Goal: Transaction & Acquisition: Book appointment/travel/reservation

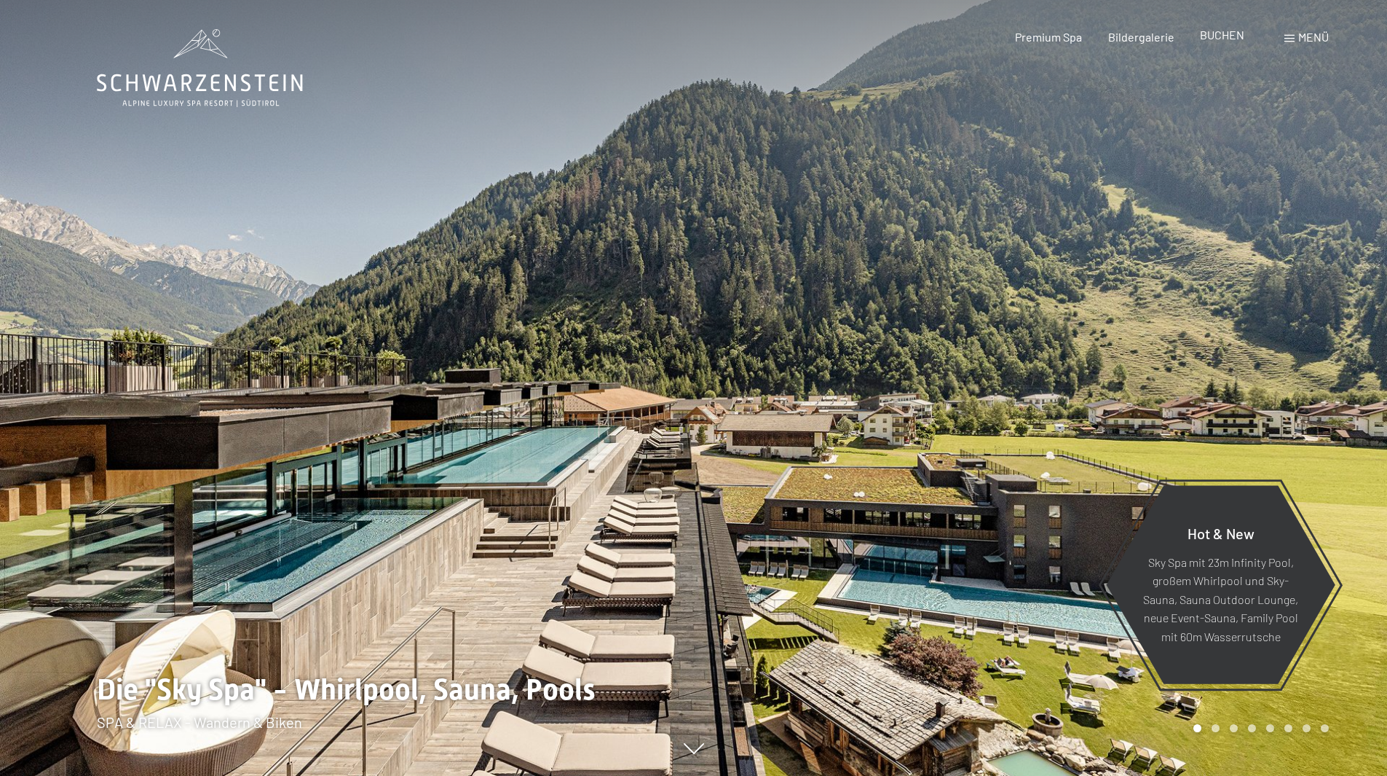
click at [1225, 37] on span "BUCHEN" at bounding box center [1222, 35] width 44 height 14
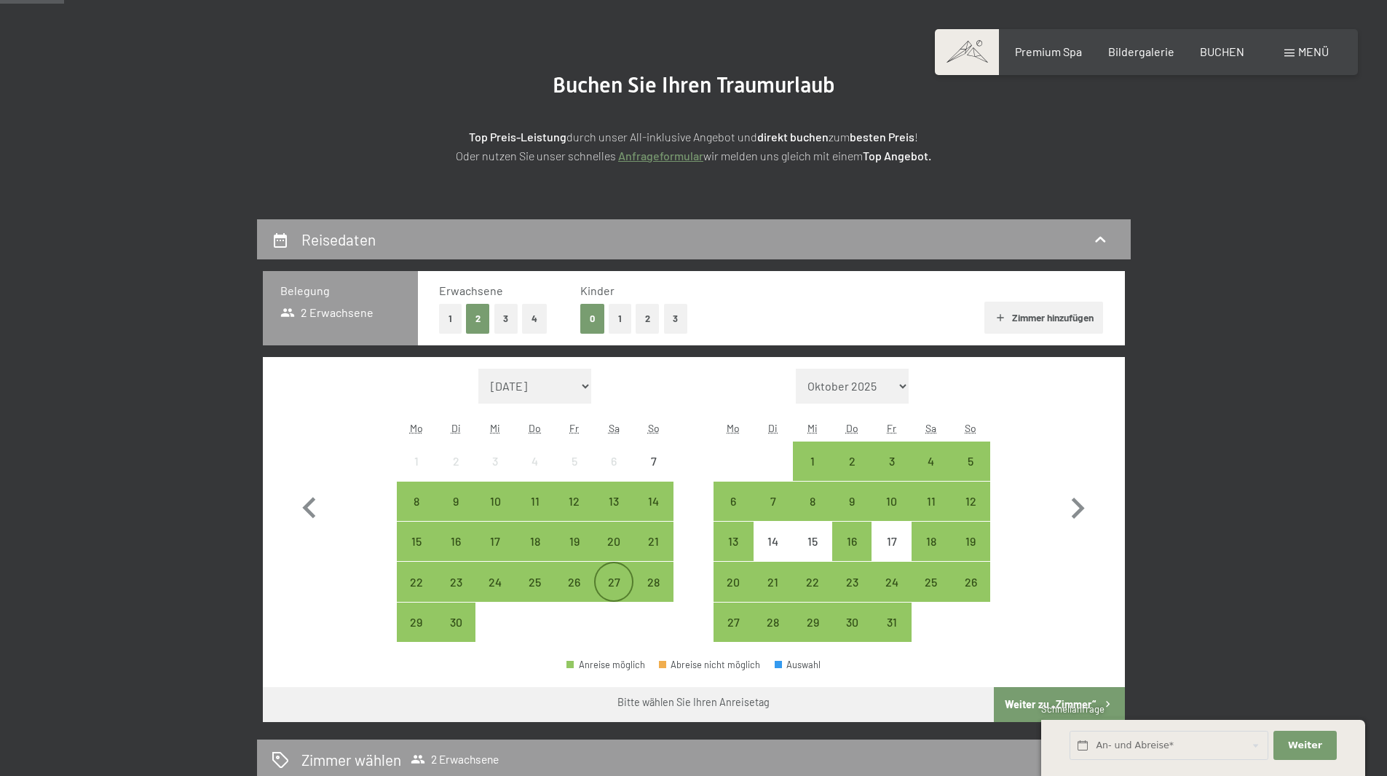
scroll to position [218, 0]
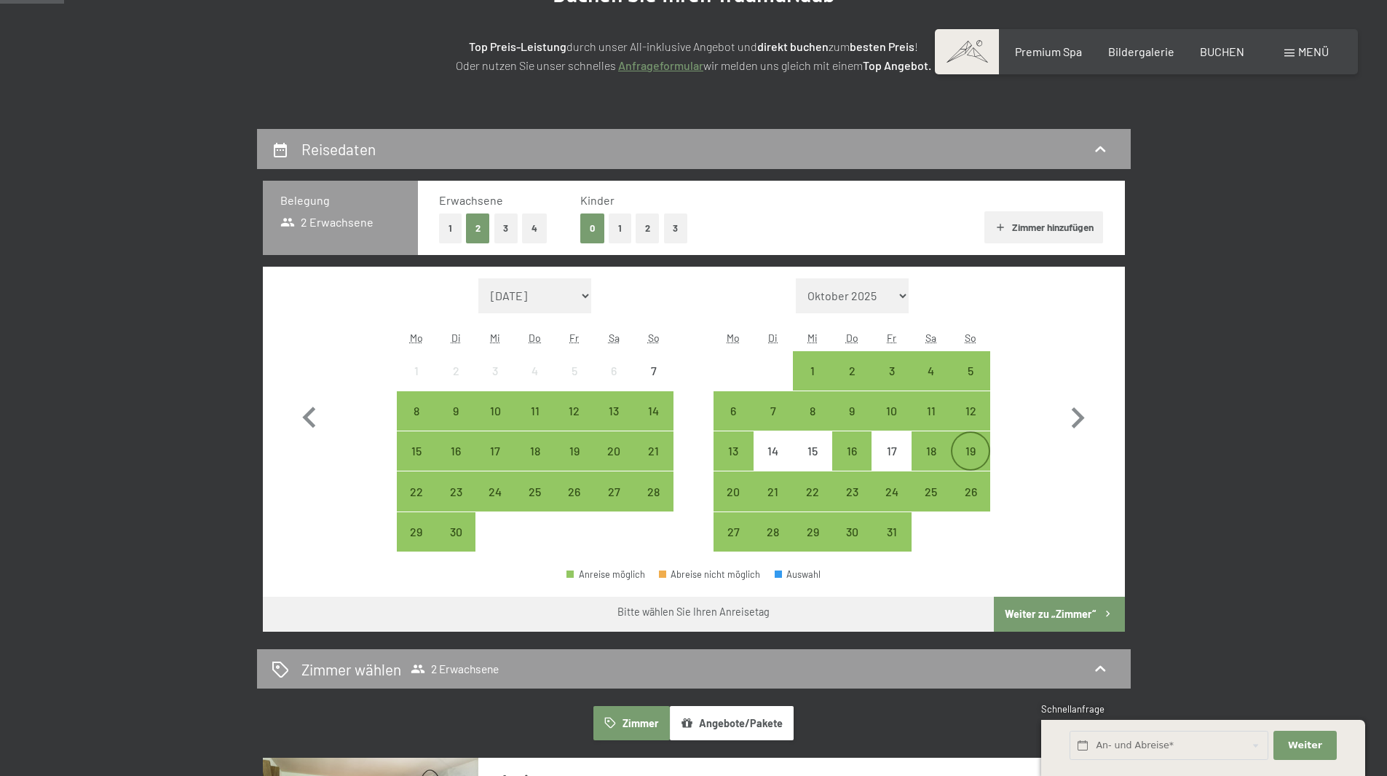
click at [979, 450] on div "19" at bounding box center [971, 463] width 36 height 36
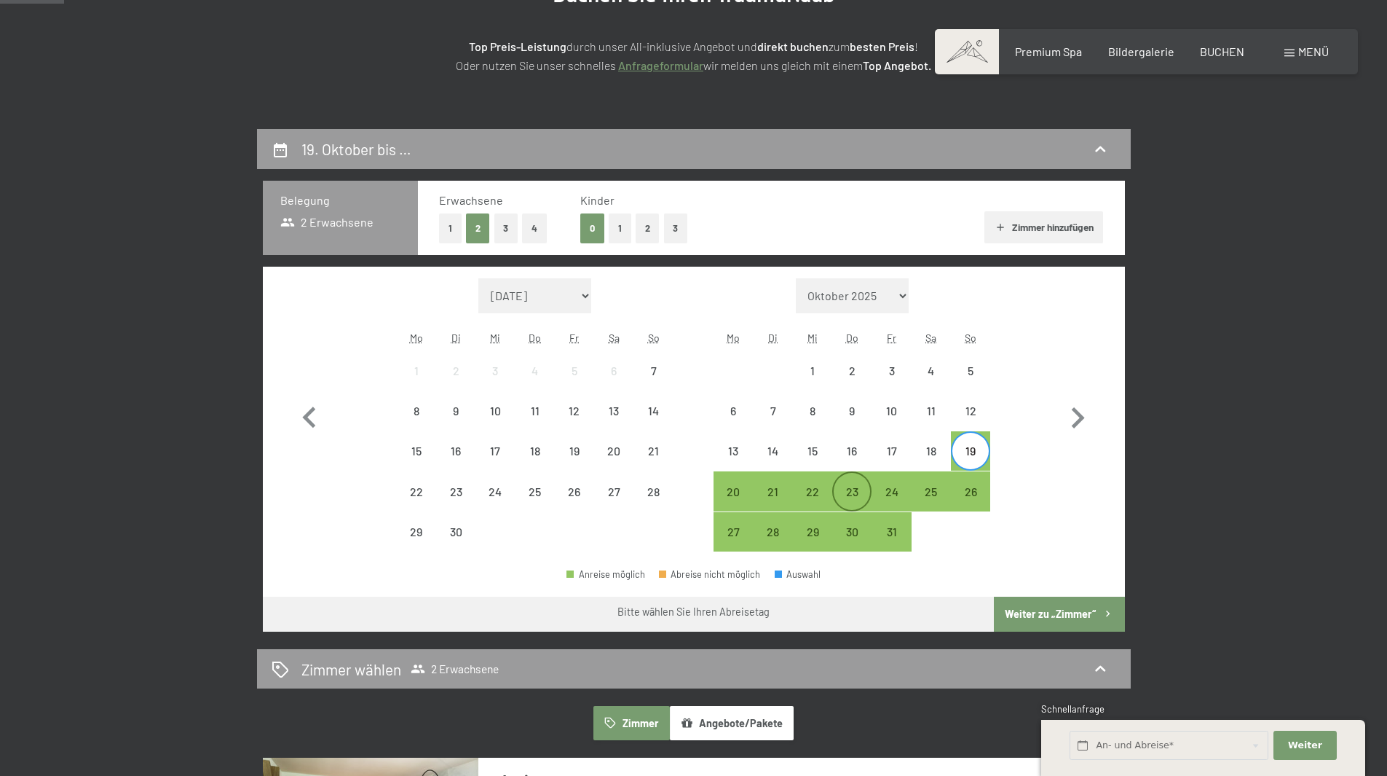
click at [842, 493] on div "23" at bounding box center [852, 504] width 36 height 36
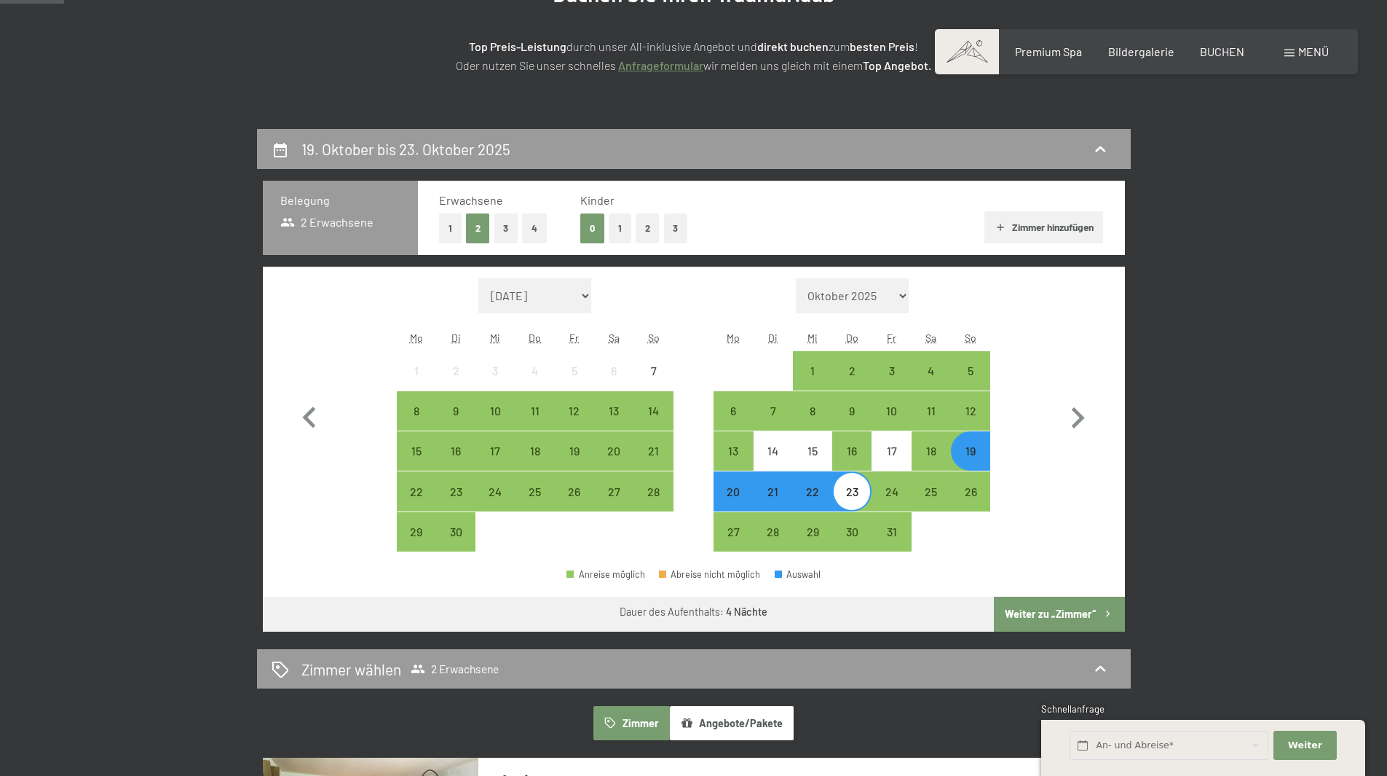
click at [1090, 607] on button "Weiter zu „Zimmer“" at bounding box center [1059, 613] width 130 height 35
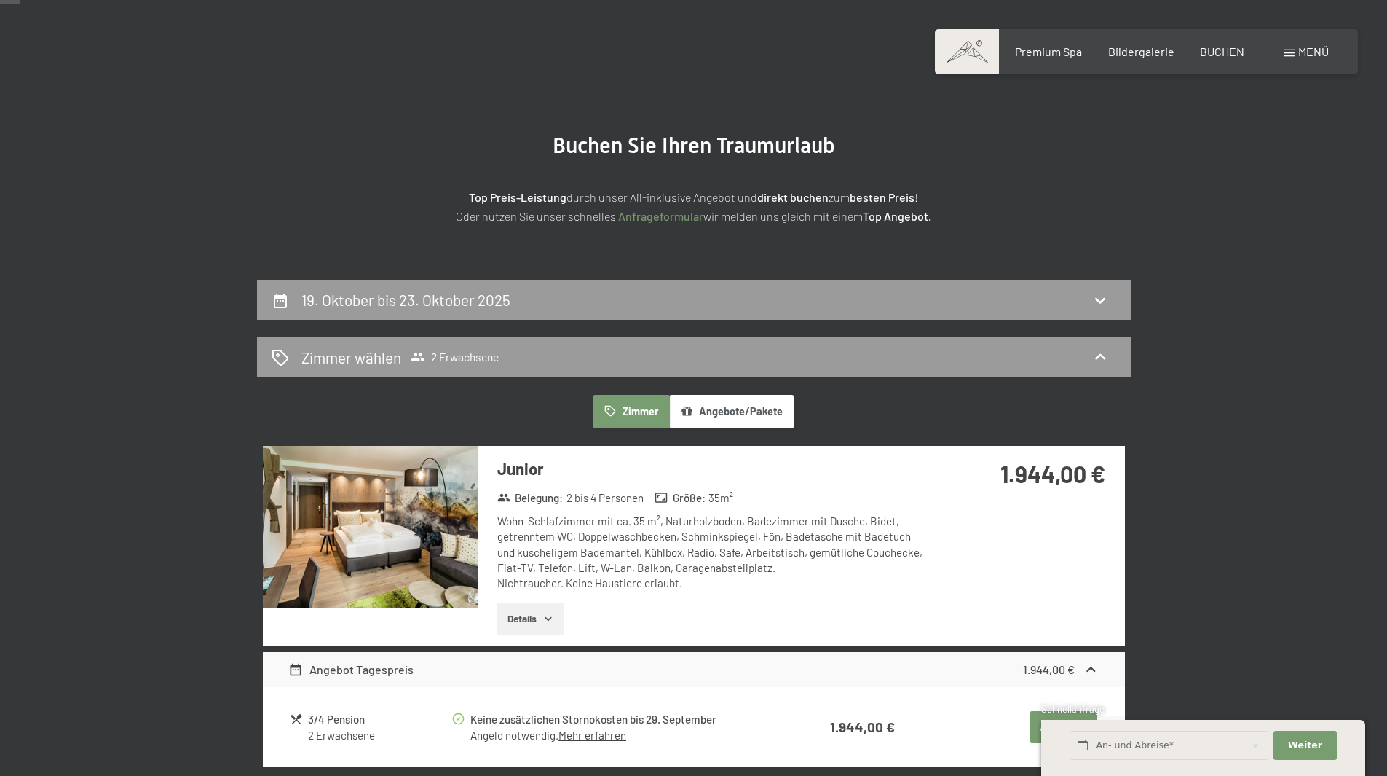
scroll to position [56, 0]
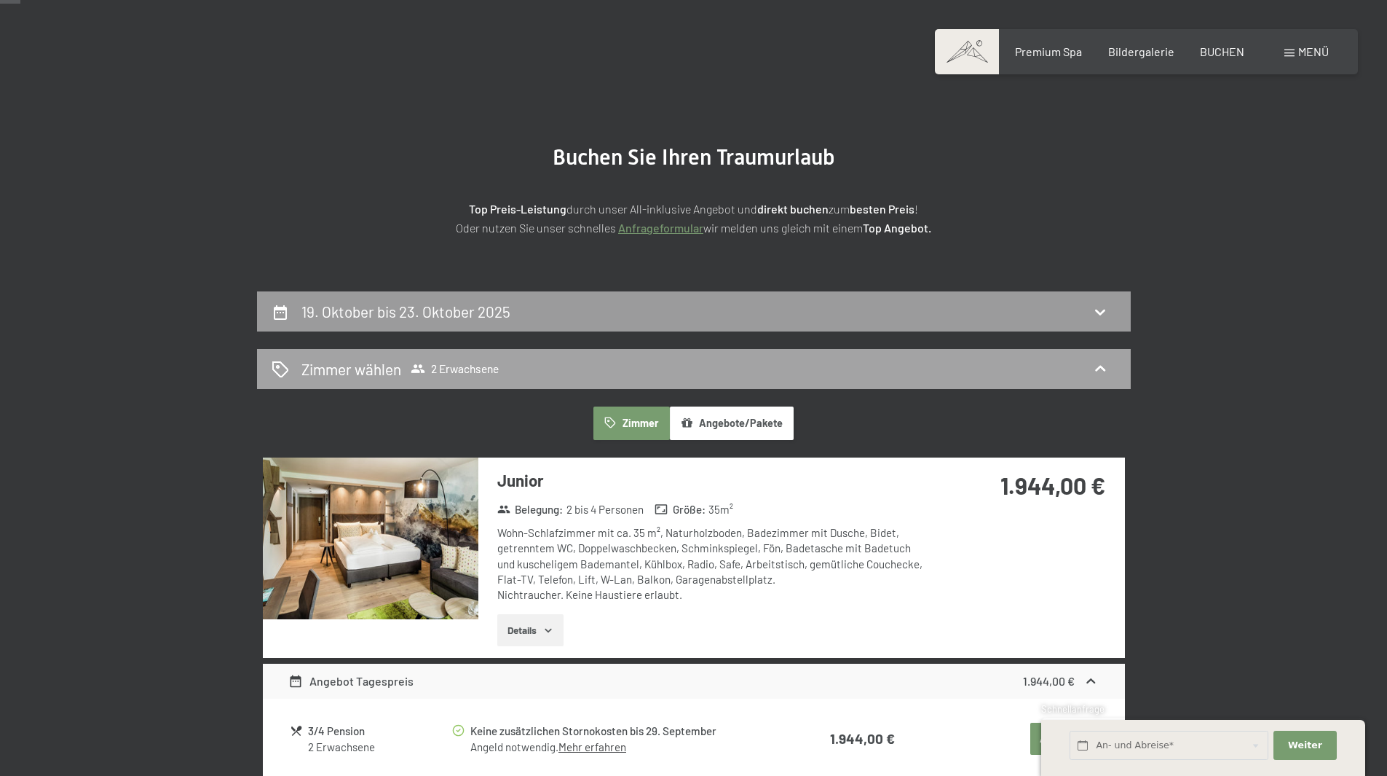
click at [748, 362] on div "Zimmer wählen 2 Erwachsene" at bounding box center [694, 368] width 845 height 21
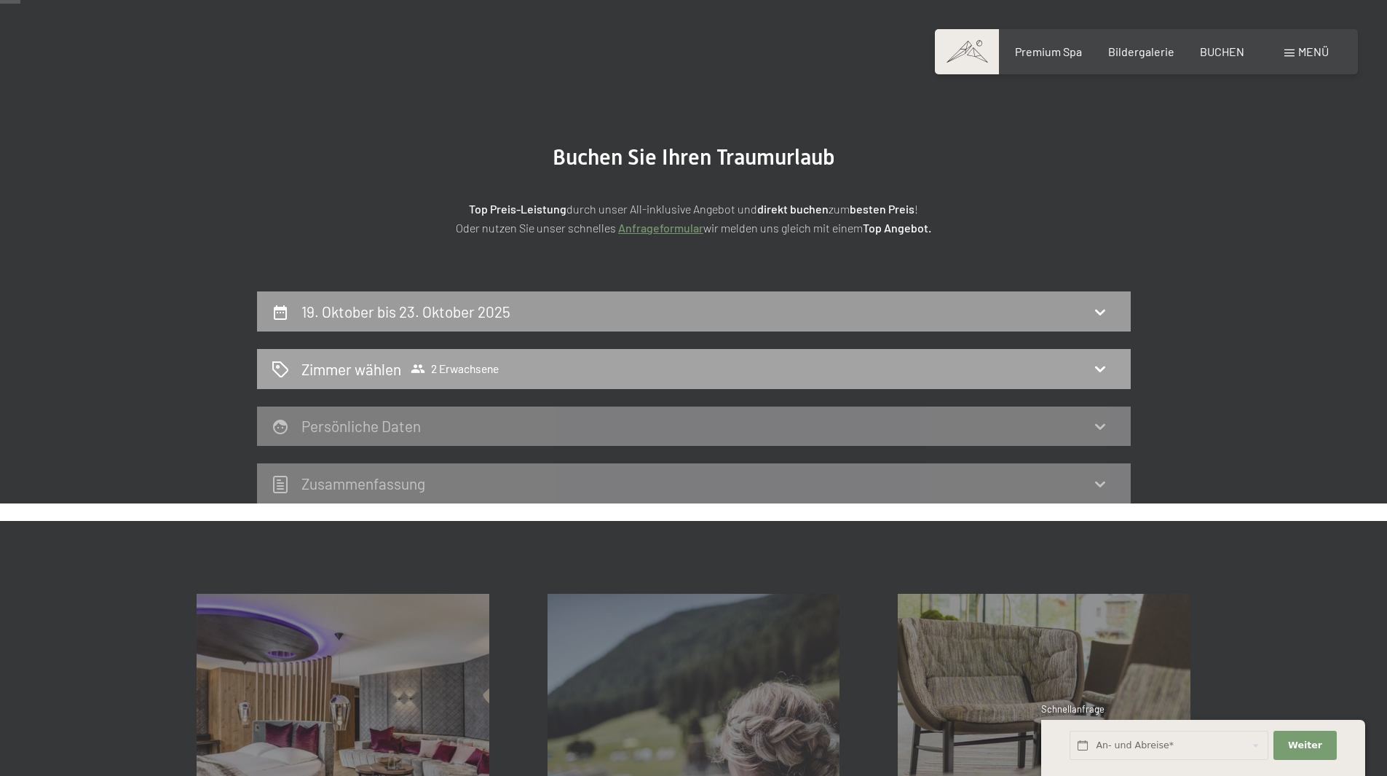
click at [698, 373] on div "Zimmer wählen 2 Erwachsene" at bounding box center [694, 368] width 845 height 21
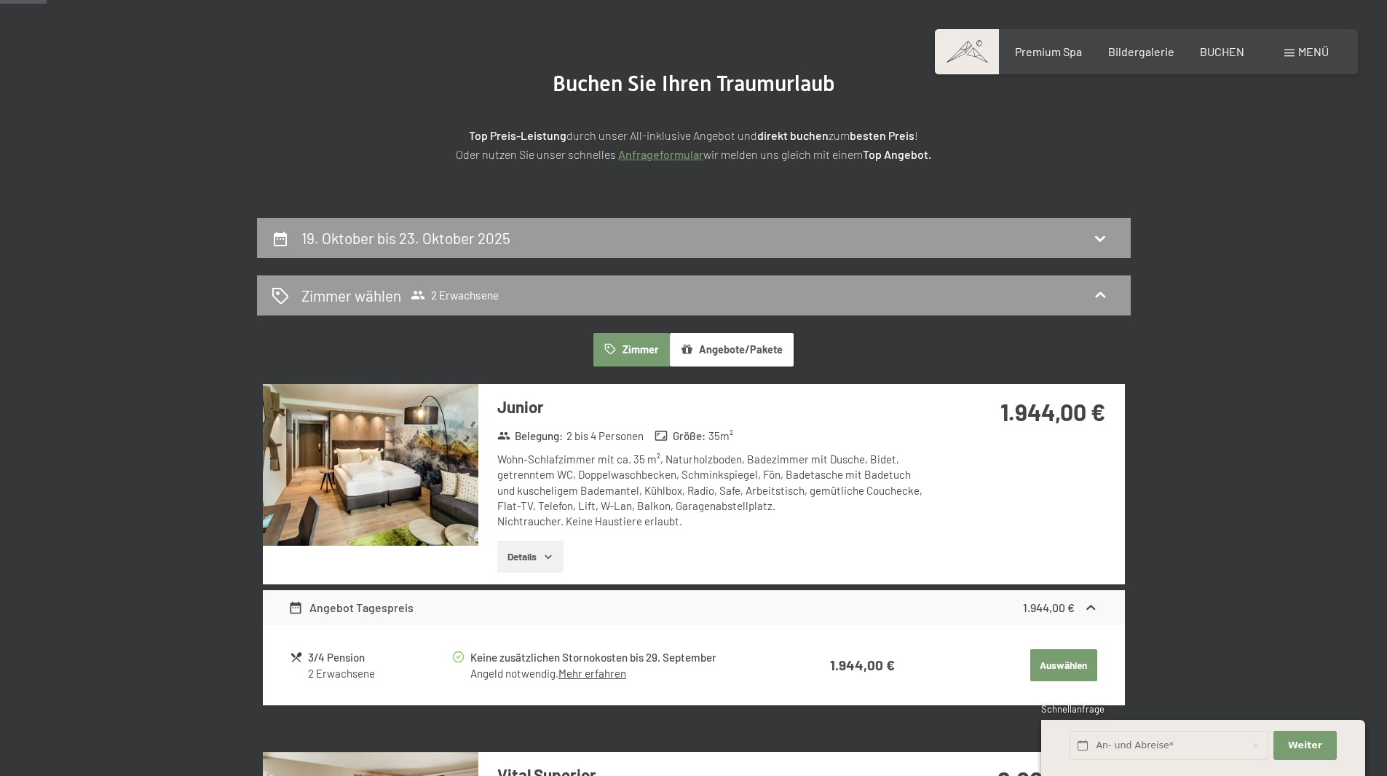
scroll to position [129, 0]
click at [459, 286] on span "Zimmer wählen 2 Erwachsene" at bounding box center [400, 295] width 197 height 21
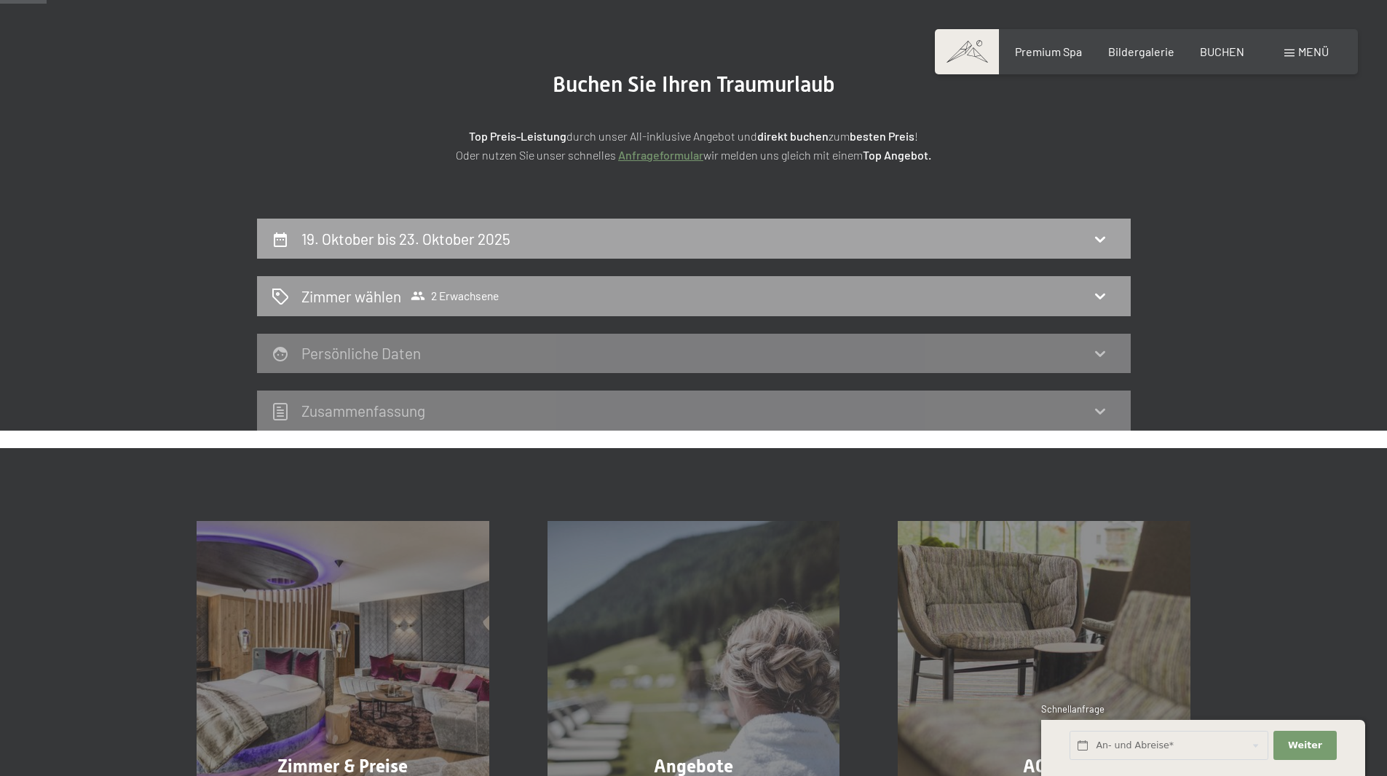
click at [478, 242] on h2 "19. Oktober bis 23. Oktober 2025" at bounding box center [406, 238] width 209 height 18
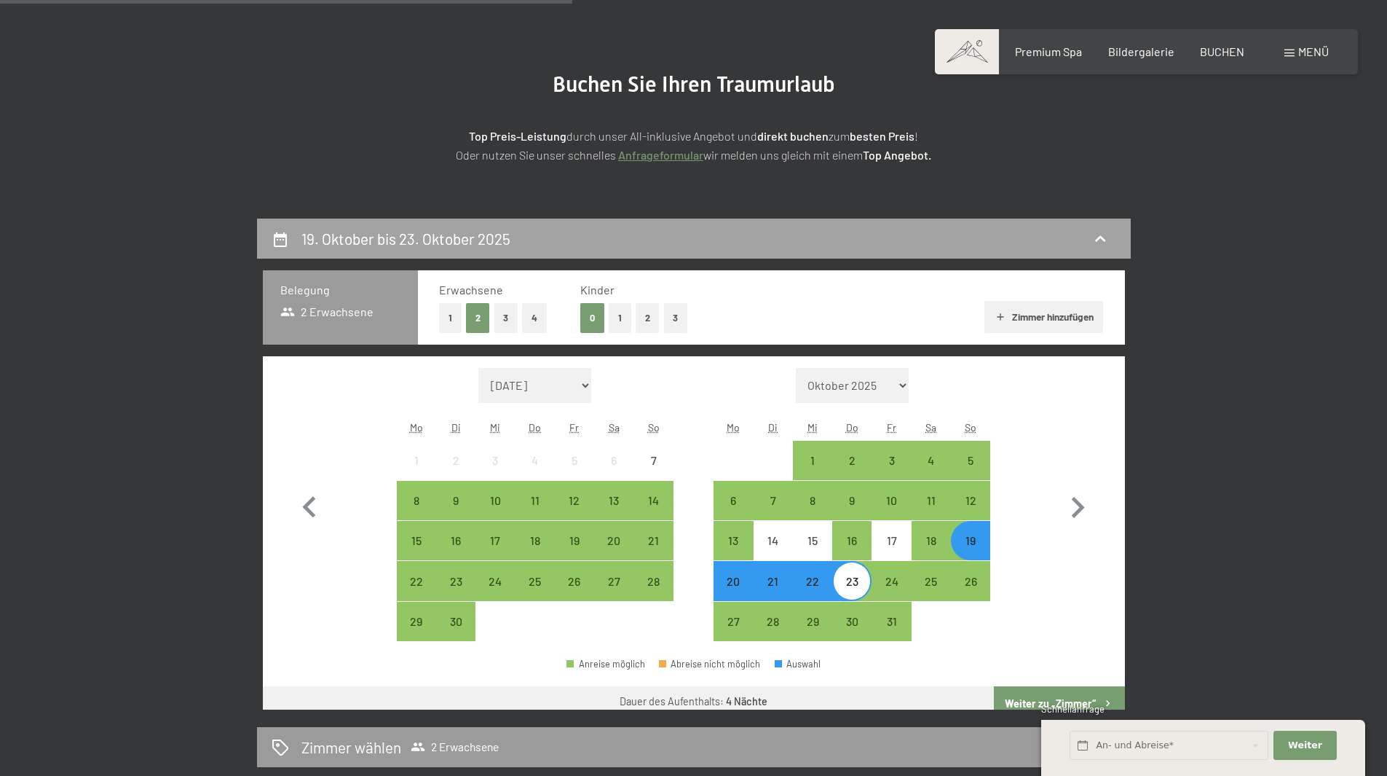
scroll to position [347, 0]
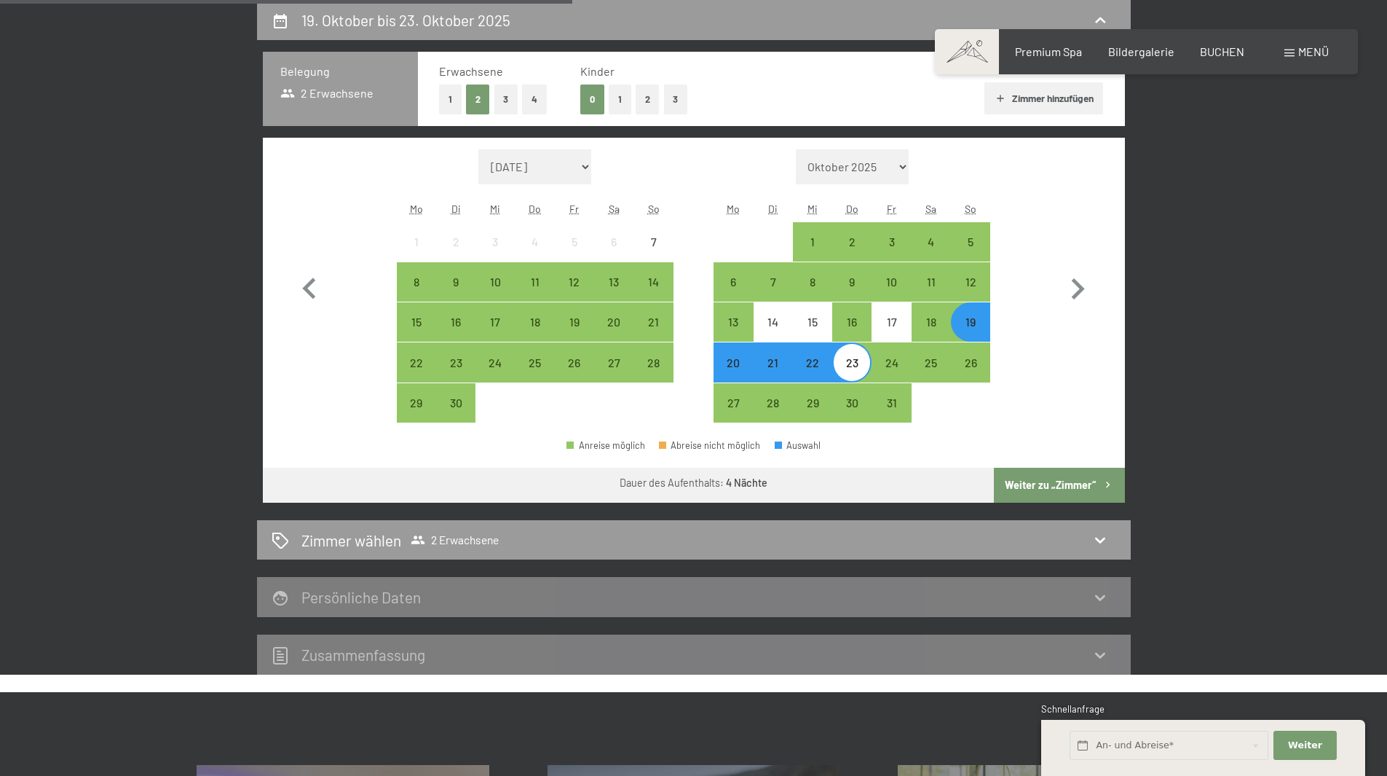
click at [446, 98] on button "1" at bounding box center [450, 99] width 23 height 30
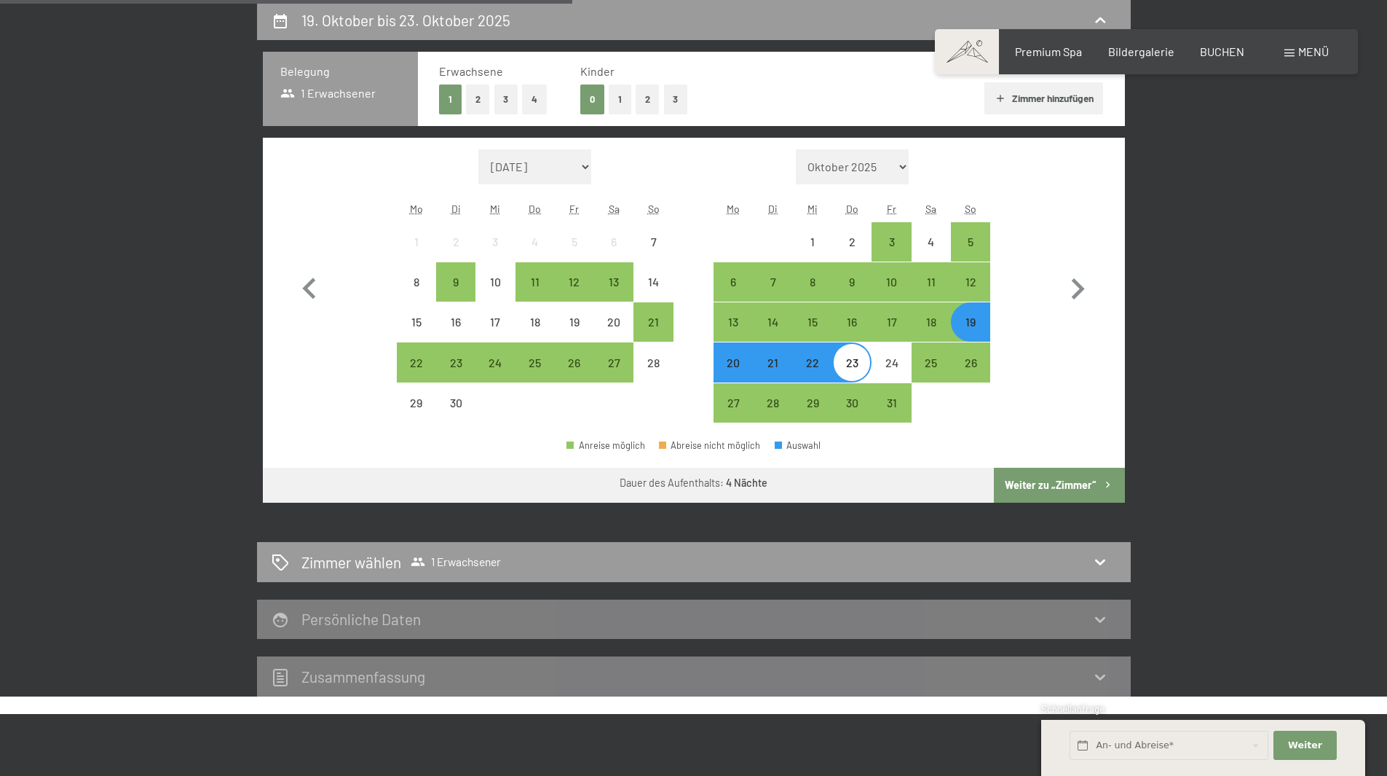
click at [1072, 487] on button "Weiter zu „Zimmer“" at bounding box center [1059, 485] width 130 height 35
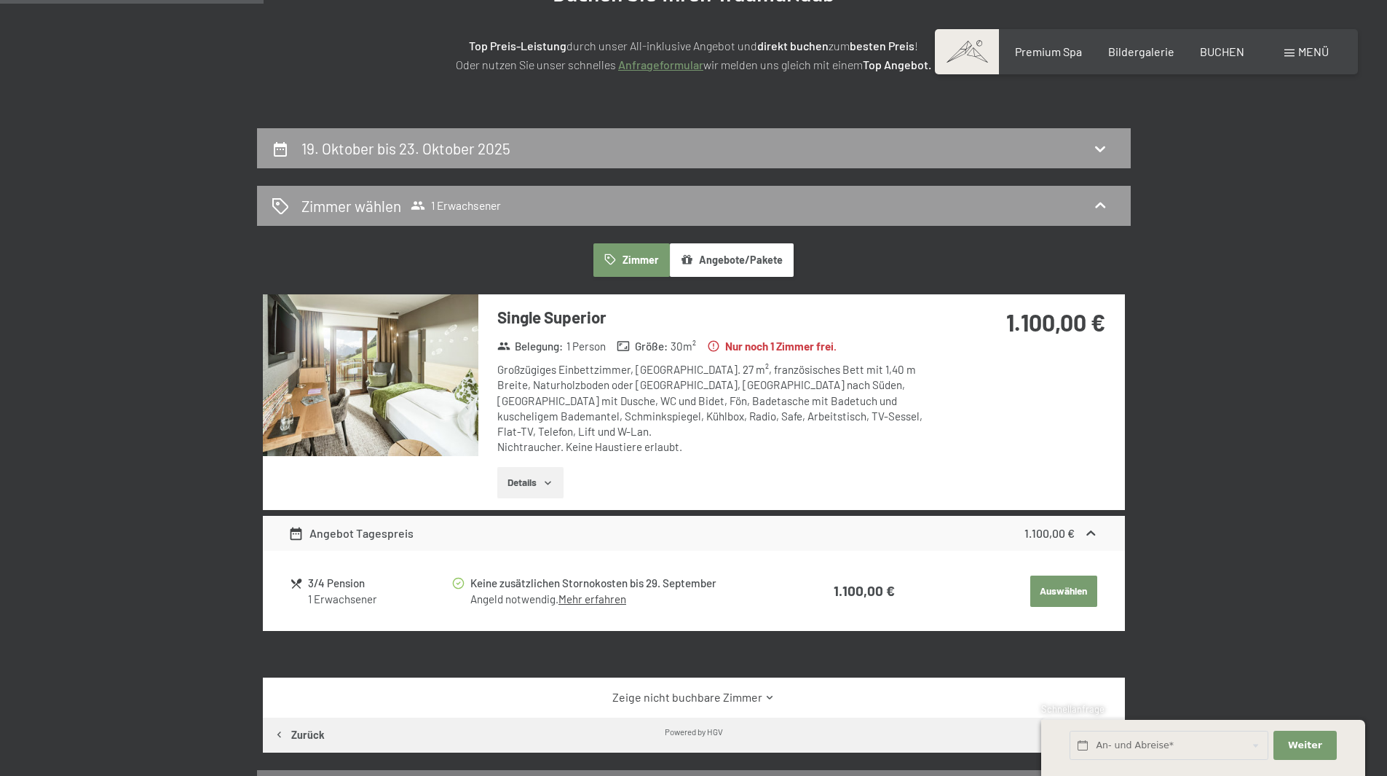
scroll to position [202, 0]
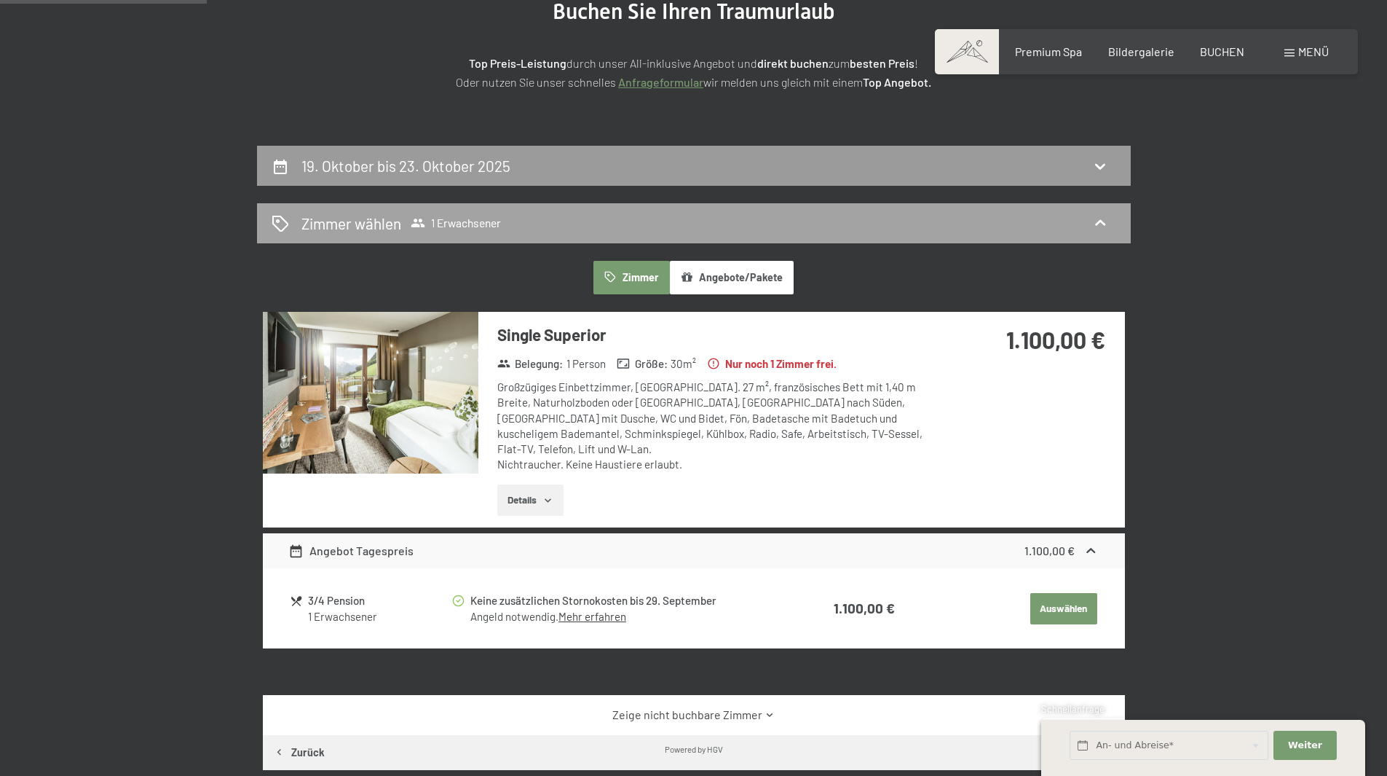
click at [485, 213] on span "Zimmer wählen 1 Erwachsener" at bounding box center [402, 223] width 200 height 21
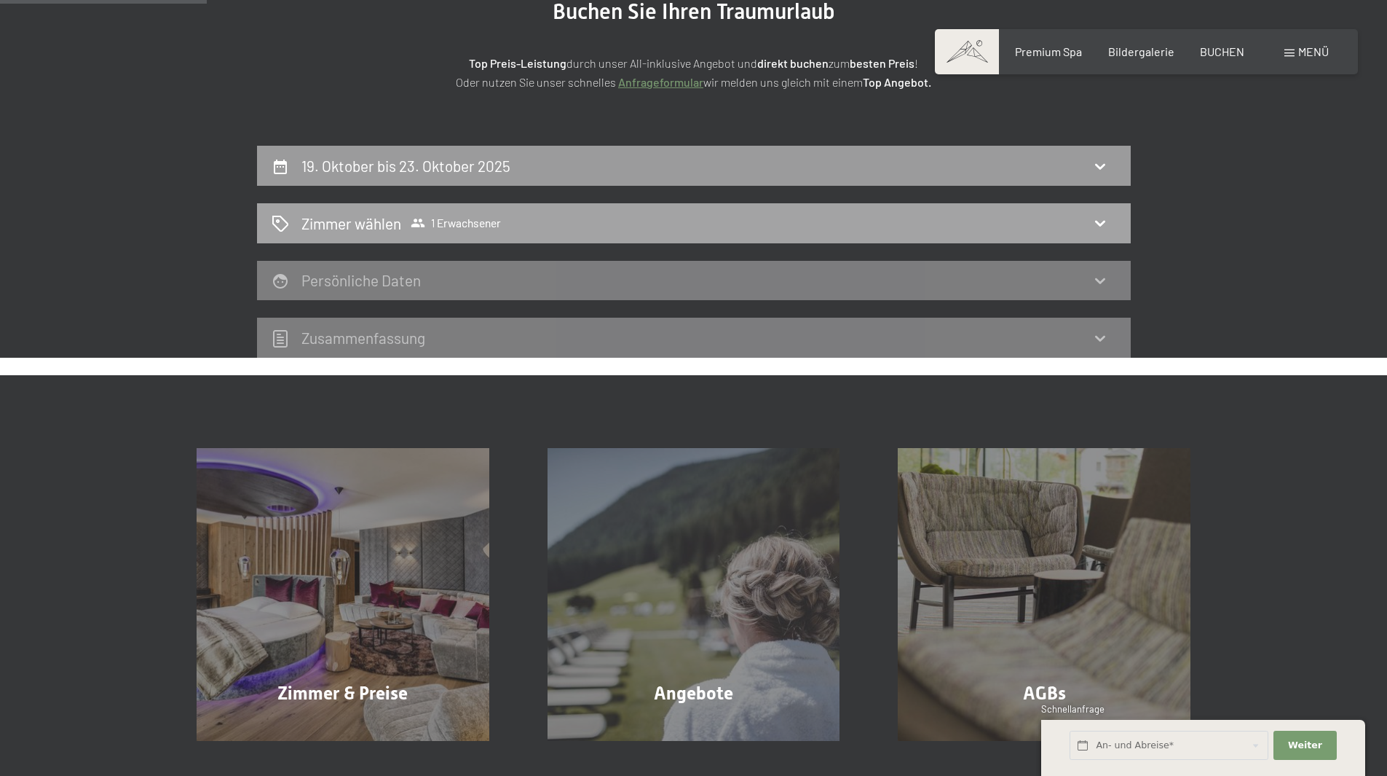
click at [485, 213] on span "Zimmer wählen 1 Erwachsener" at bounding box center [402, 223] width 200 height 21
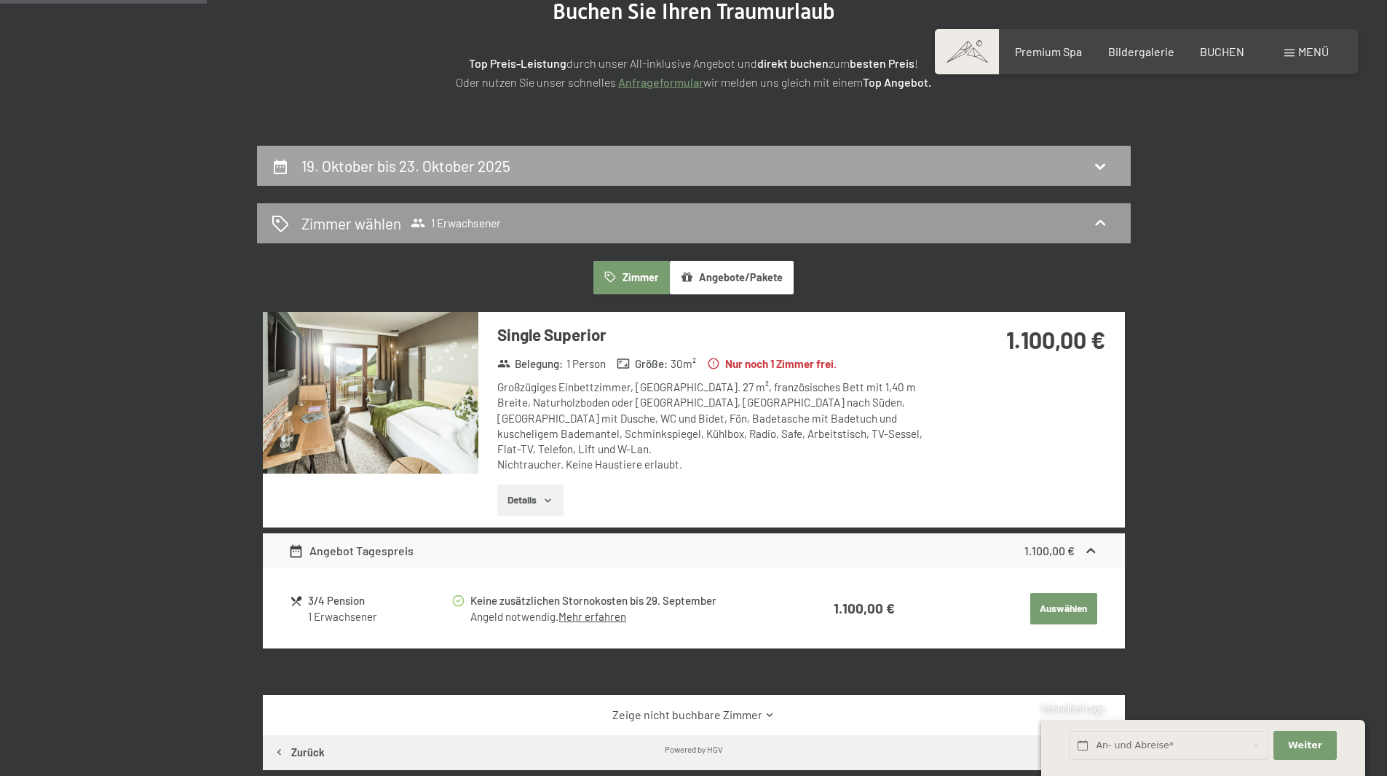
click at [491, 165] on h2 "19. Oktober bis 23. Oktober 2025" at bounding box center [406, 166] width 209 height 18
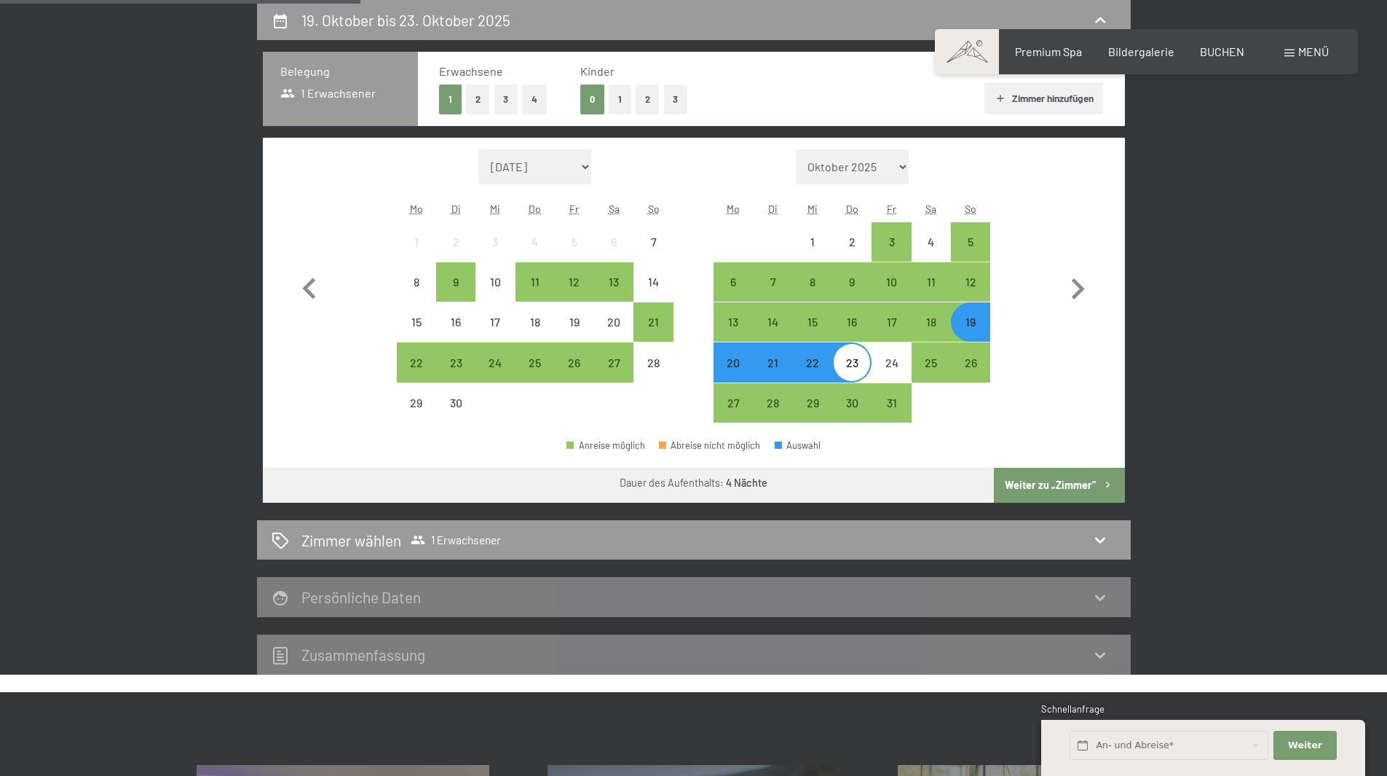
click at [1035, 98] on button "Zimmer hinzufügen" at bounding box center [1044, 98] width 119 height 32
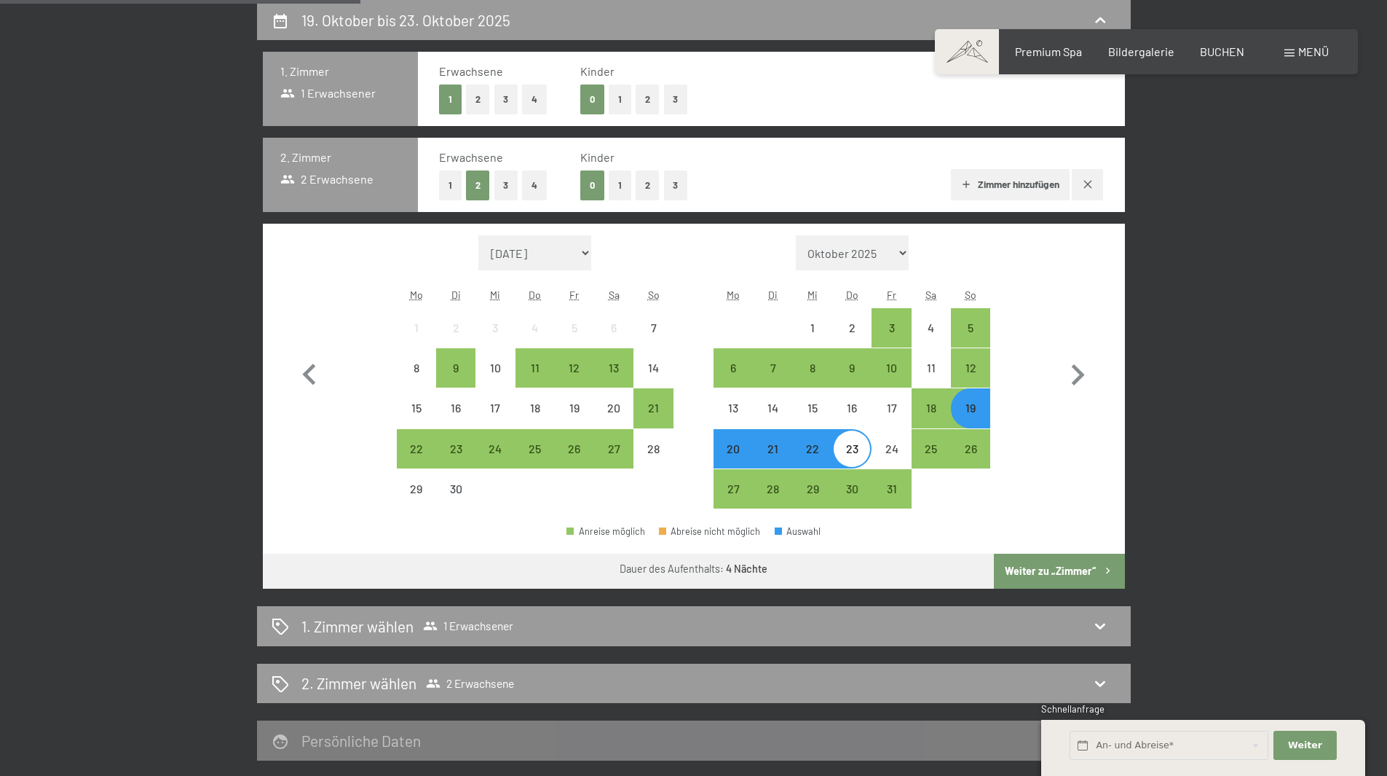
click at [454, 182] on button "1" at bounding box center [450, 185] width 23 height 30
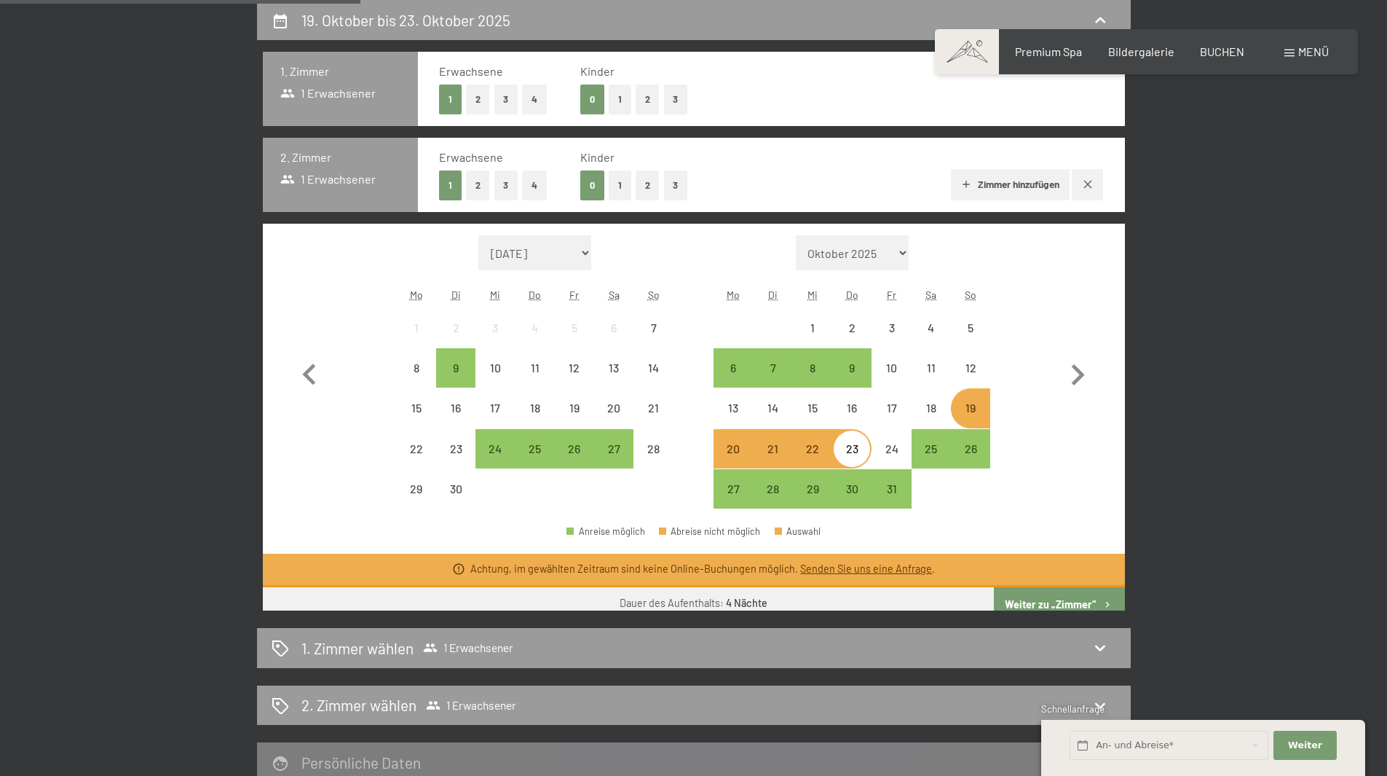
click at [479, 103] on button "2" at bounding box center [478, 99] width 24 height 30
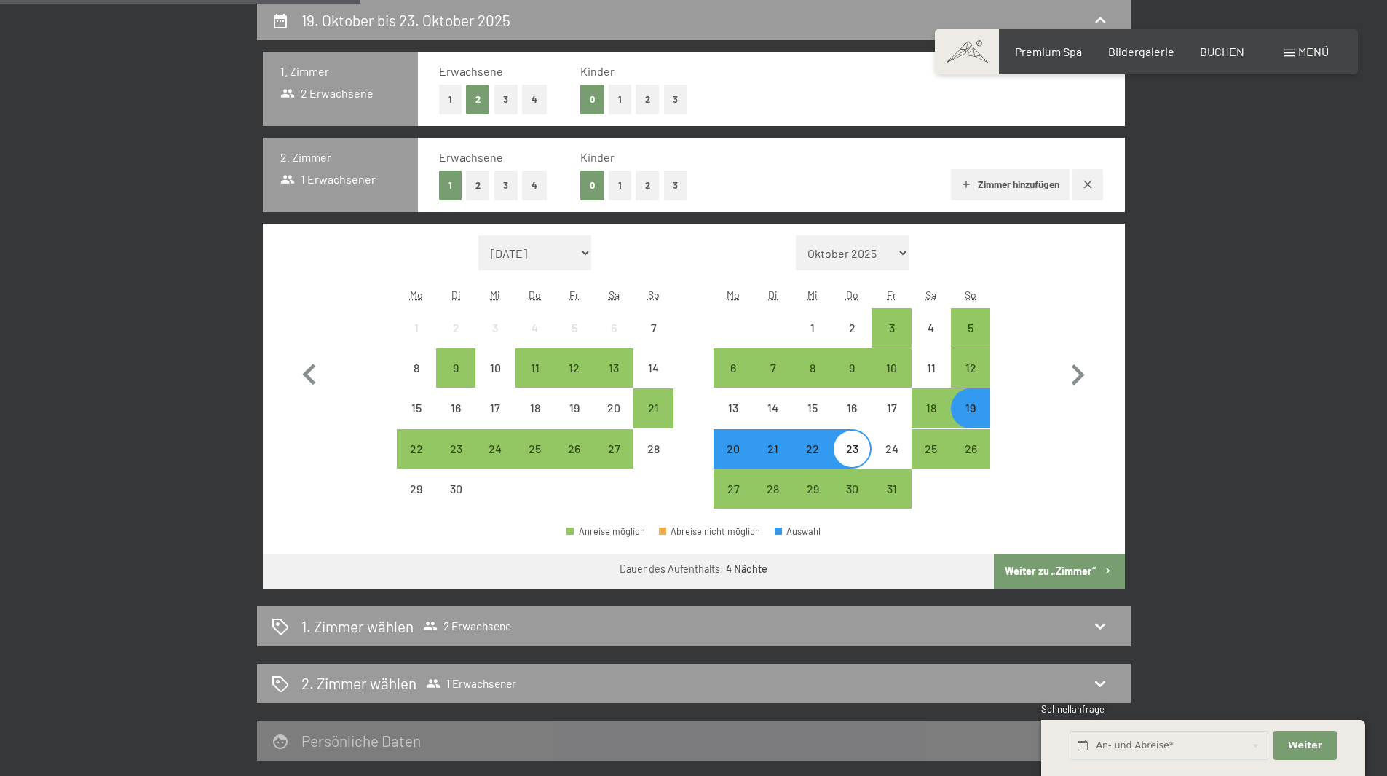
click at [1096, 189] on button "button" at bounding box center [1087, 184] width 31 height 31
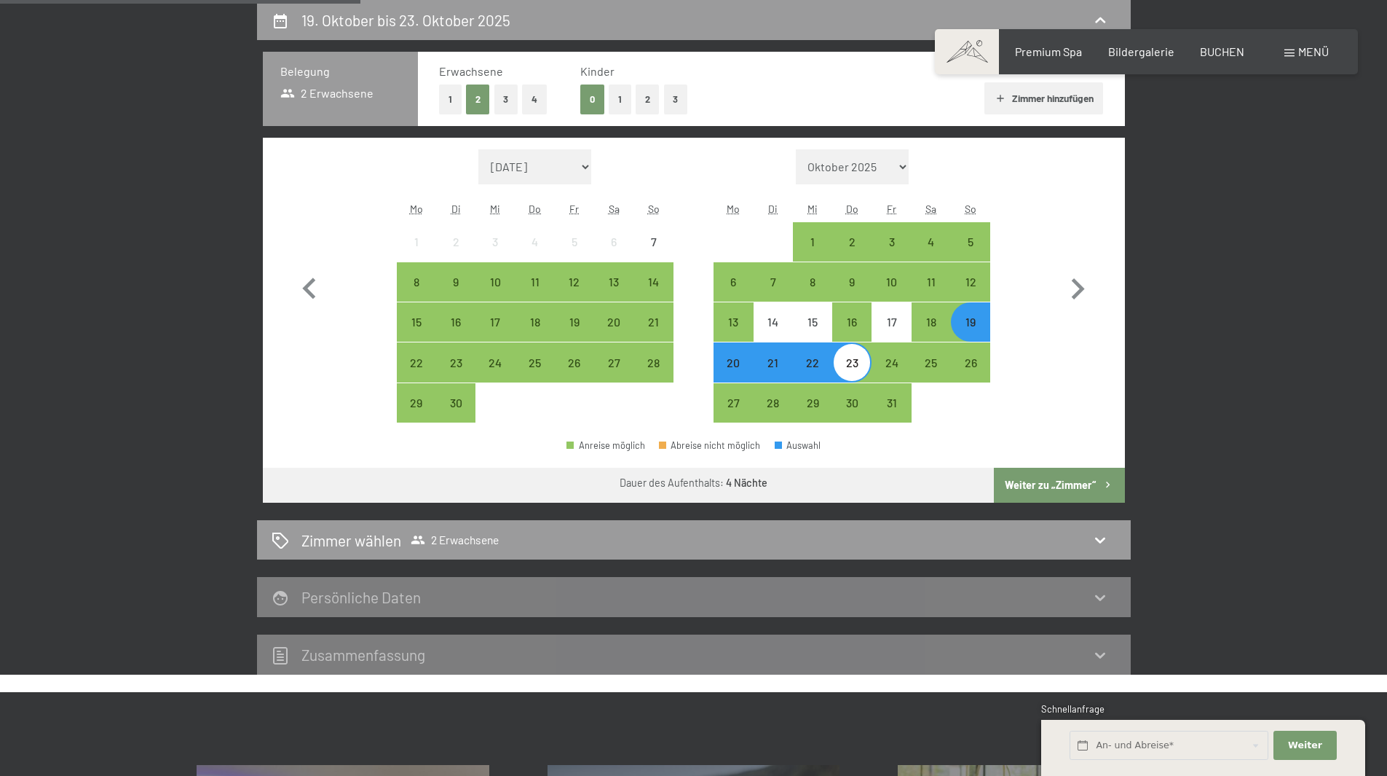
click at [1079, 483] on button "Weiter zu „Zimmer“" at bounding box center [1059, 485] width 130 height 35
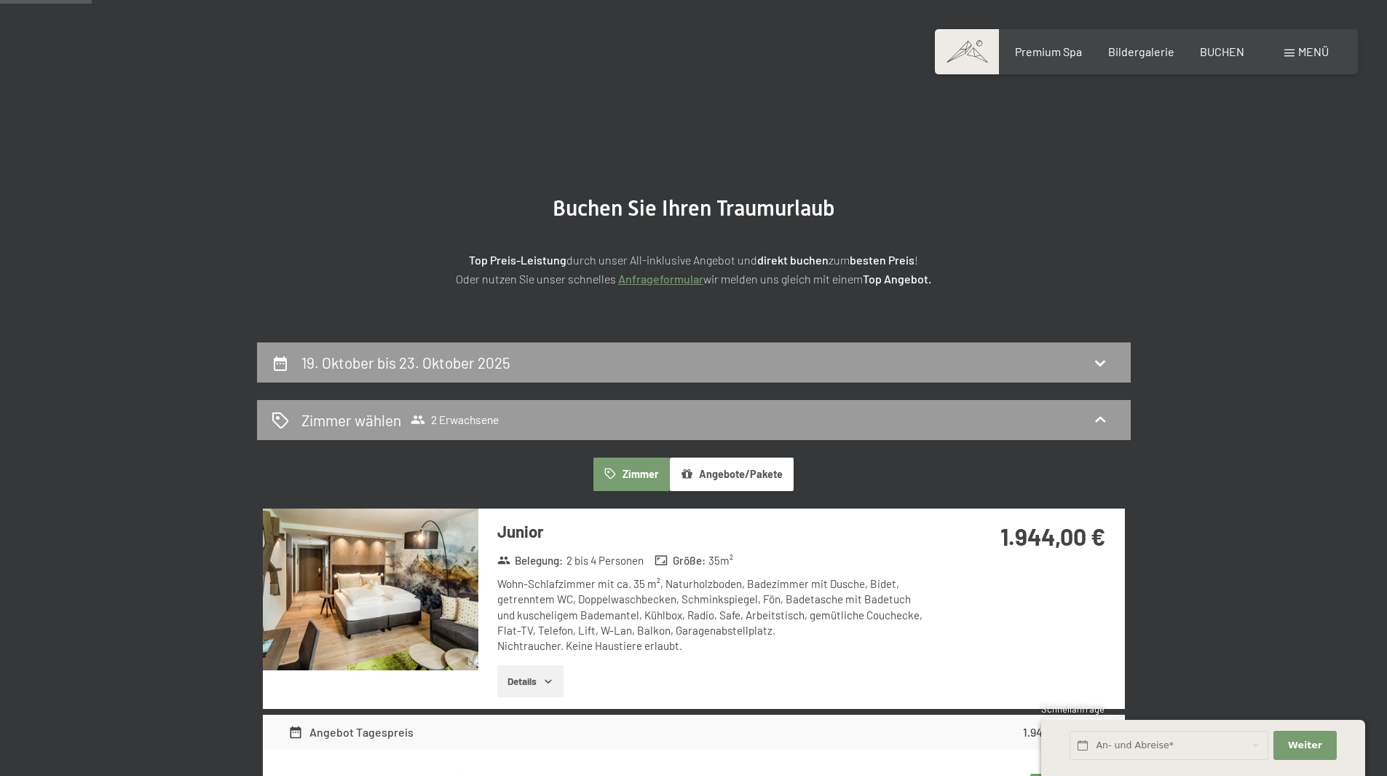
scroll to position [0, 0]
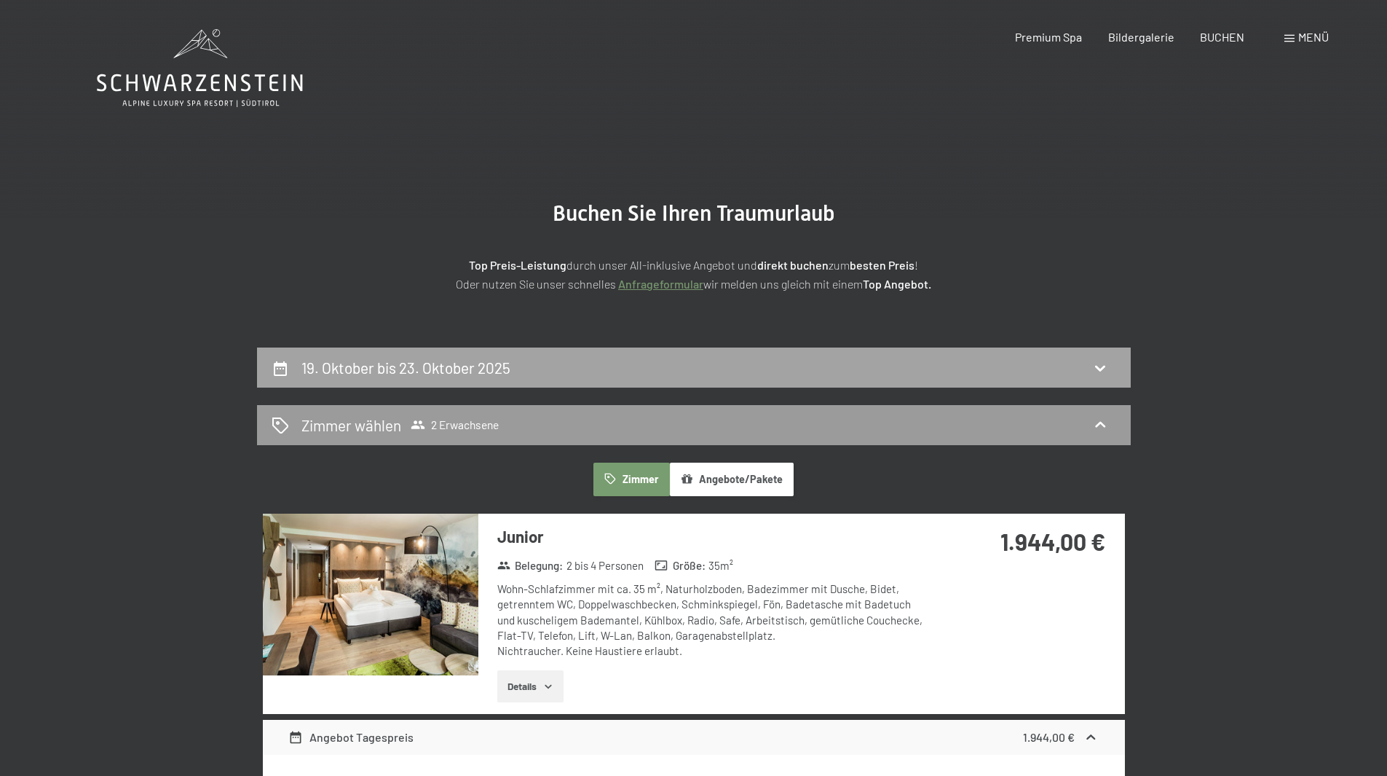
click at [402, 364] on h2 "19. Oktober bis 23. Oktober 2025" at bounding box center [406, 367] width 209 height 18
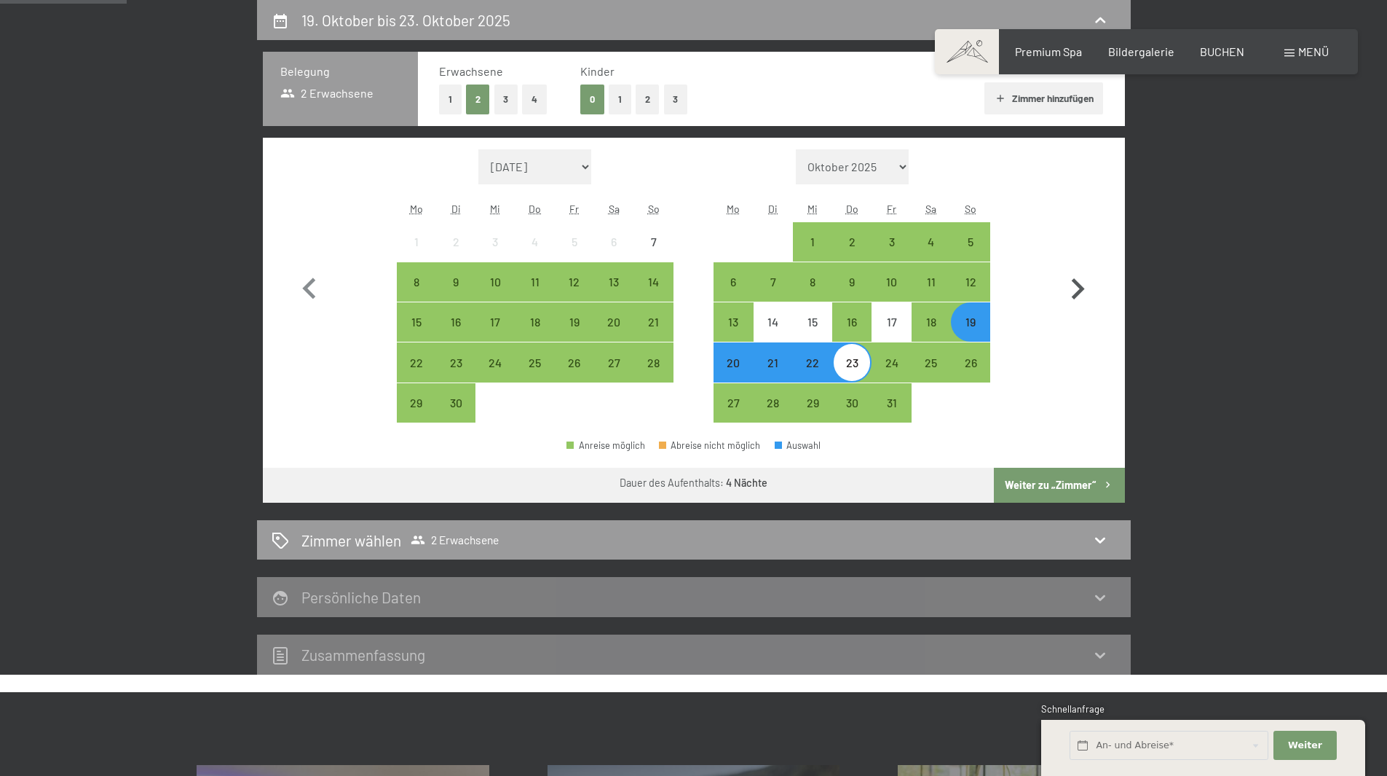
click at [1071, 294] on icon "button" at bounding box center [1078, 289] width 42 height 42
select select "2025-10-01"
select select "[DATE]"
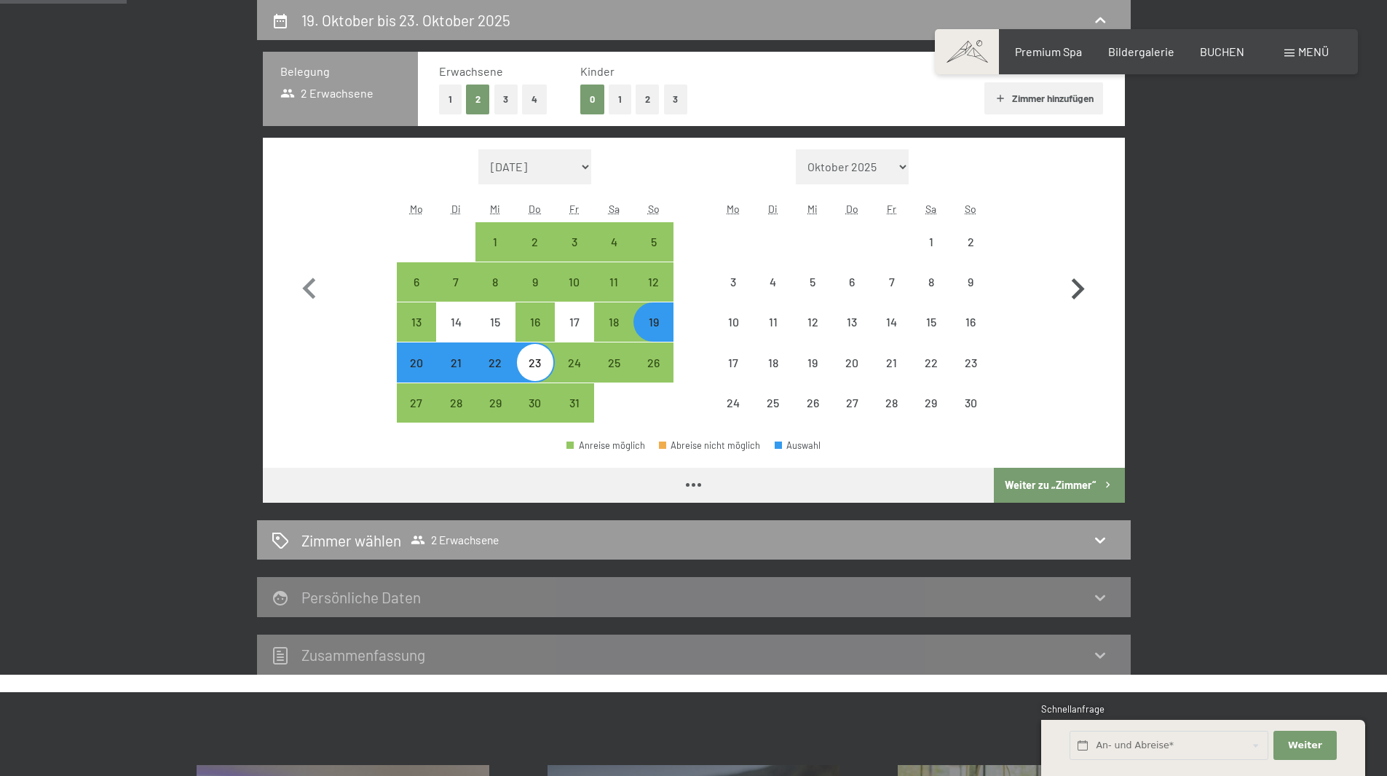
click at [1071, 294] on icon "button" at bounding box center [1078, 289] width 42 height 42
select select "[DATE]"
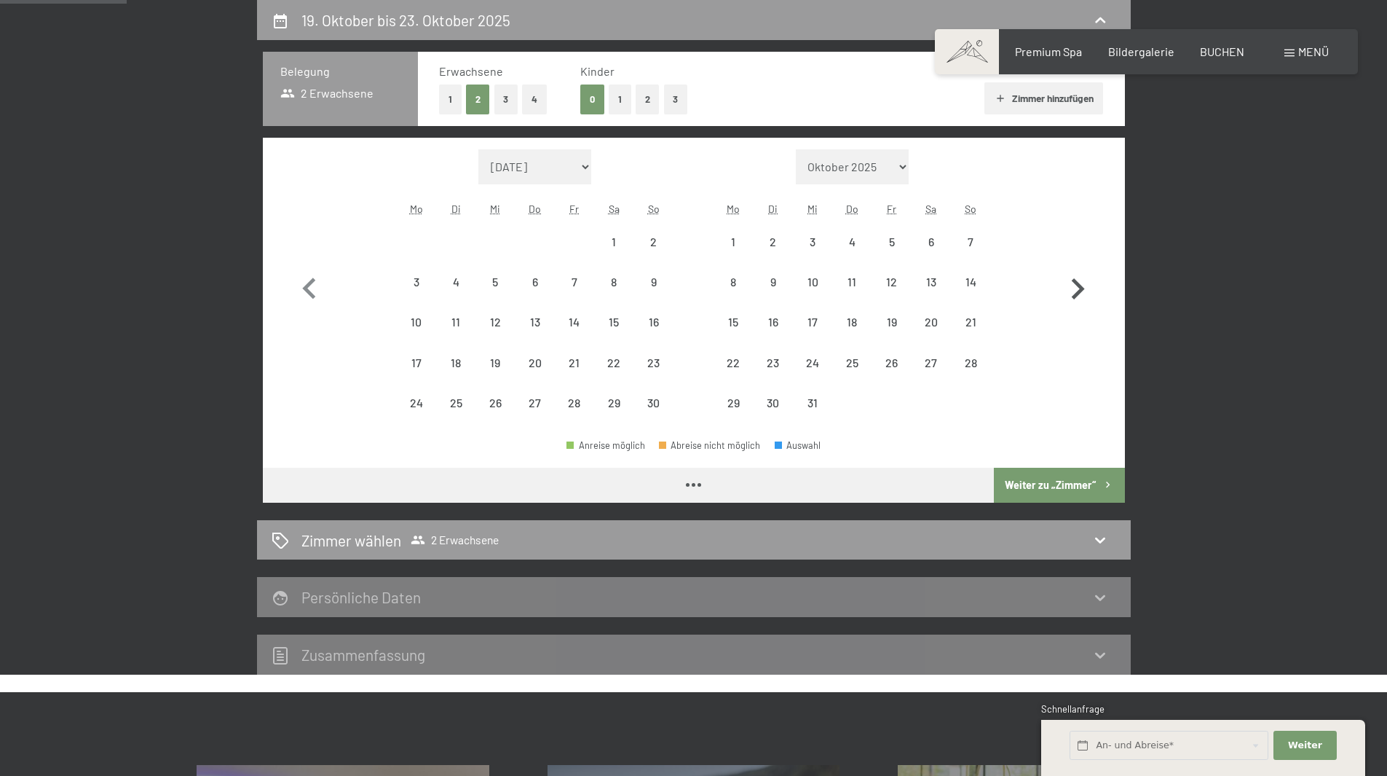
click at [1071, 294] on icon "button" at bounding box center [1078, 289] width 42 height 42
select select "[DATE]"
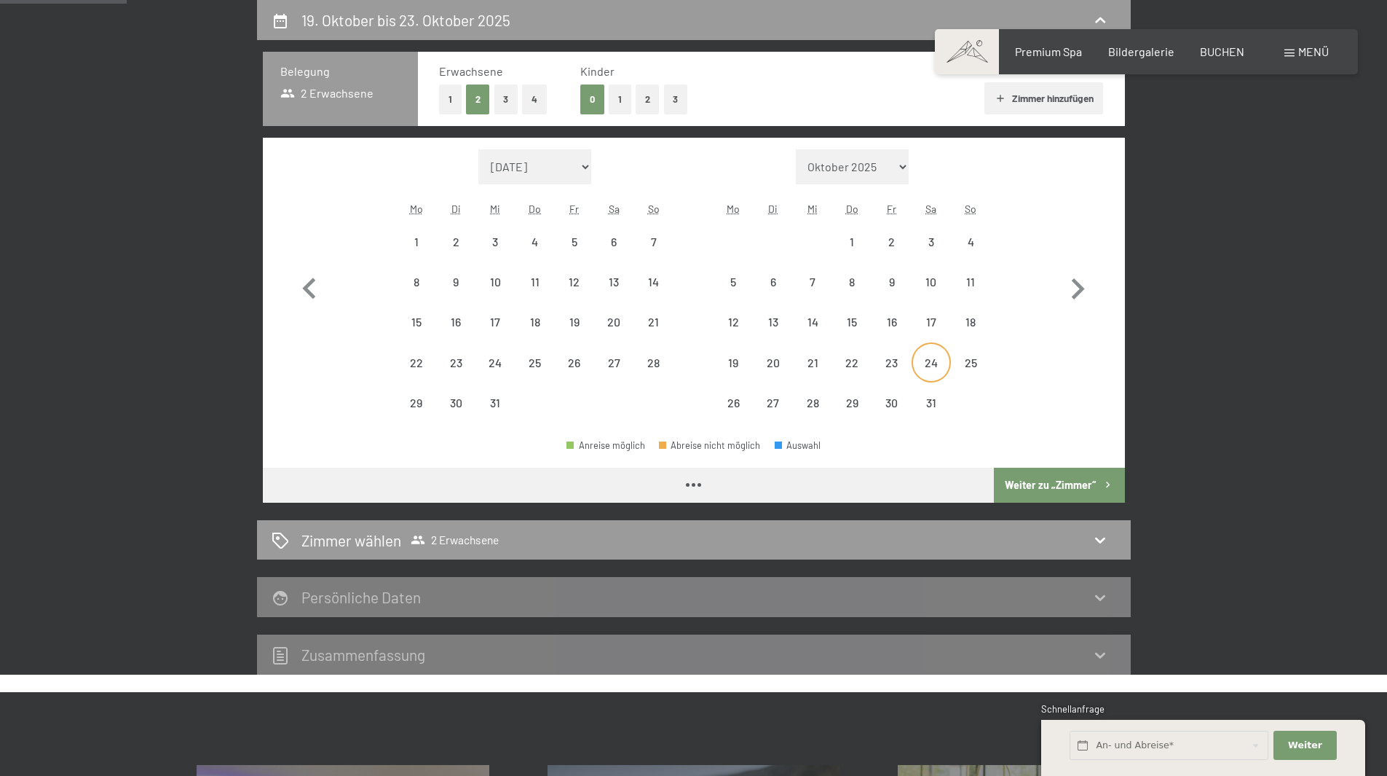
select select "[DATE]"
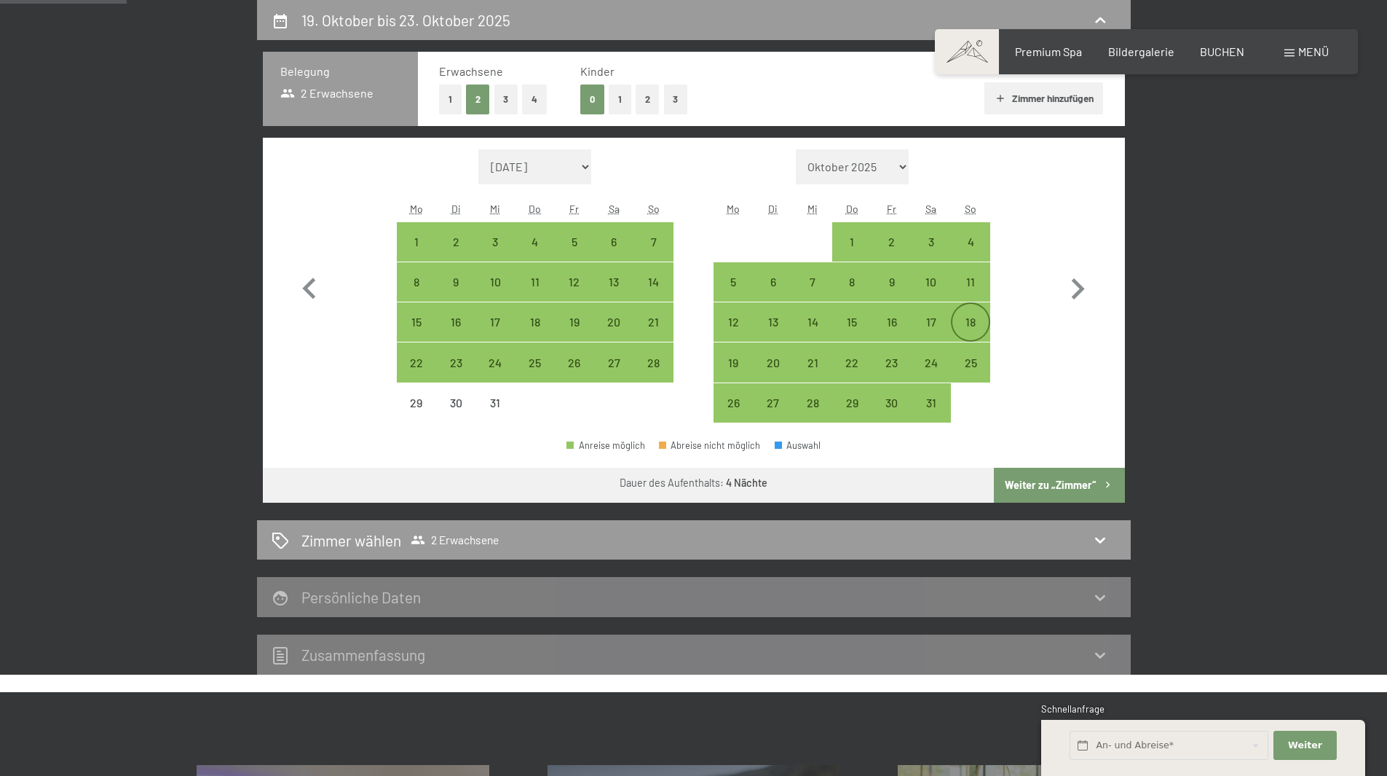
click at [971, 320] on div "18" at bounding box center [971, 334] width 36 height 36
select select "[DATE]"
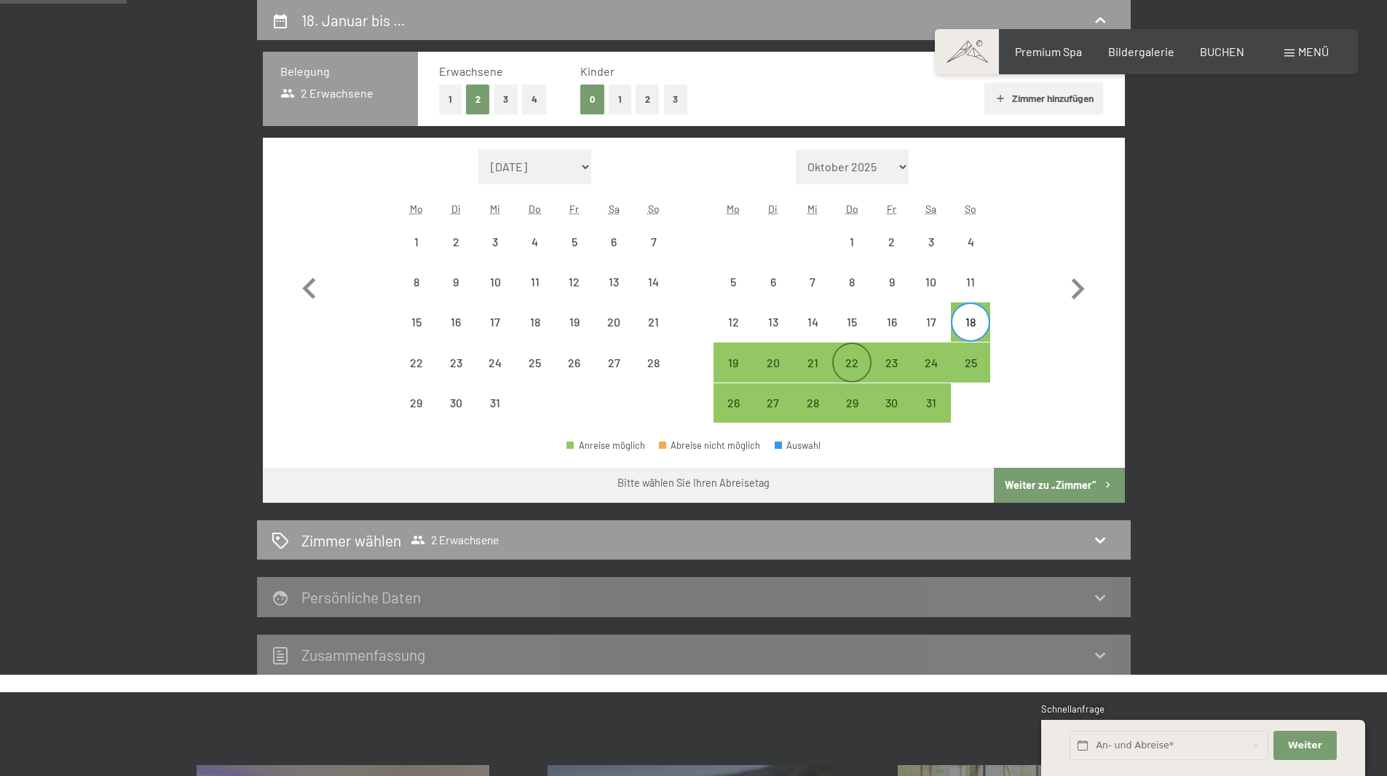
click at [853, 361] on div "22" at bounding box center [852, 375] width 36 height 36
select select "[DATE]"
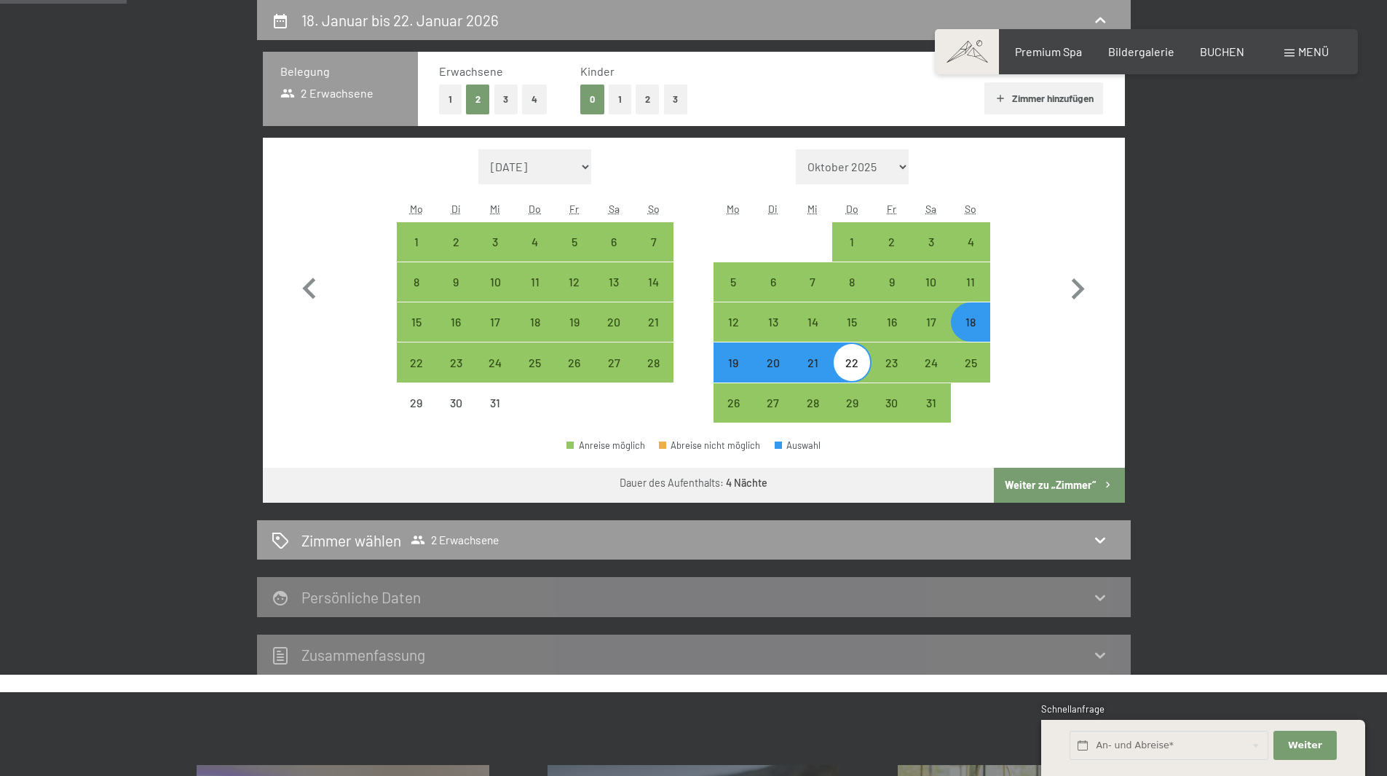
click at [1069, 484] on button "Weiter zu „Zimmer“" at bounding box center [1059, 485] width 130 height 35
select select "[DATE]"
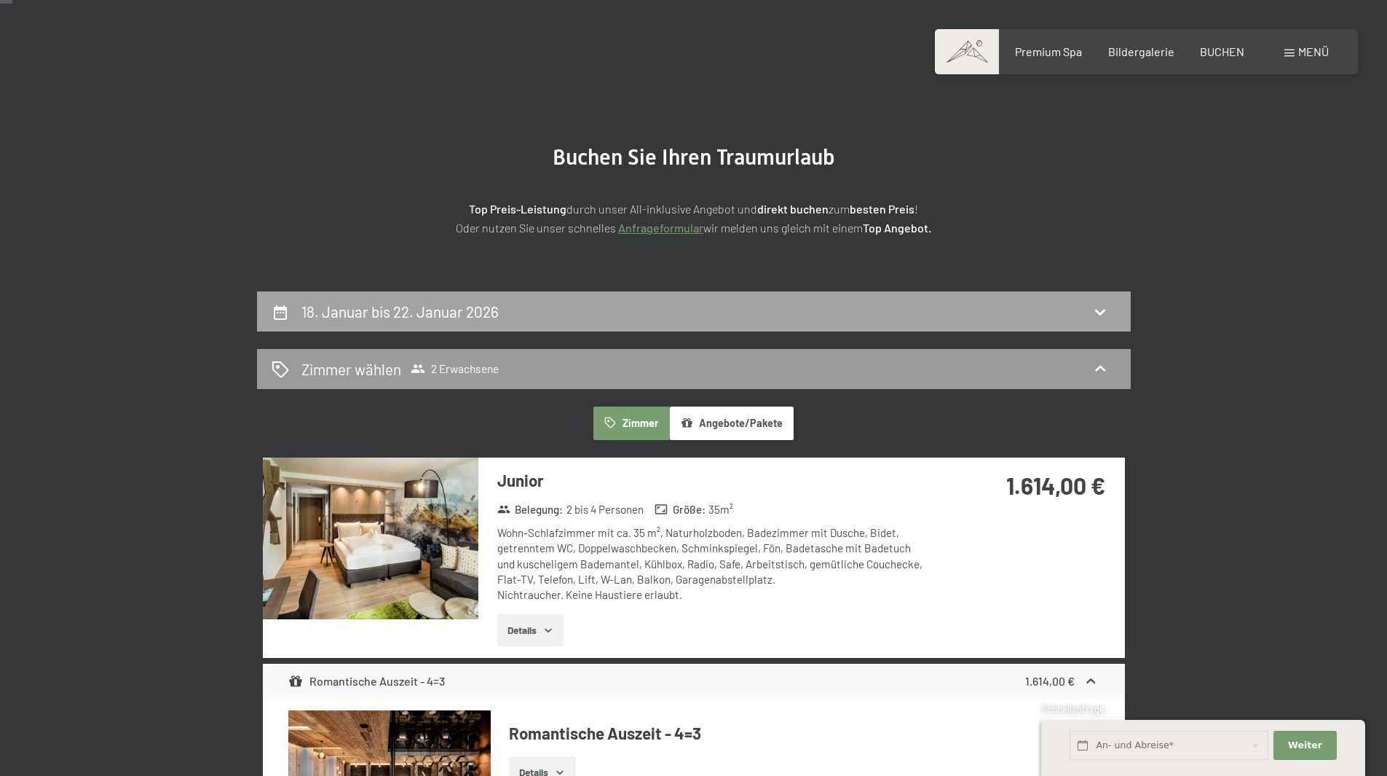
click at [511, 315] on div "18. Januar bis 22. Januar 2026" at bounding box center [694, 311] width 845 height 21
select select "[DATE]"
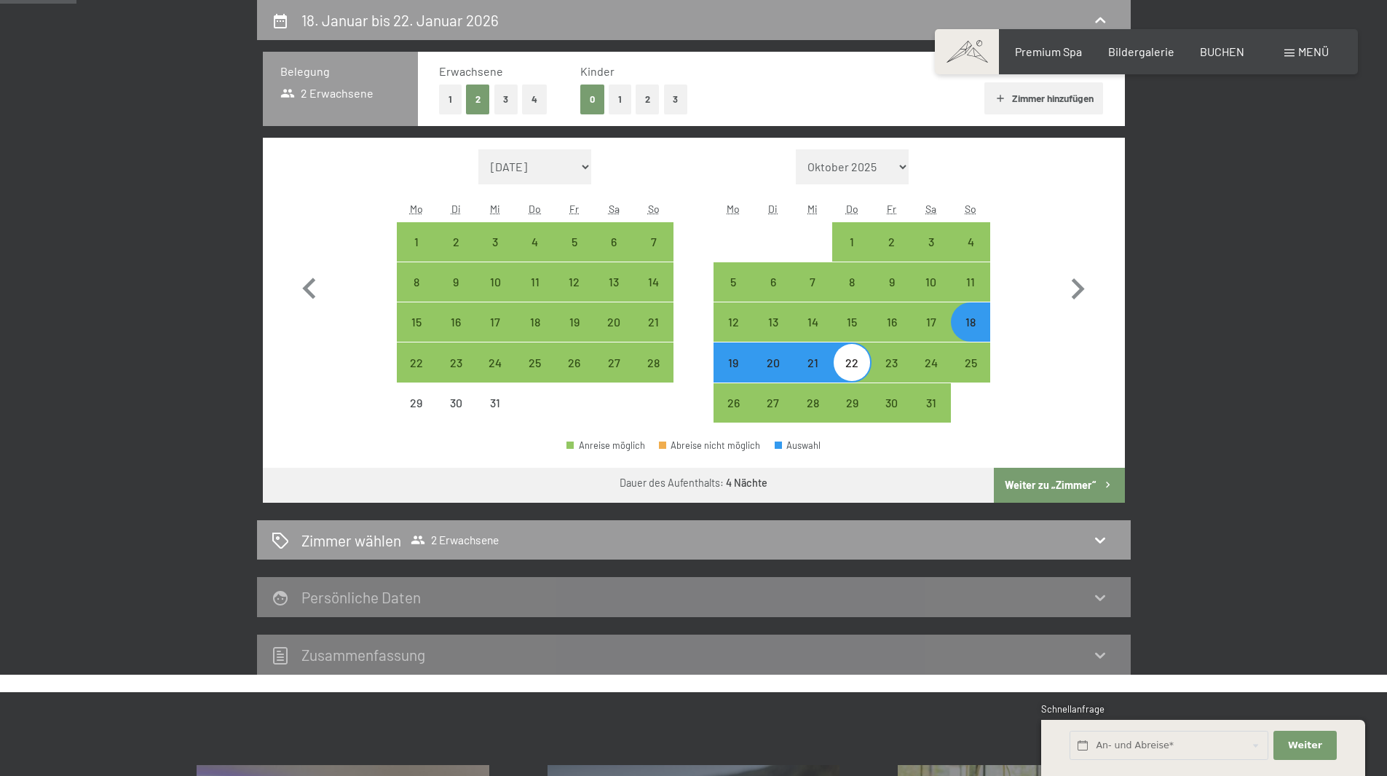
click at [455, 98] on button "1" at bounding box center [450, 99] width 23 height 30
select select "[DATE]"
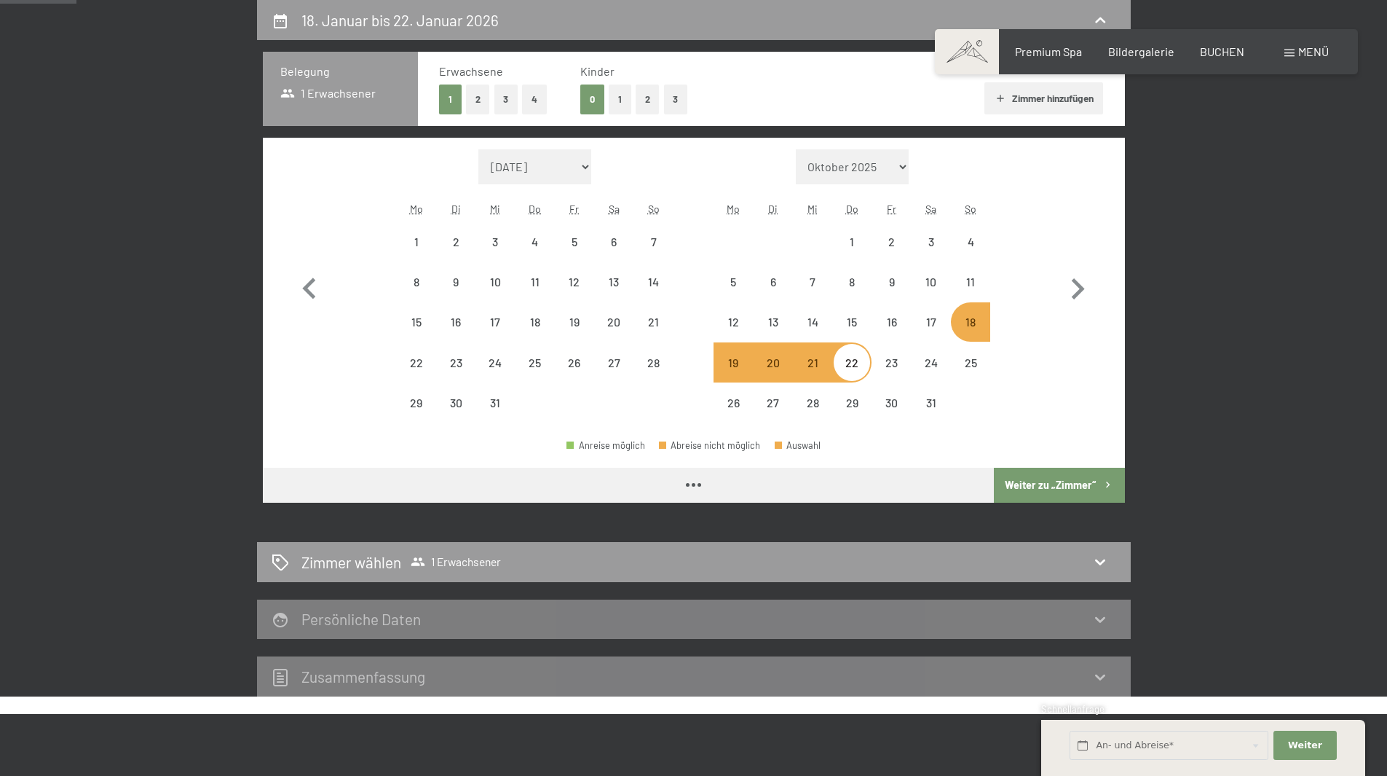
click at [1028, 99] on button "Zimmer hinzufügen" at bounding box center [1044, 98] width 119 height 32
select select "[DATE]"
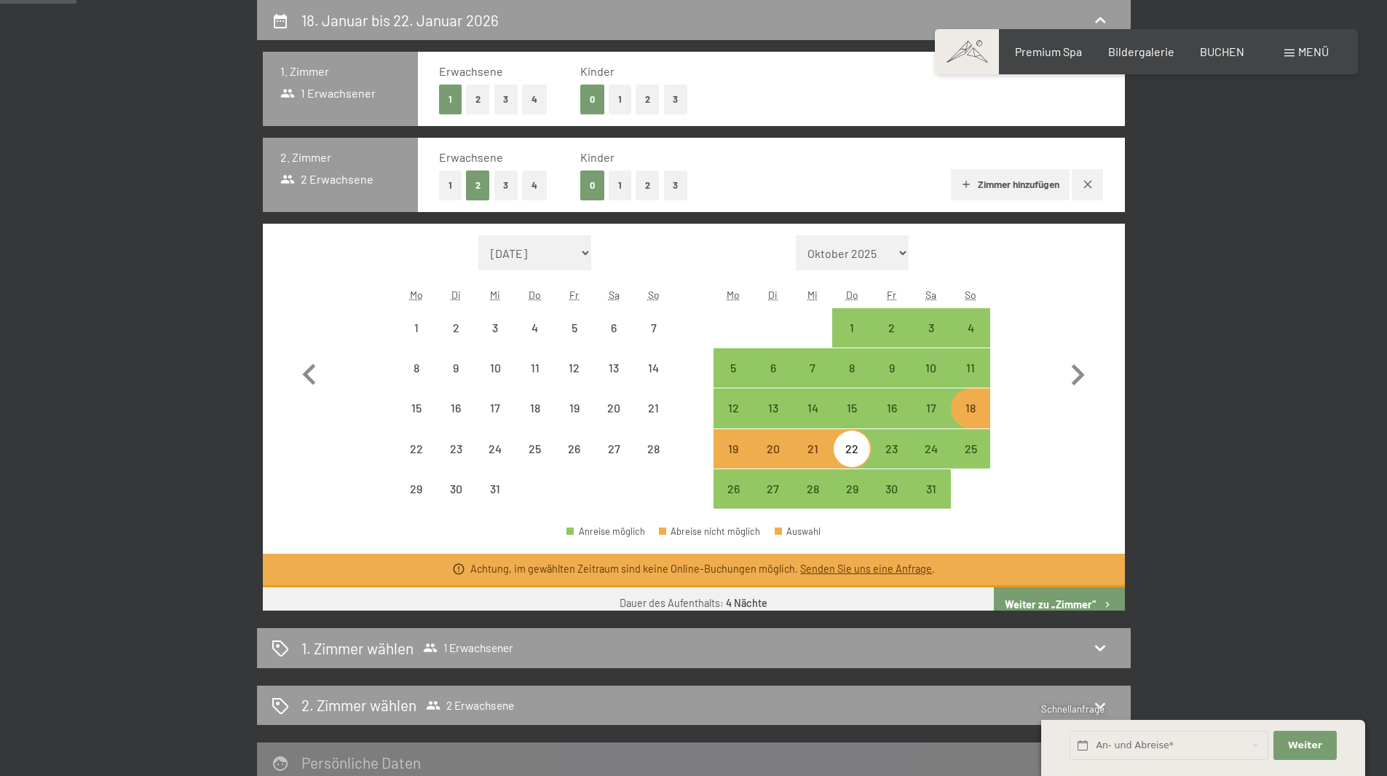
select select "[DATE]"
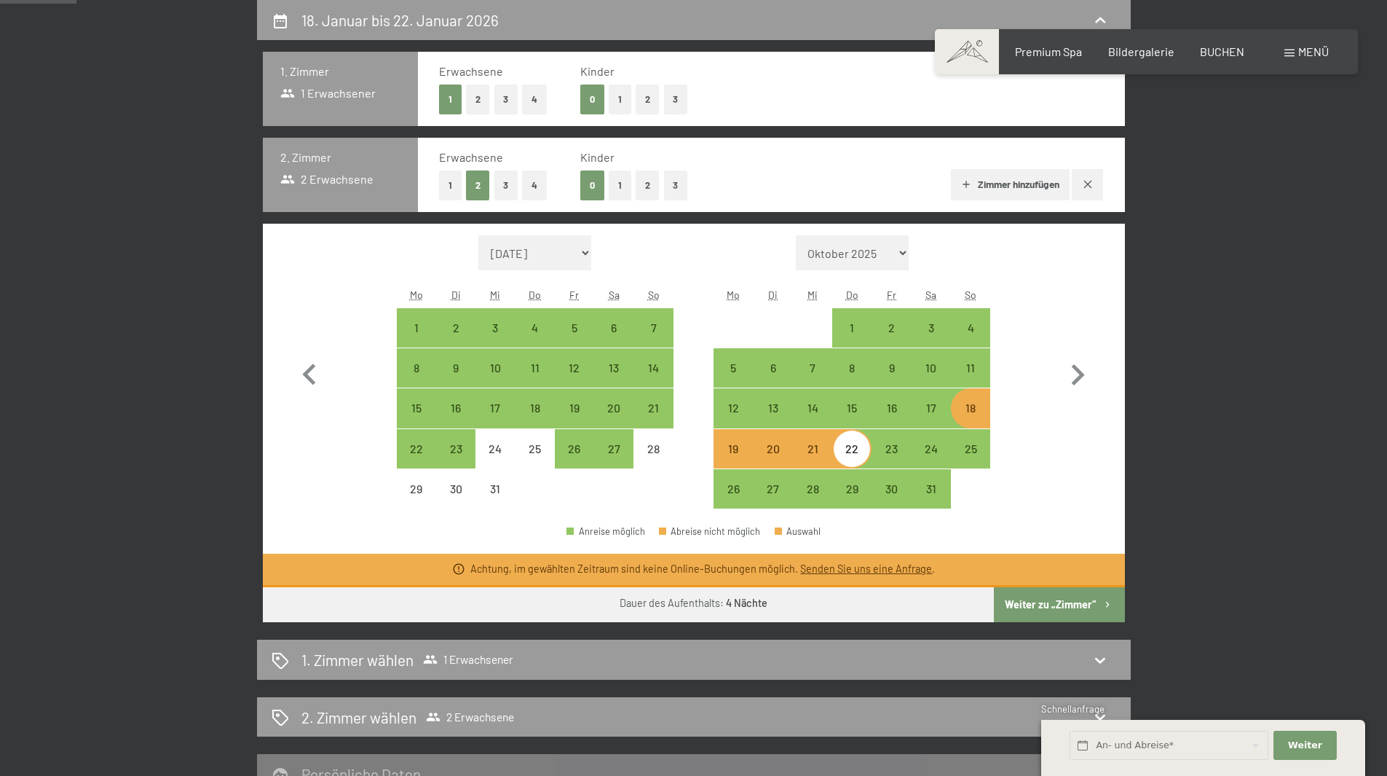
click at [452, 180] on button "1" at bounding box center [450, 185] width 23 height 30
select select "[DATE]"
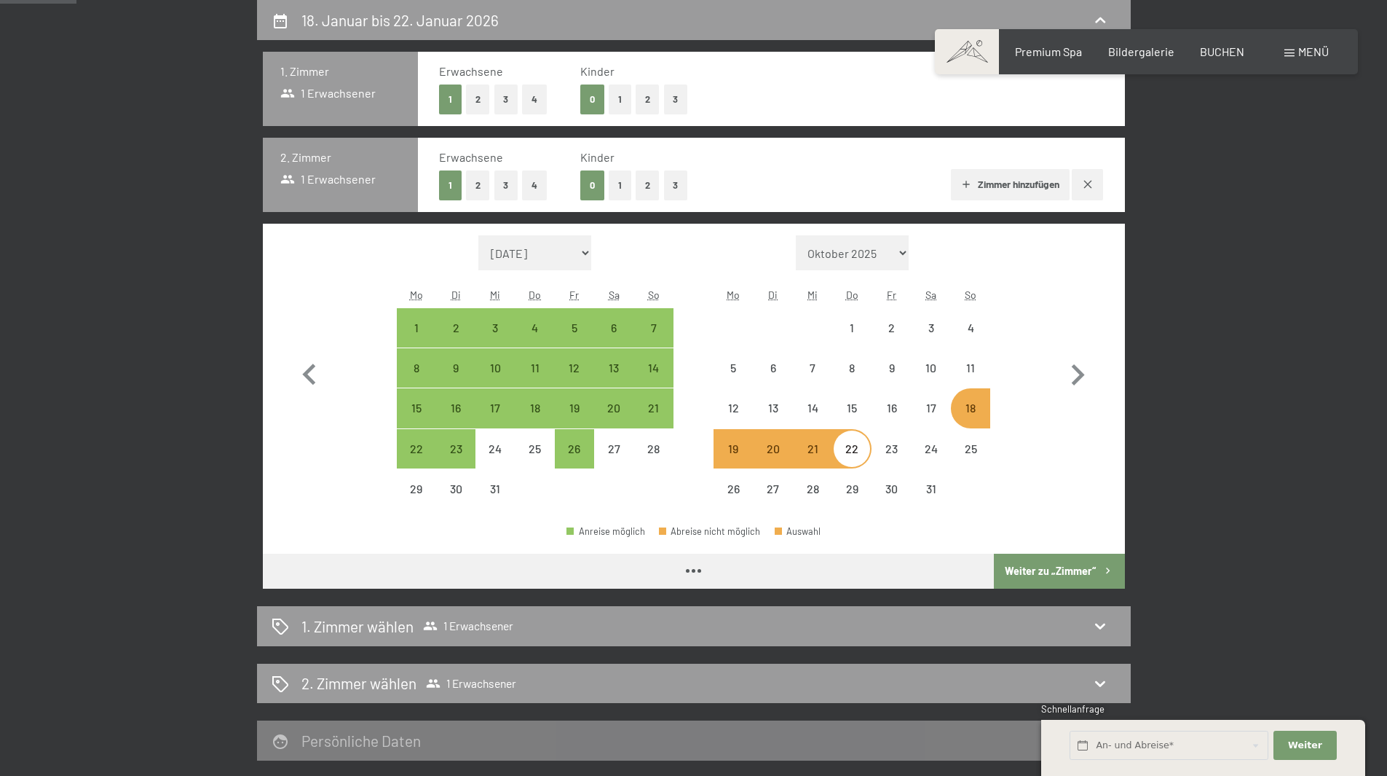
select select "[DATE]"
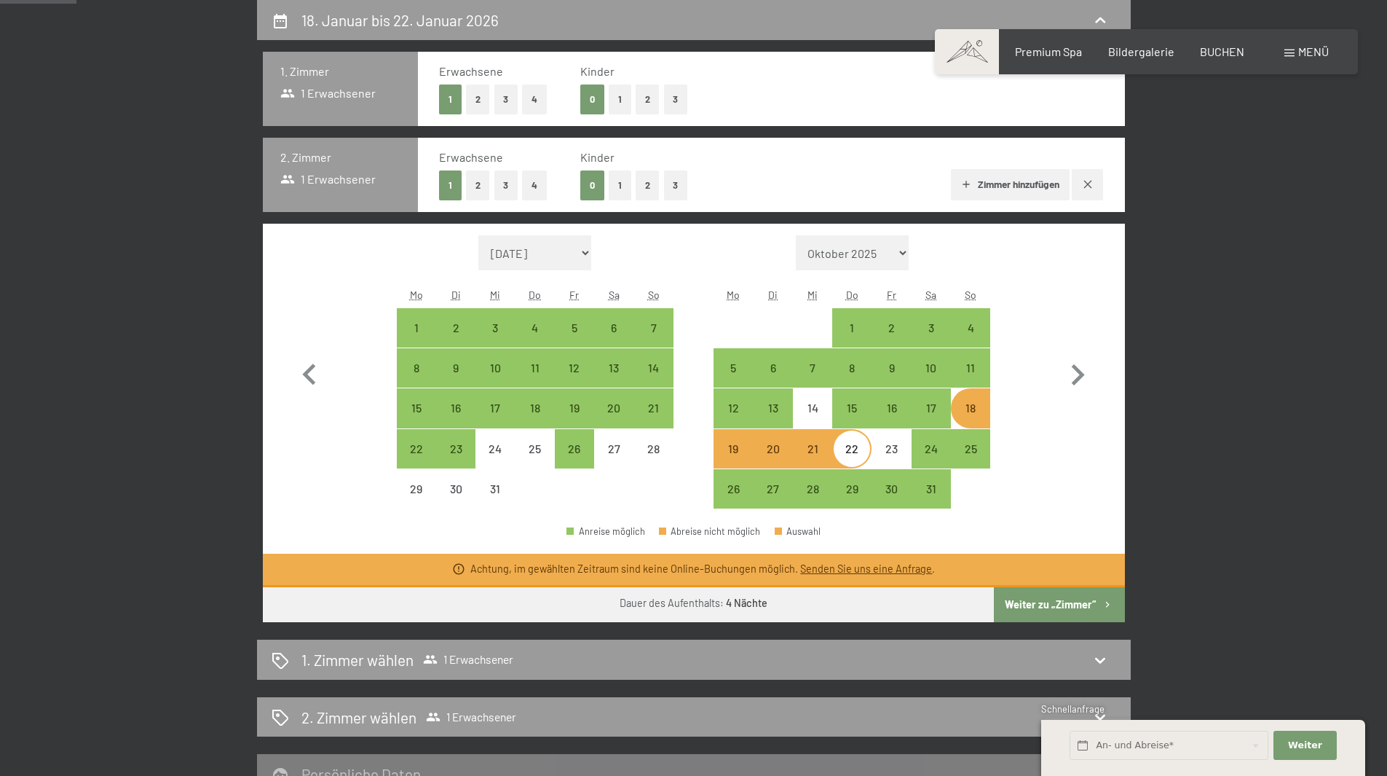
click at [1231, 417] on div "18. Januar bis 22. Januar 2026 1. Zimmer 1 Erwachsener Erwachsene 1 2 3 4 Kinde…" at bounding box center [693, 425] width 1103 height 851
click at [1092, 597] on button "Weiter zu „Zimmer“" at bounding box center [1059, 604] width 130 height 35
select select "[DATE]"
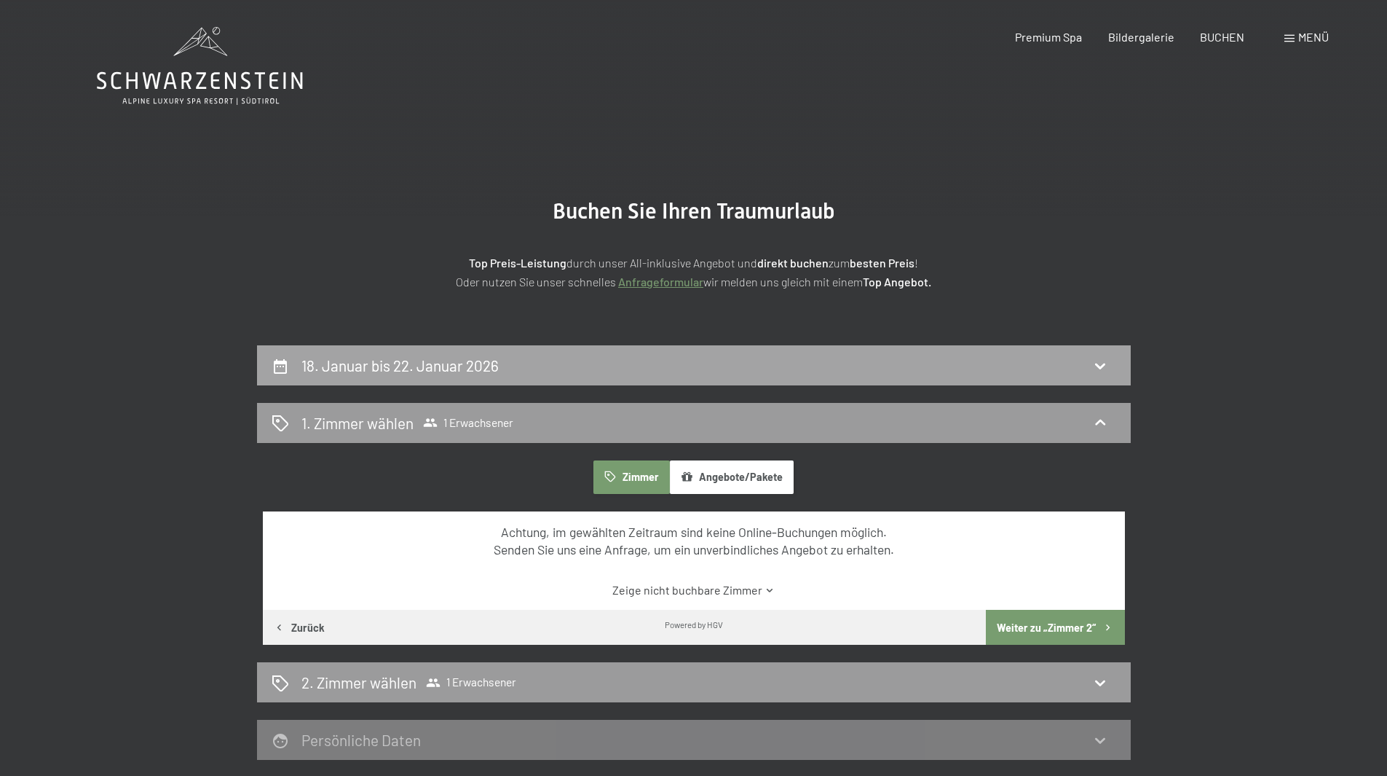
scroll to position [0, 0]
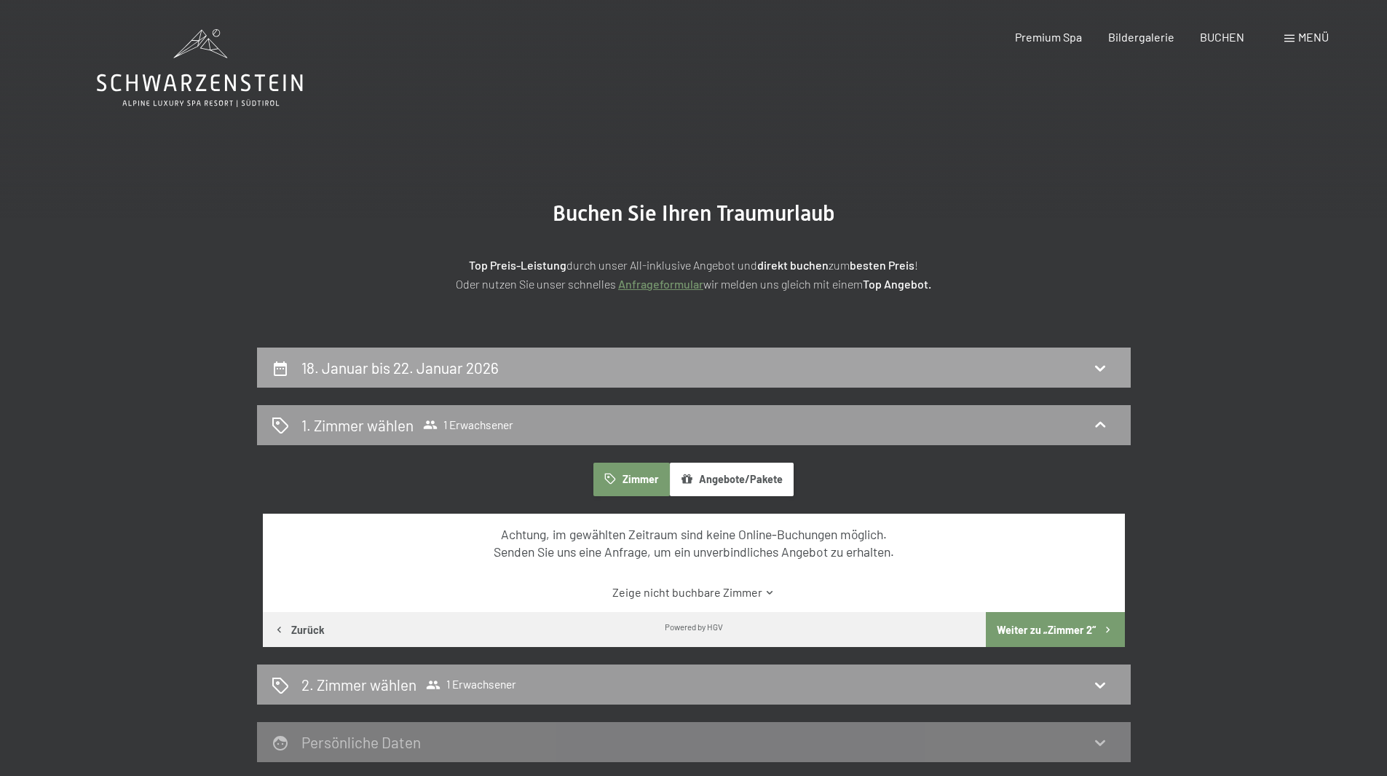
click at [575, 361] on div "18. Januar bis 22. Januar 2026" at bounding box center [694, 367] width 845 height 21
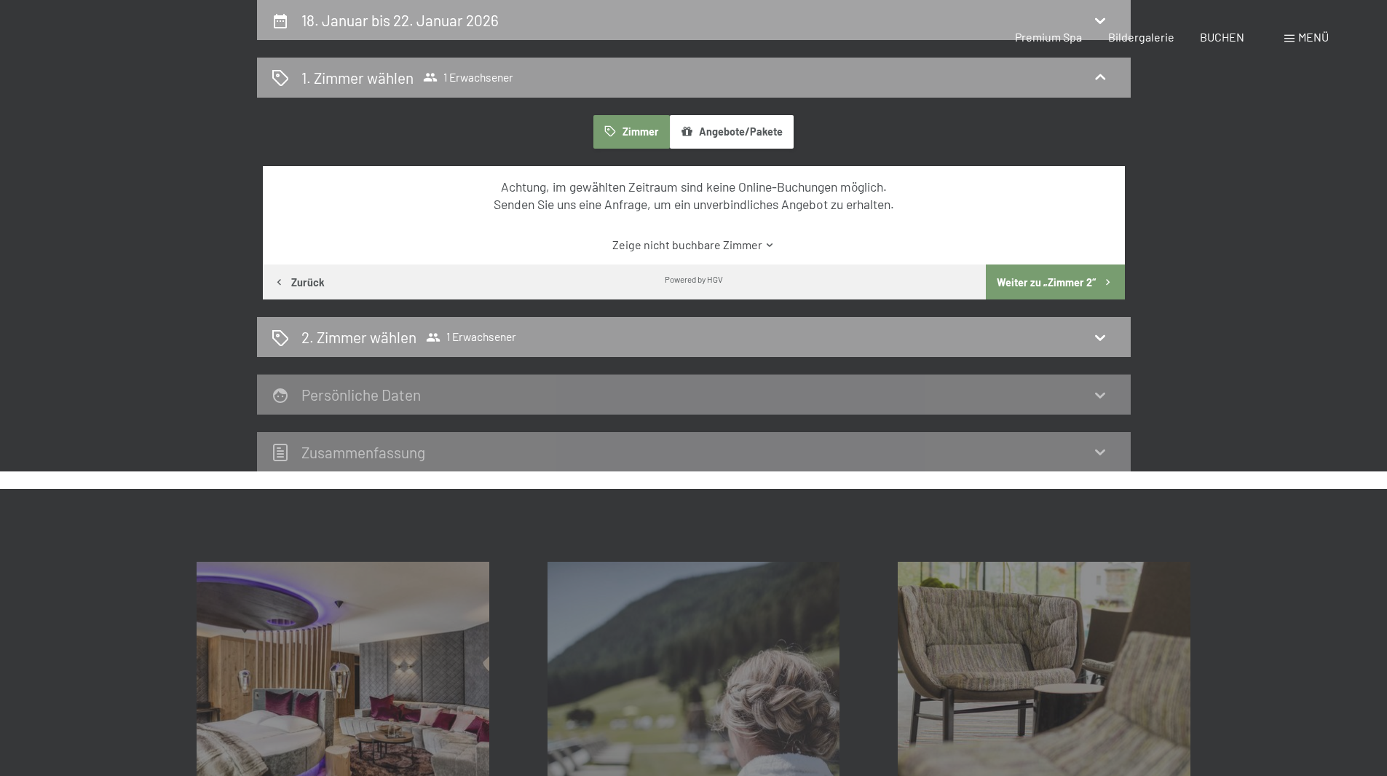
select select "[DATE]"
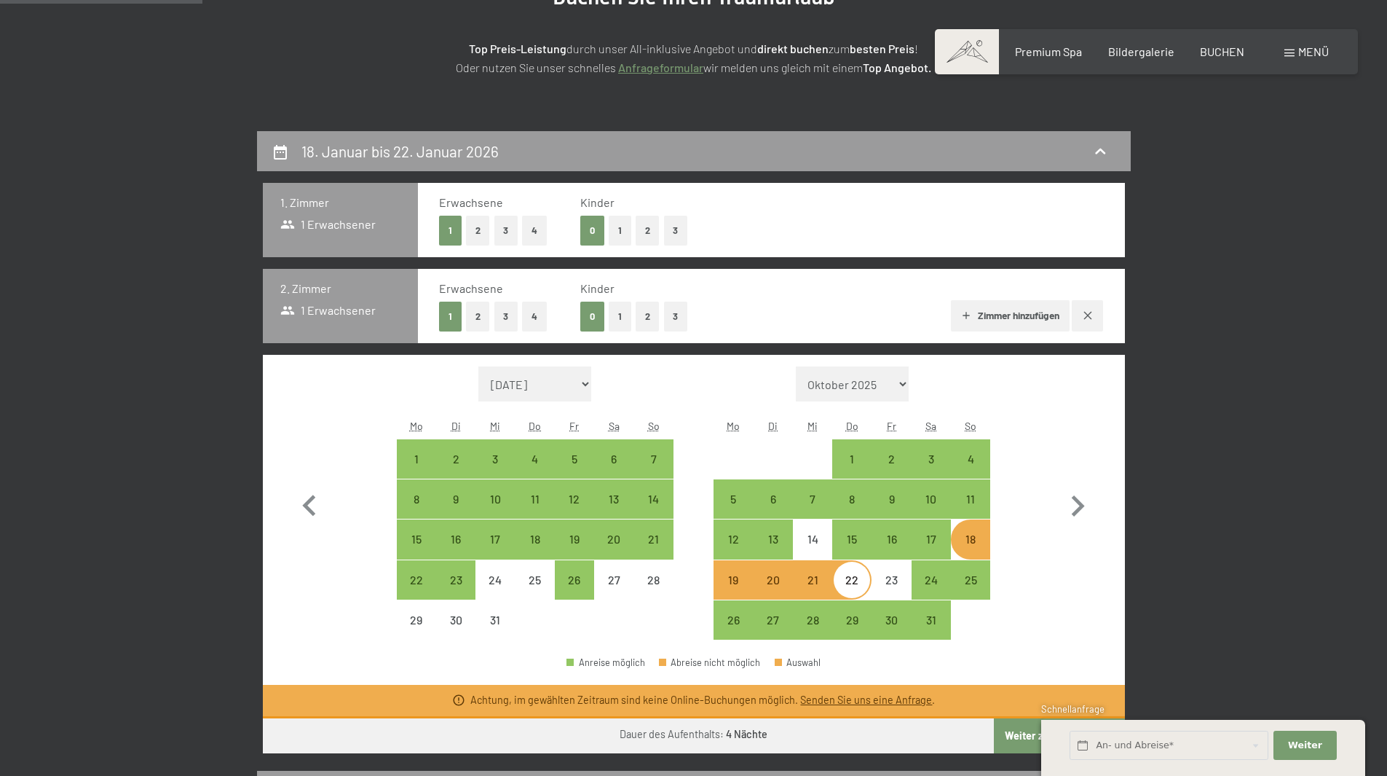
scroll to position [202, 0]
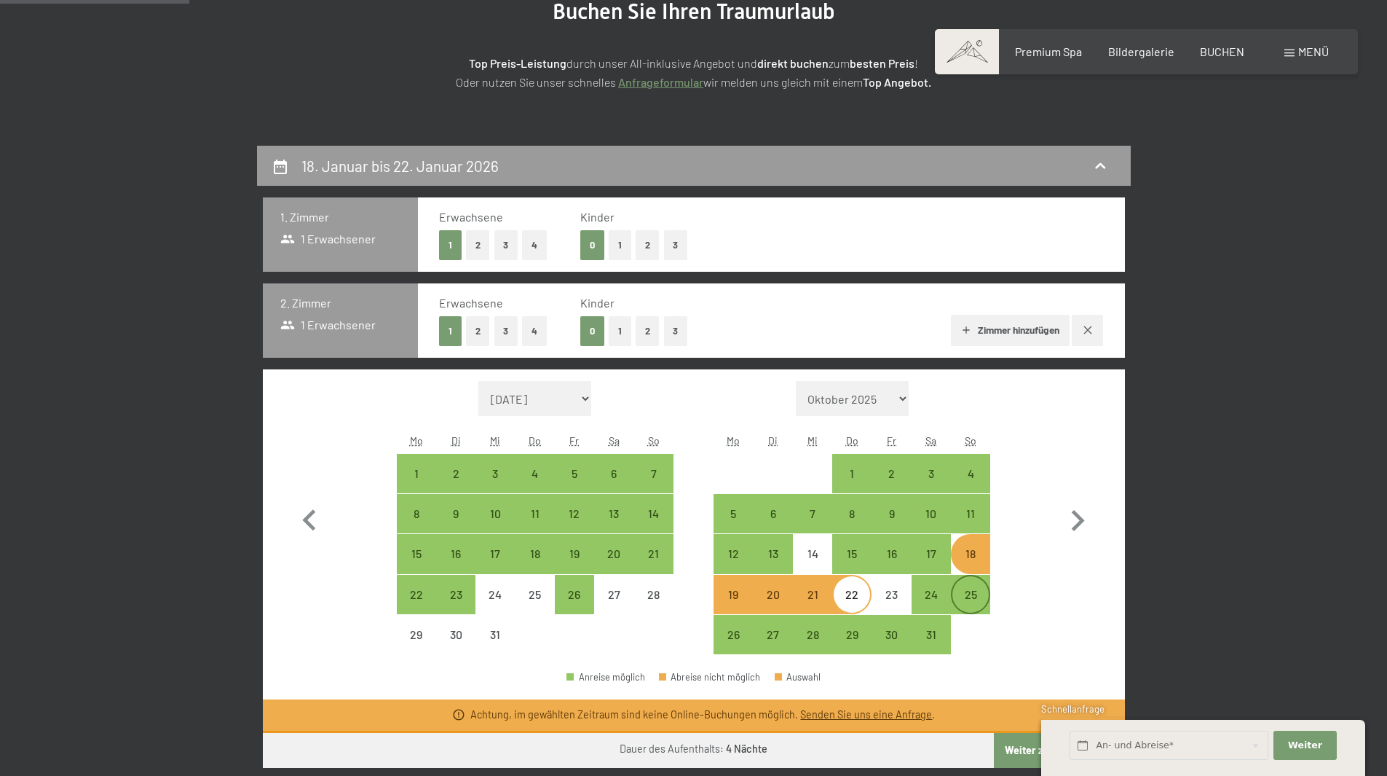
click at [975, 591] on div "25" at bounding box center [971, 606] width 36 height 36
select select "[DATE]"
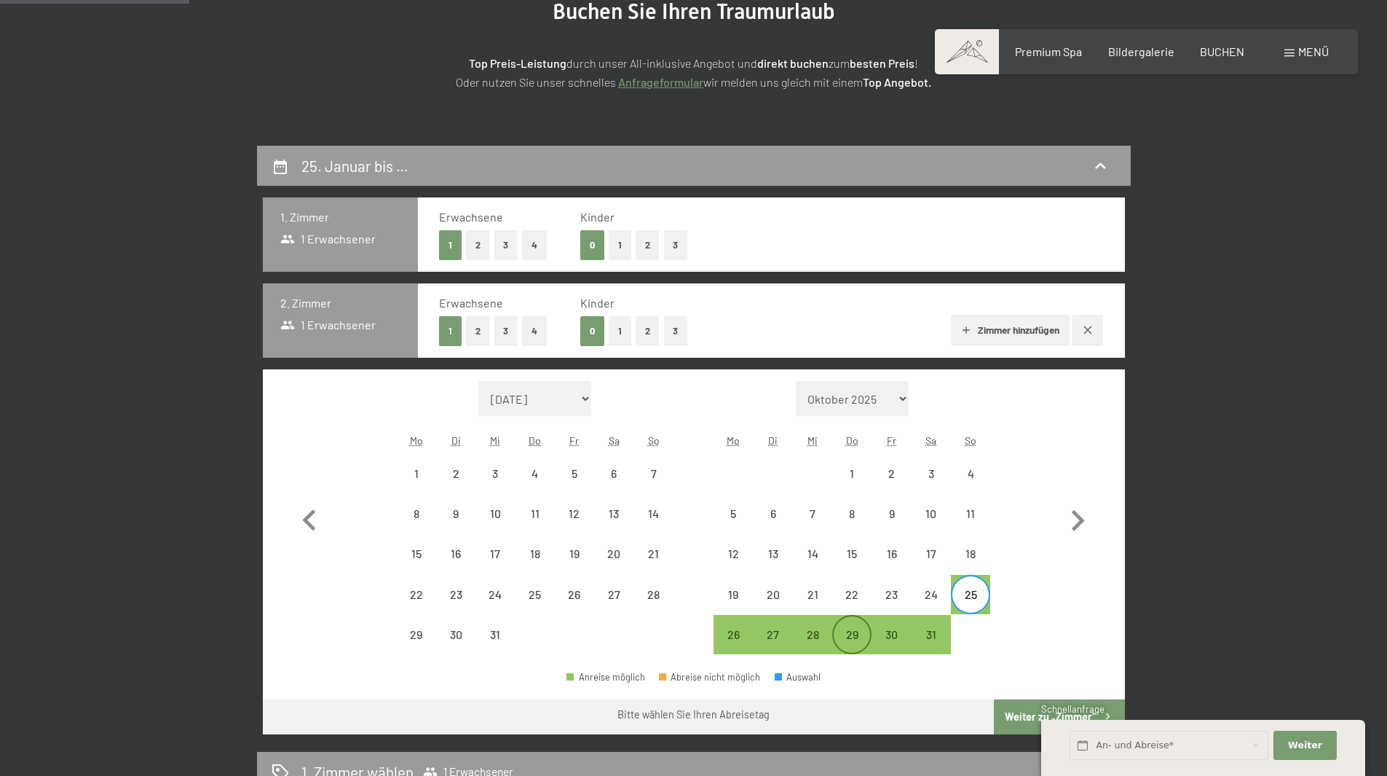
click at [859, 628] on div "29" at bounding box center [852, 646] width 36 height 36
select select "[DATE]"
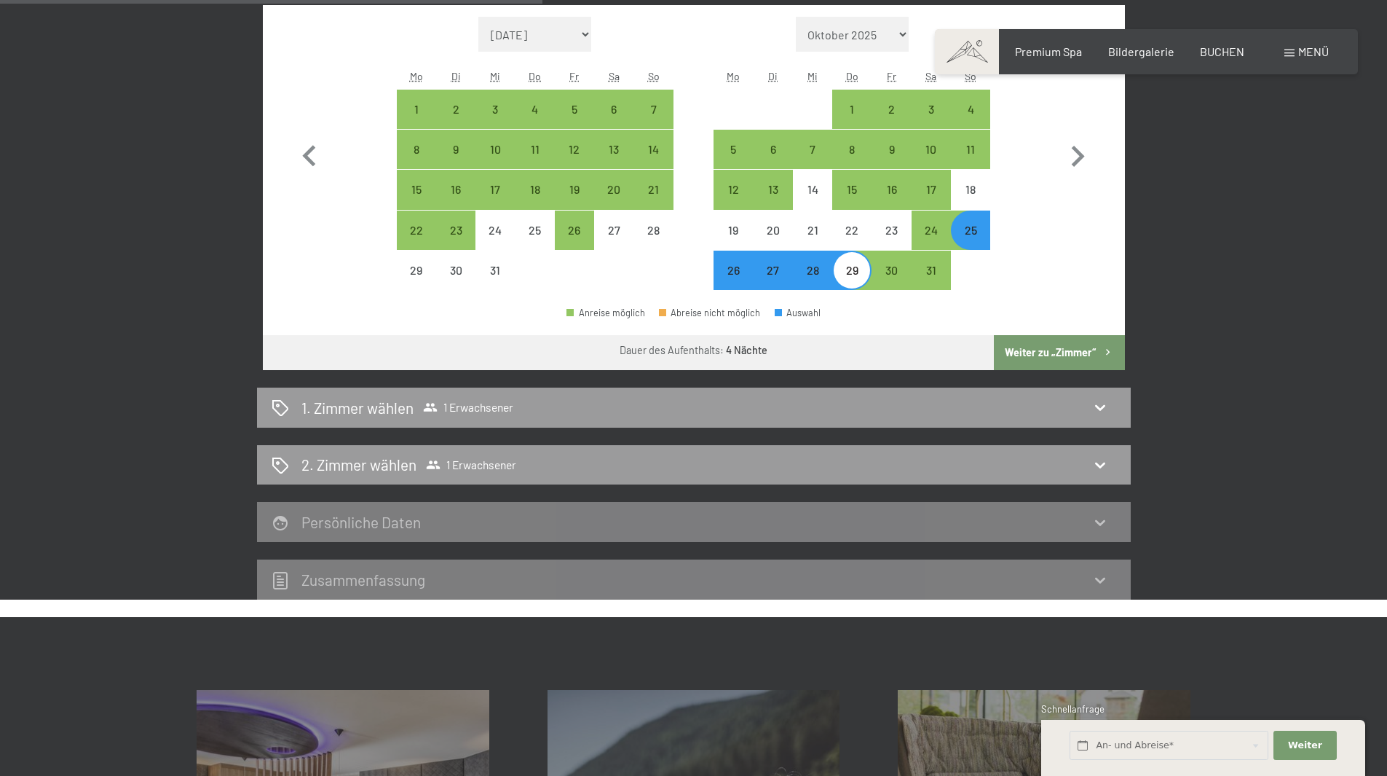
click at [1065, 350] on button "Weiter zu „Zimmer“" at bounding box center [1059, 352] width 130 height 35
select select "[DATE]"
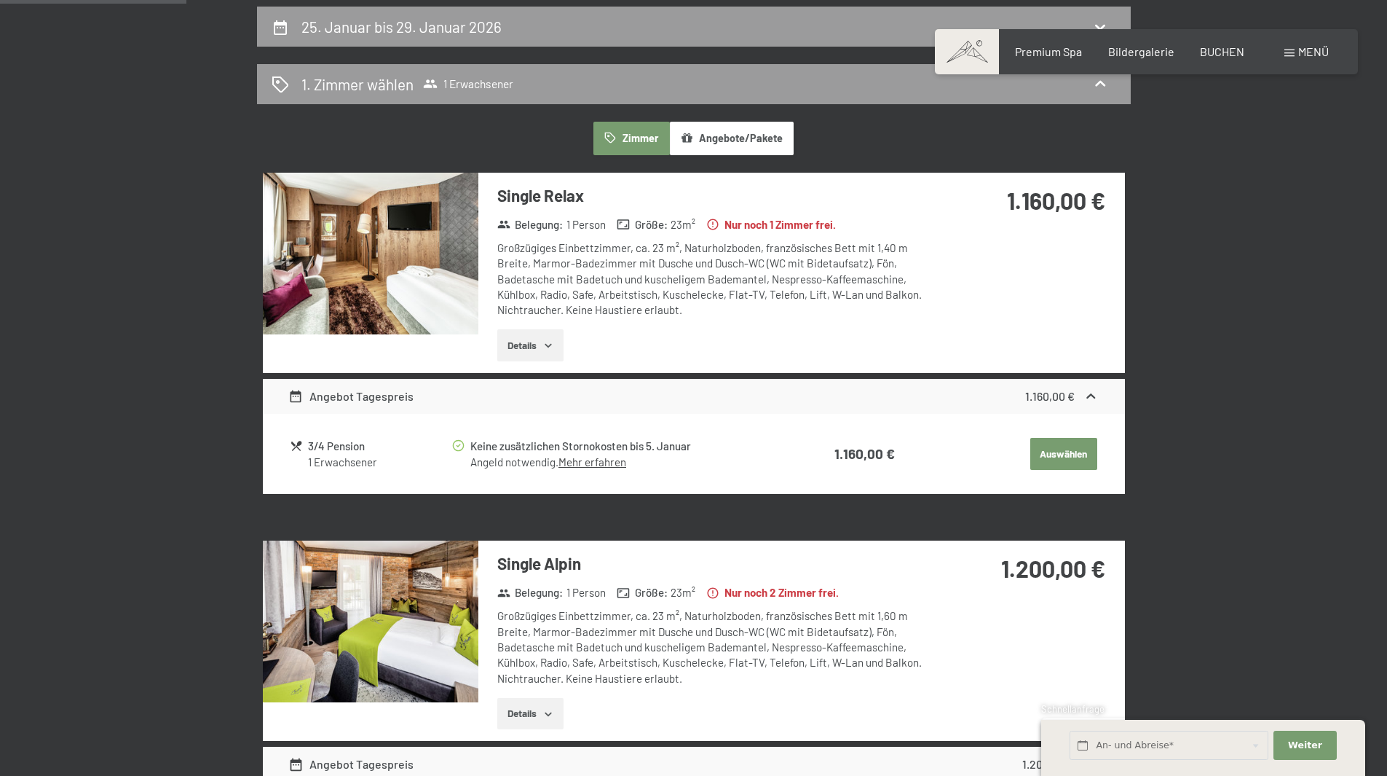
scroll to position [275, 0]
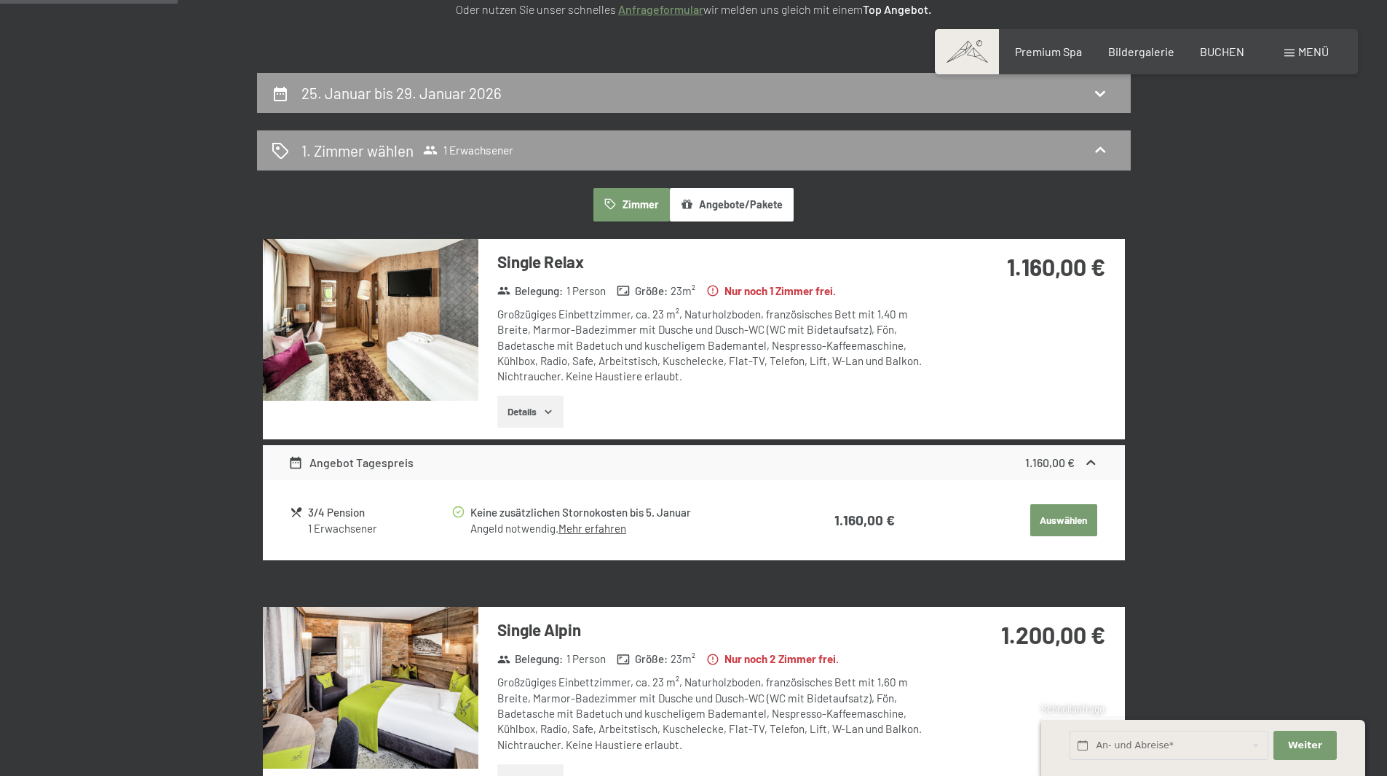
click at [752, 205] on button "Angebote/Pakete" at bounding box center [732, 205] width 124 height 34
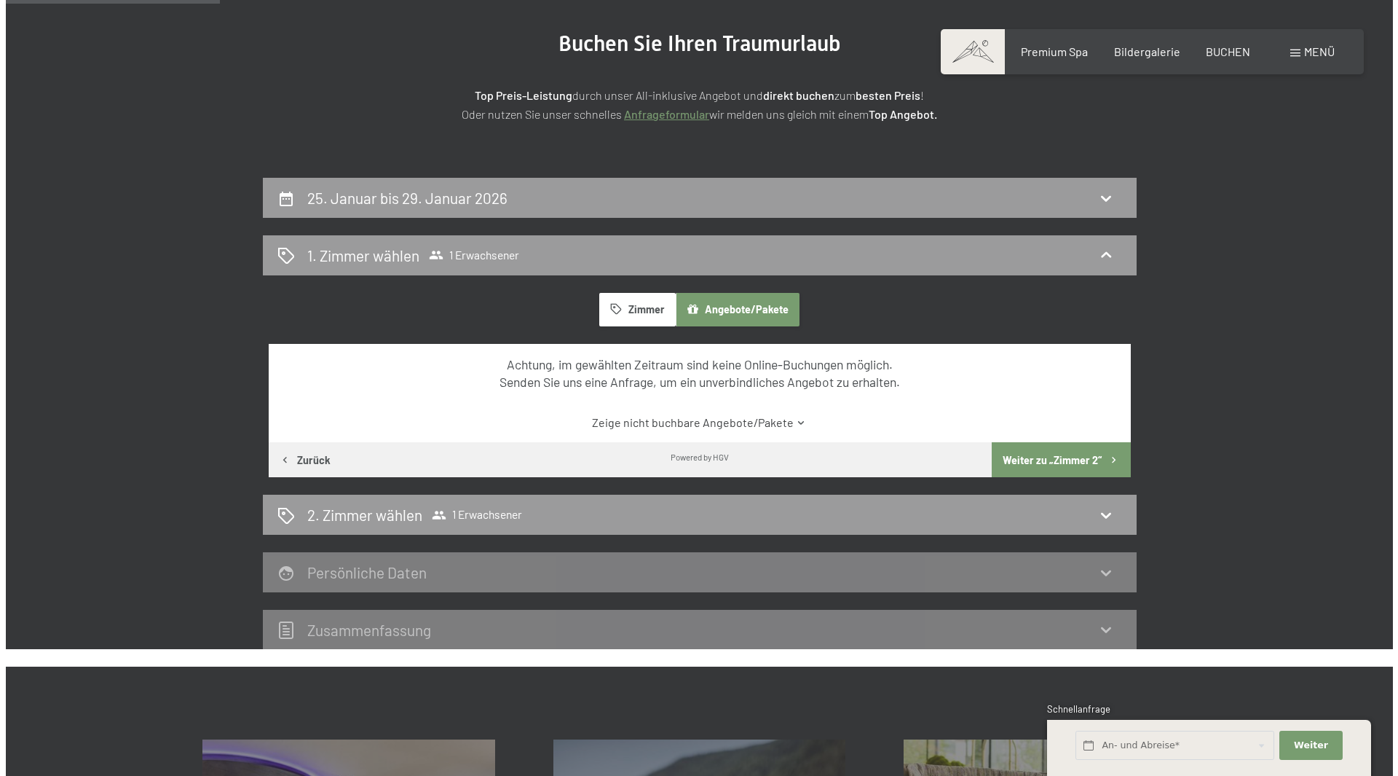
scroll to position [0, 0]
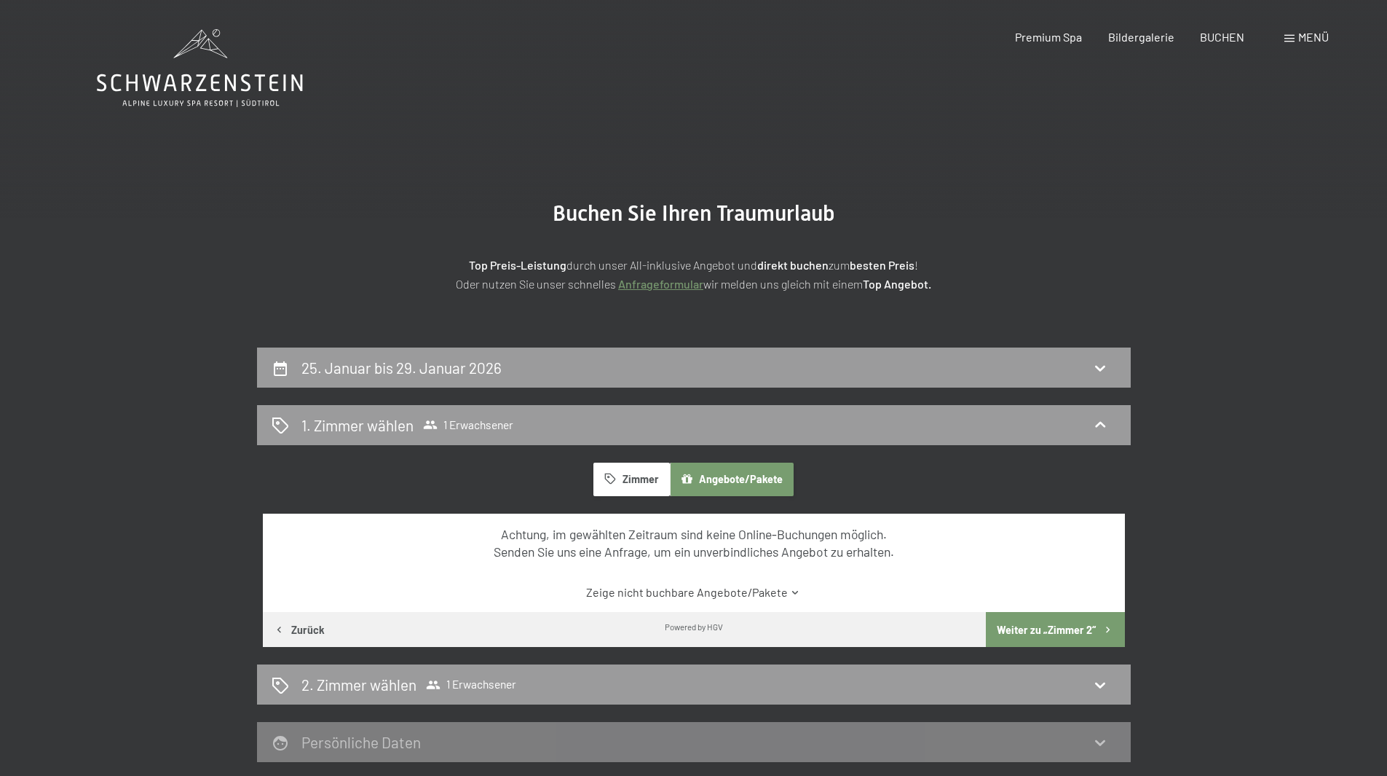
click at [1291, 39] on span at bounding box center [1290, 38] width 10 height 7
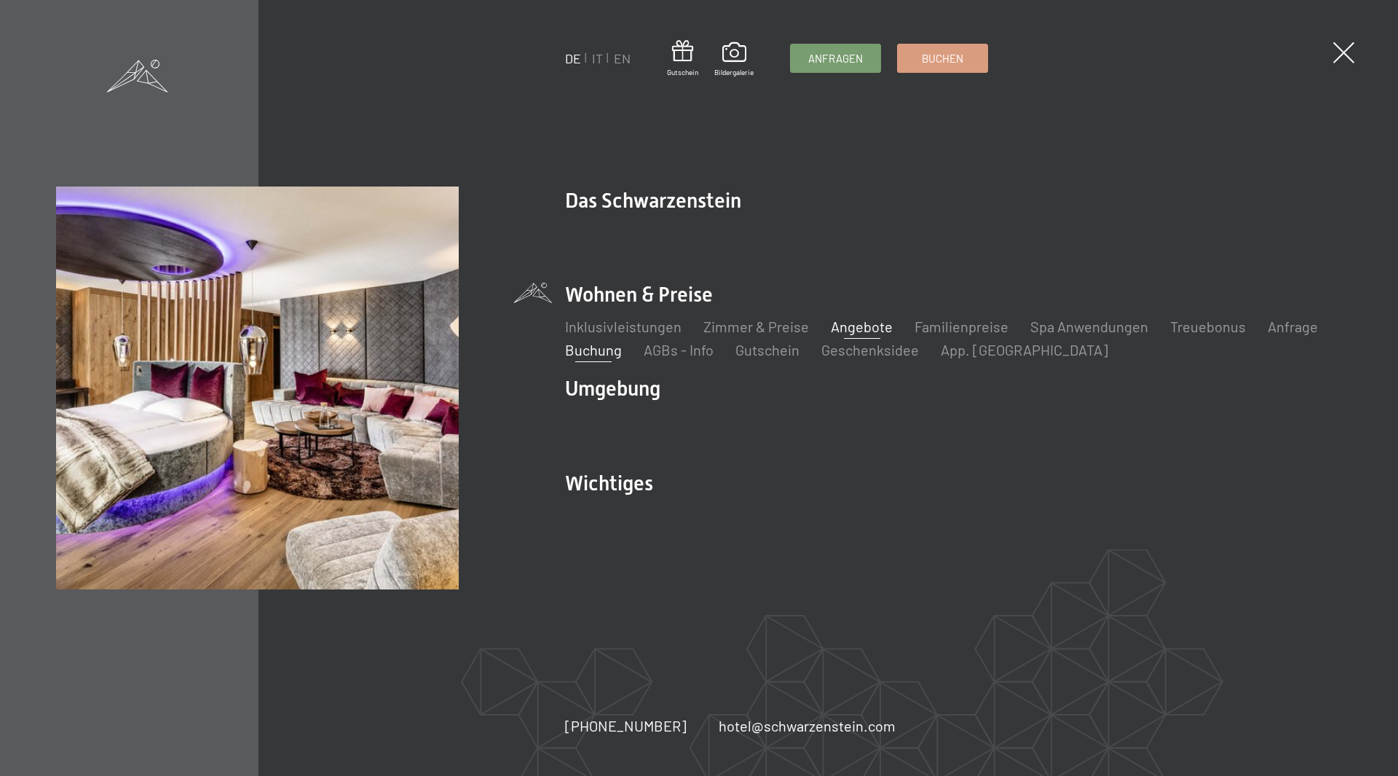
click at [868, 333] on link "Angebote" at bounding box center [862, 326] width 62 height 17
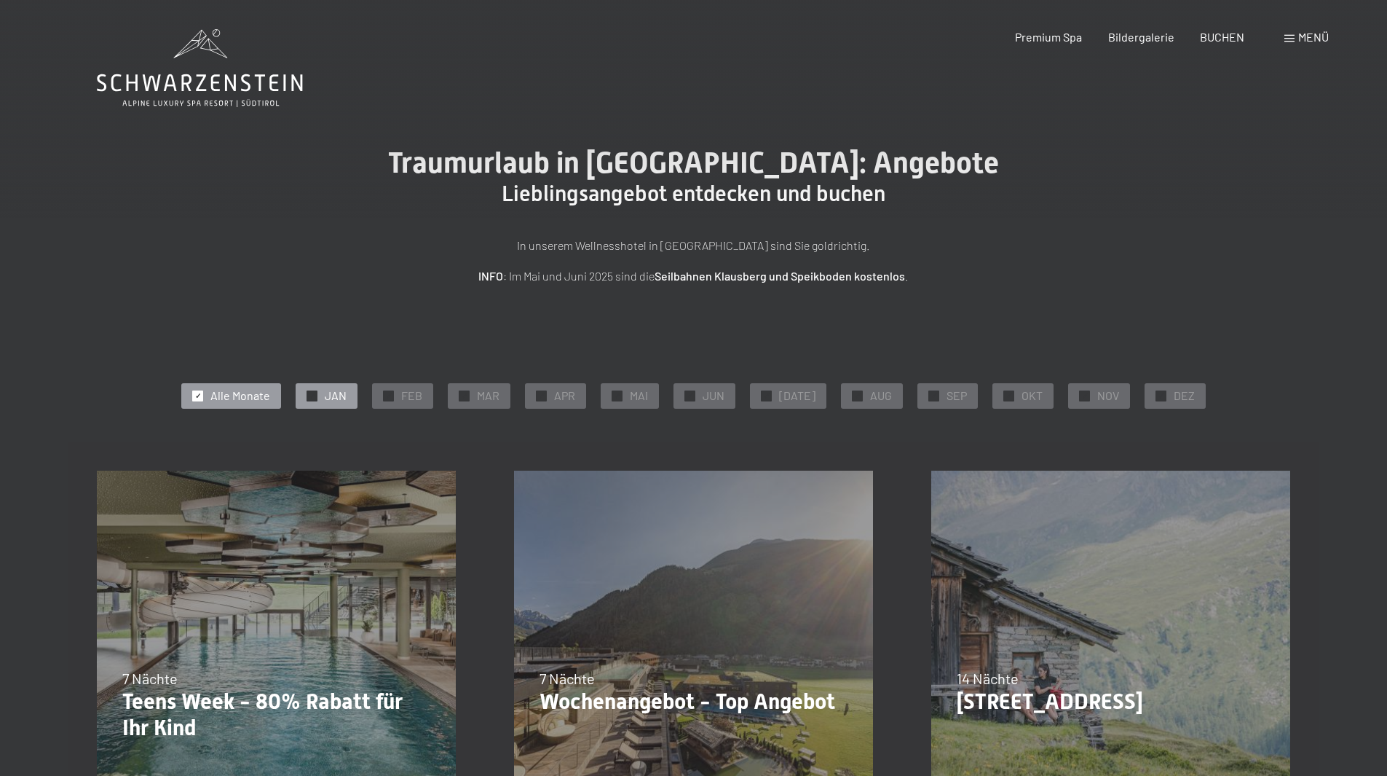
click at [347, 403] on span "JAN" at bounding box center [336, 395] width 22 height 16
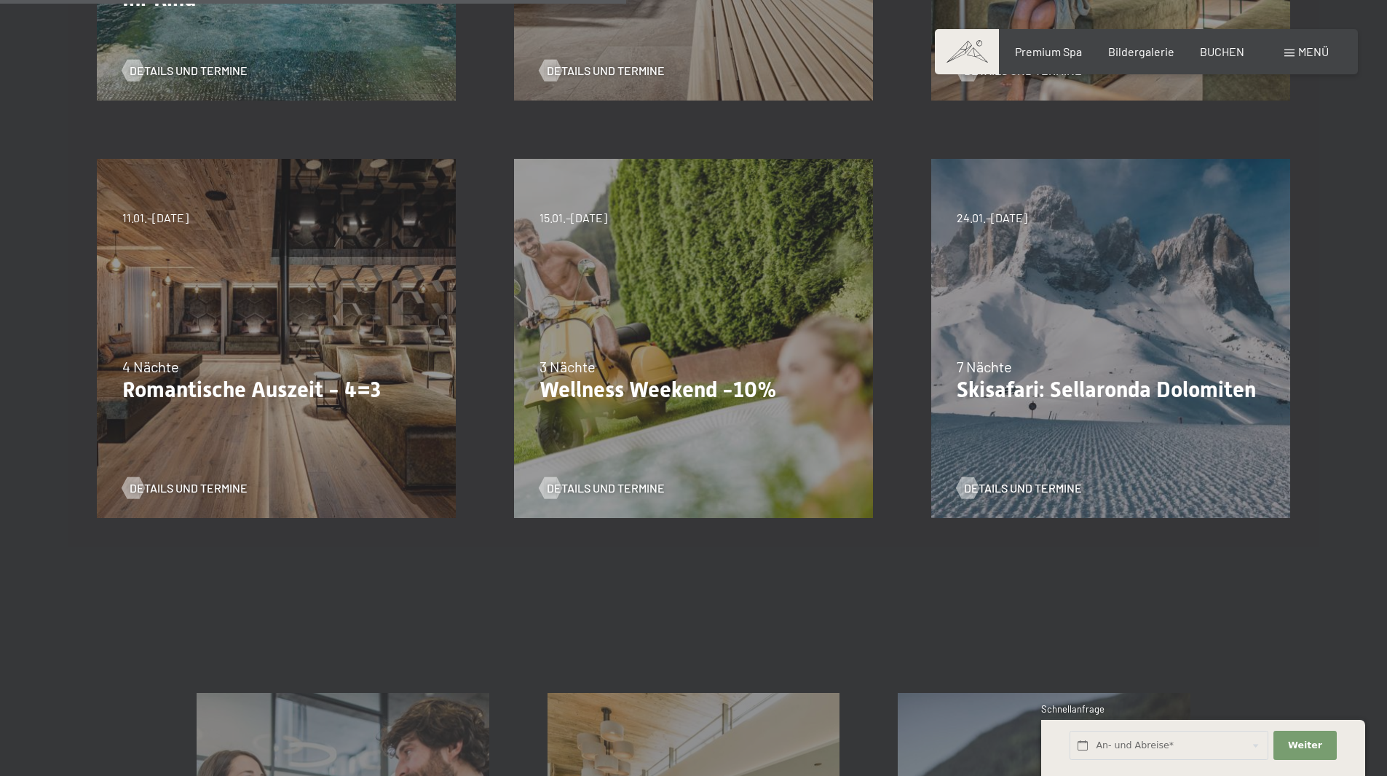
scroll to position [728, 0]
click at [296, 323] on div "09.11.–05.12.2025 08.12.–19.12.2025 11.01.–23.01.2026 08.03.–27.03.2026 29.03.–…" at bounding box center [276, 338] width 417 height 417
click at [160, 214] on span "11.01.–23.01.2026" at bounding box center [155, 218] width 66 height 16
click at [160, 216] on span "11.01.–23.01.2026" at bounding box center [155, 218] width 66 height 16
click at [177, 430] on div "09.11.–05.12.2025 08.12.–19.12.2025 11.01.–23.01.2026 08.03.–27.03.2026 29.03.–…" at bounding box center [276, 338] width 417 height 417
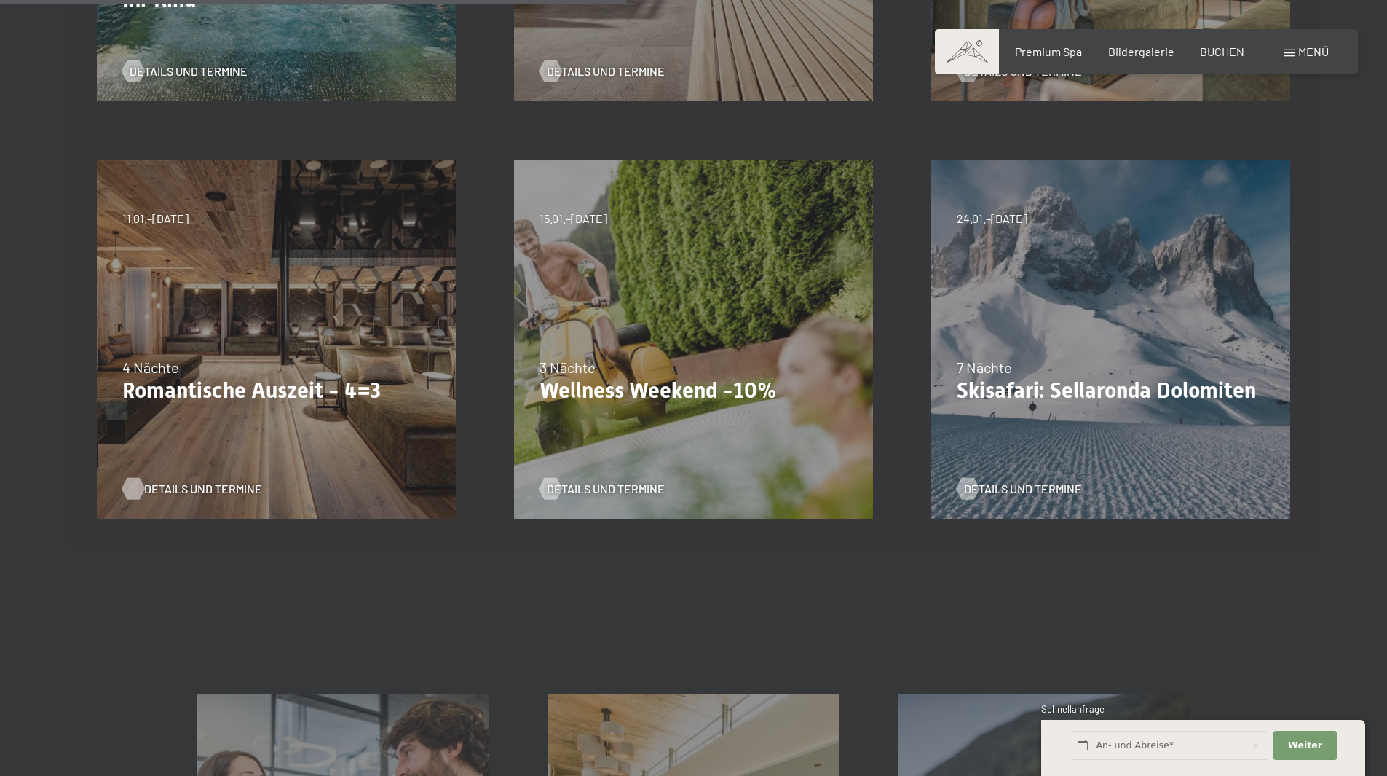
click at [186, 489] on span "Details und Termine" at bounding box center [203, 489] width 118 height 16
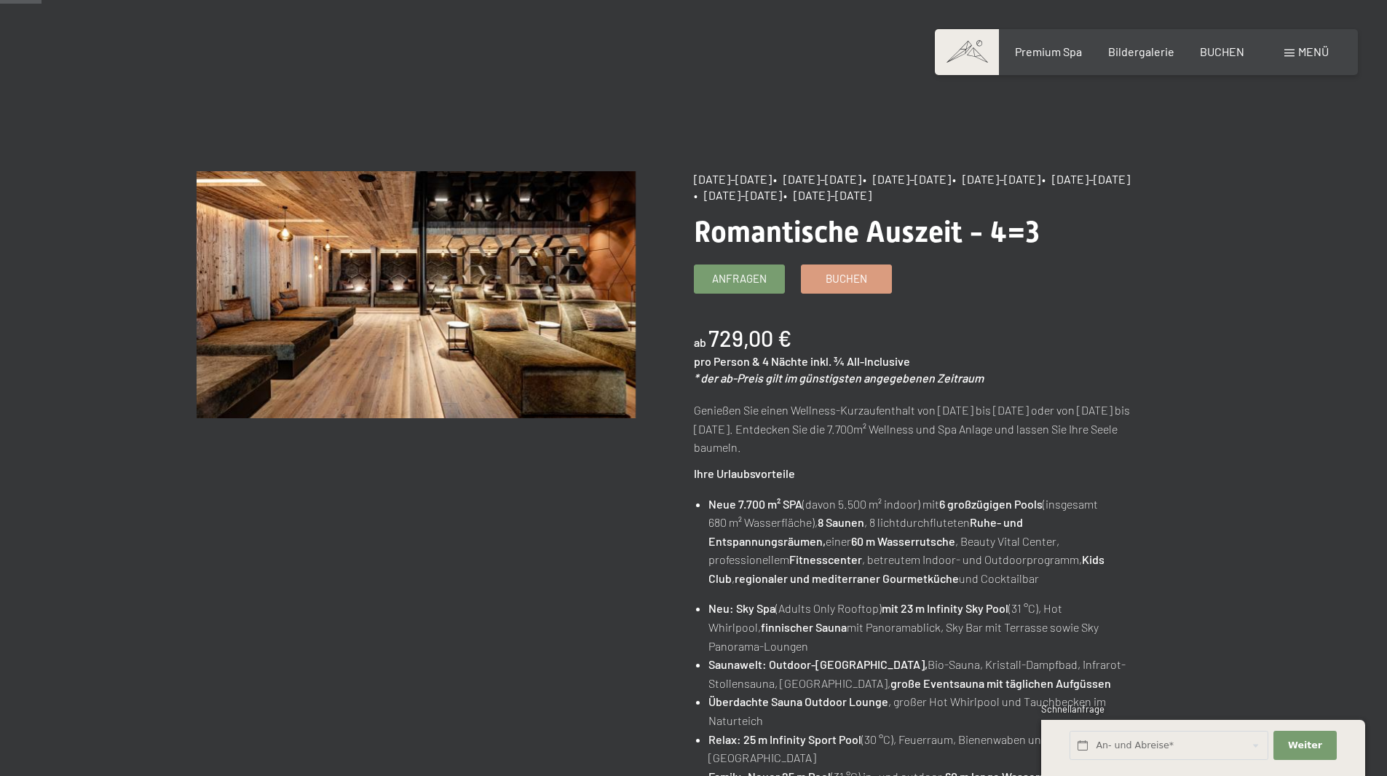
scroll to position [73, 0]
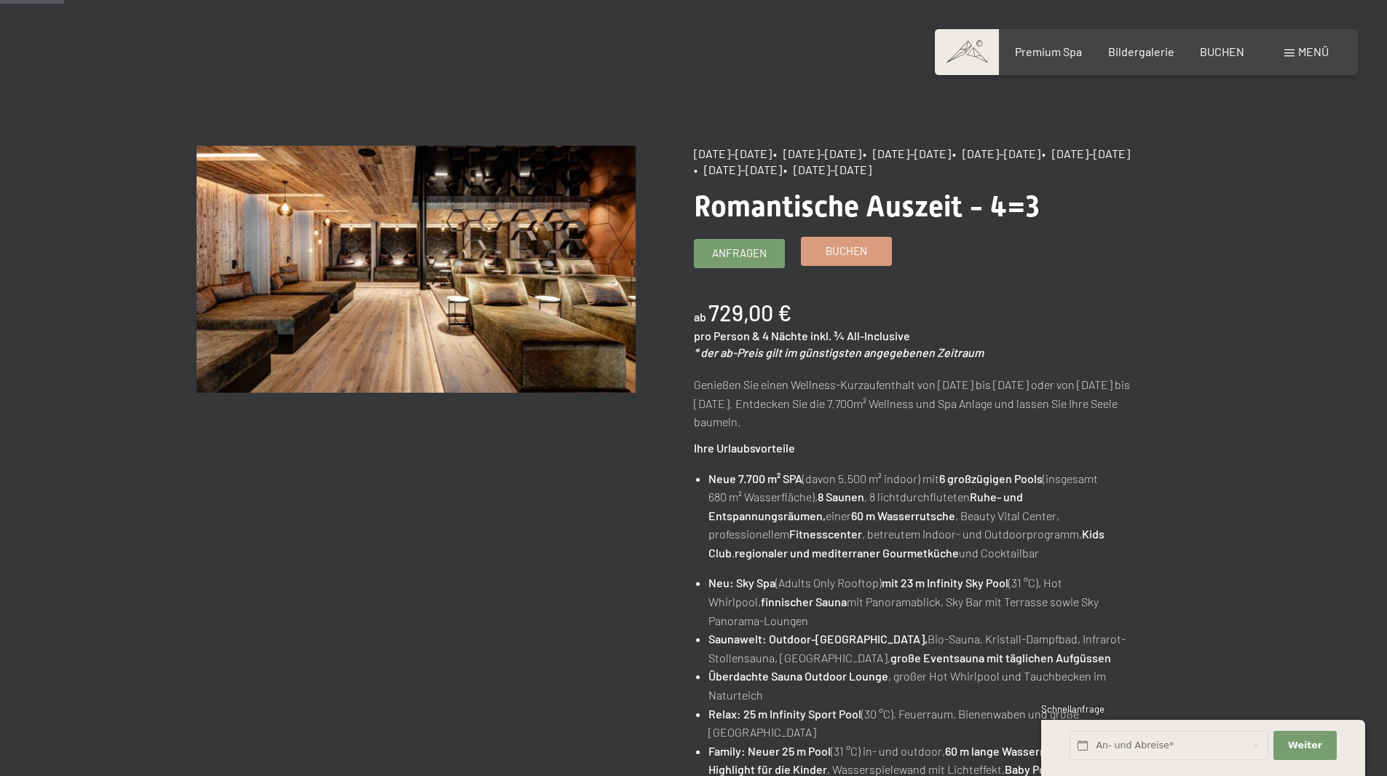
click at [855, 251] on span "Buchen" at bounding box center [847, 250] width 42 height 15
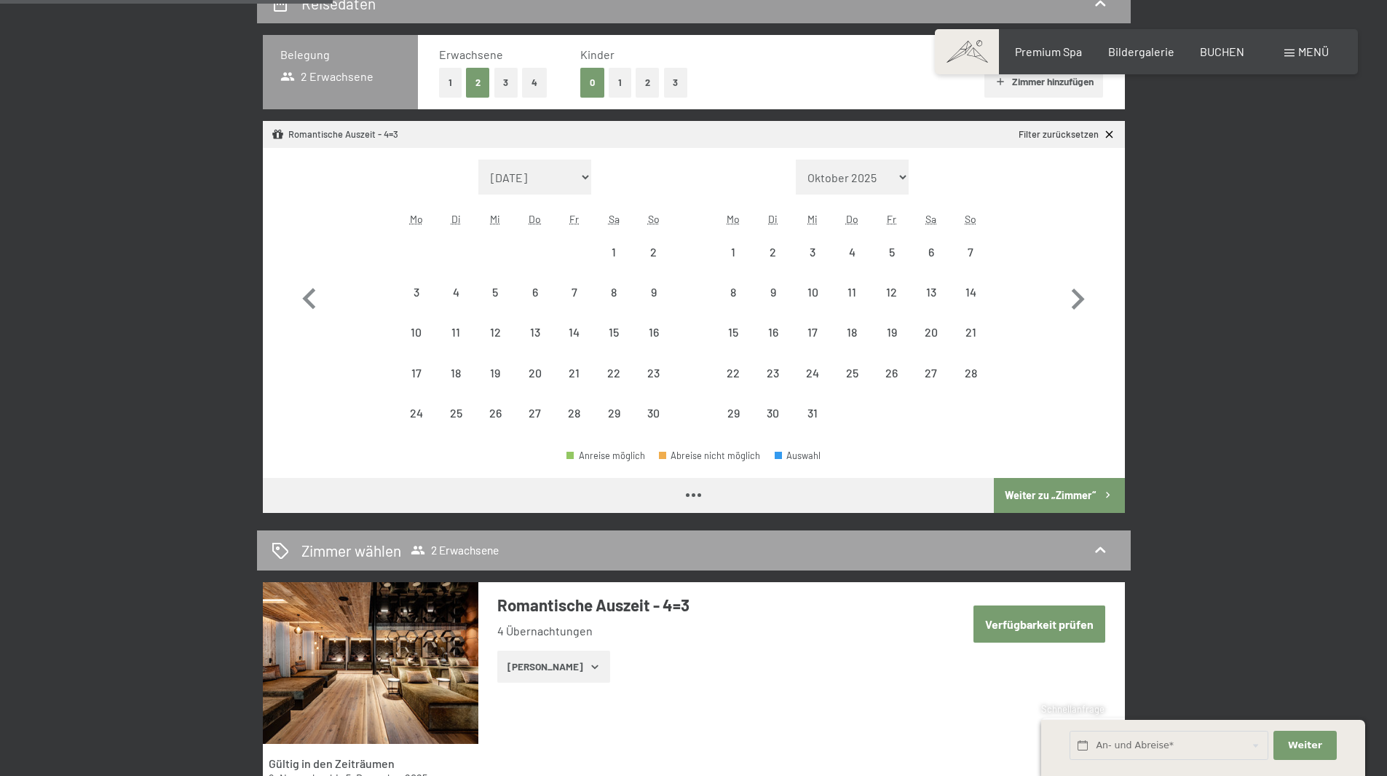
select select "[DATE]"
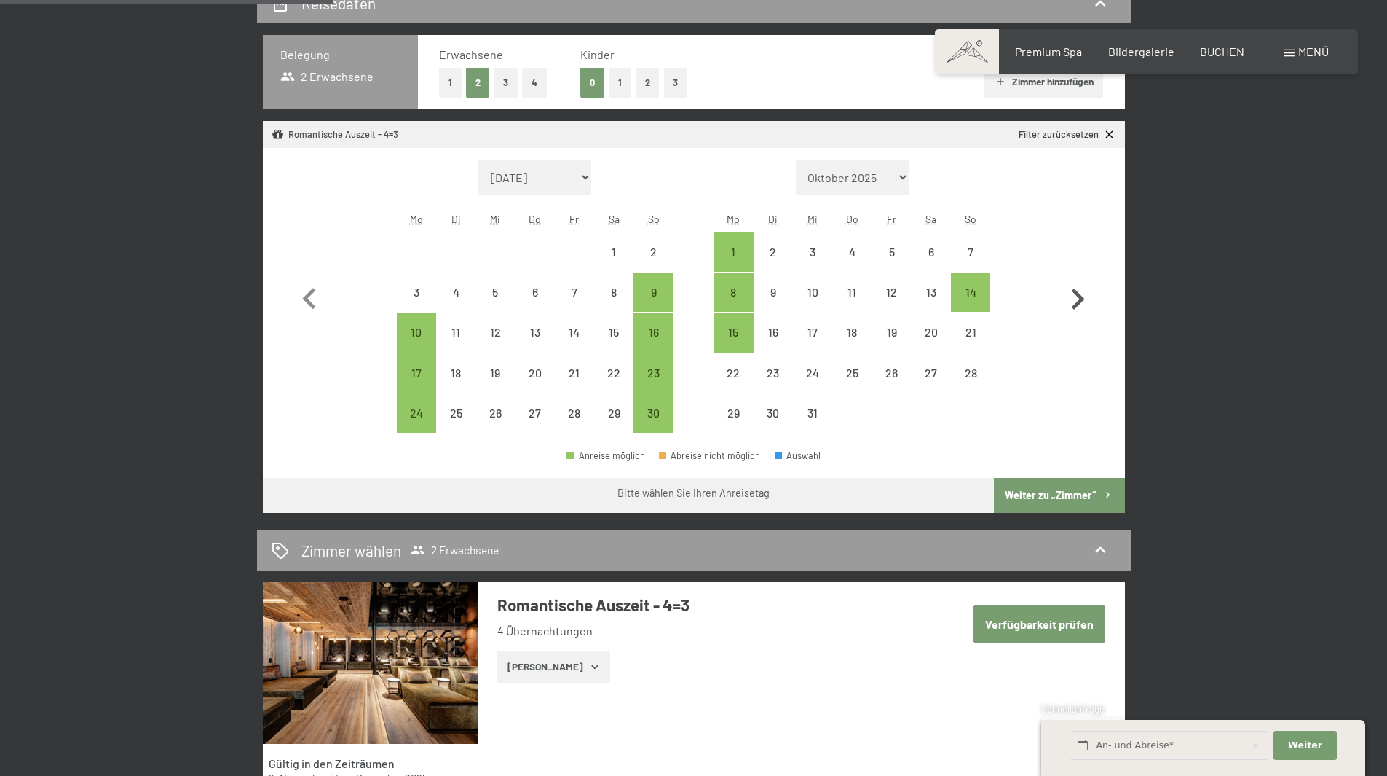
click at [1076, 292] on icon "button" at bounding box center [1078, 299] width 42 height 42
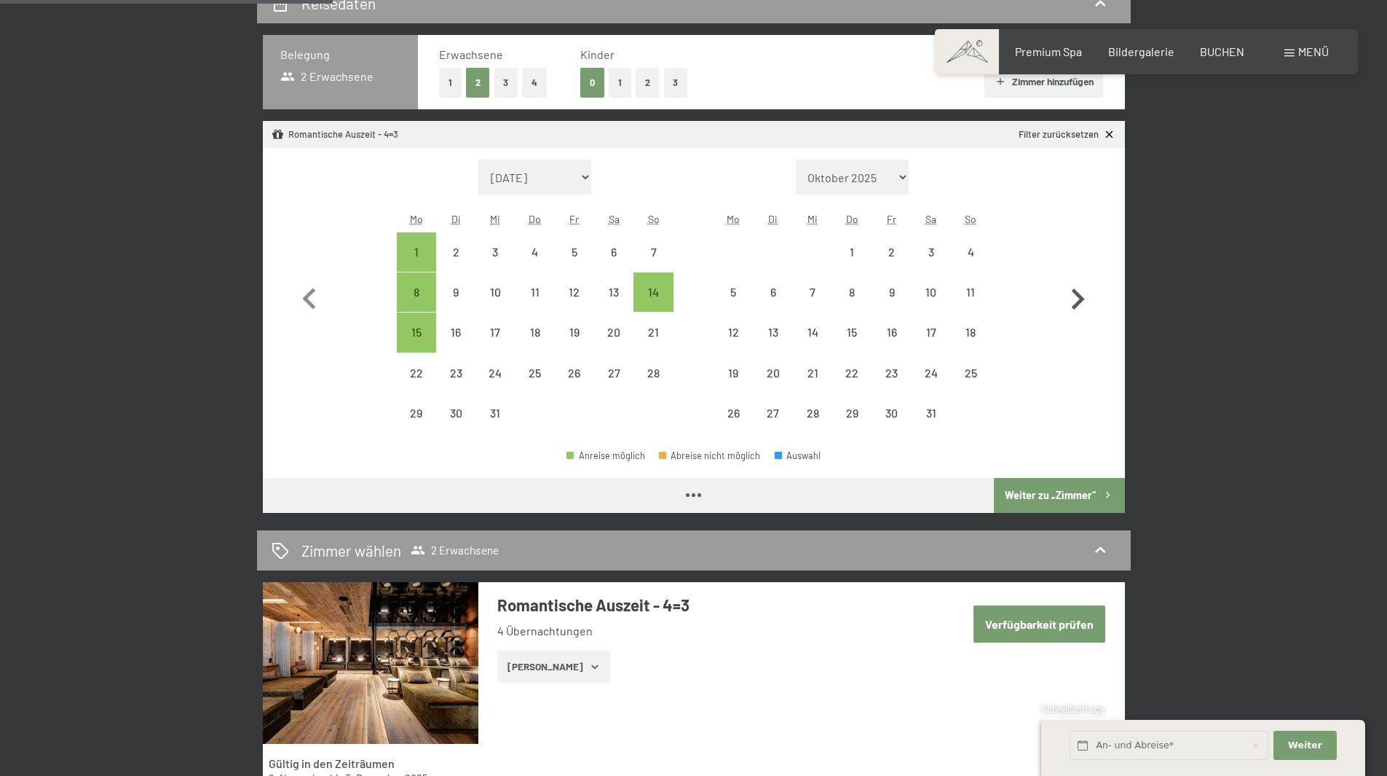
select select "[DATE]"
click at [733, 375] on div "19" at bounding box center [733, 385] width 36 height 36
select select "[DATE]"
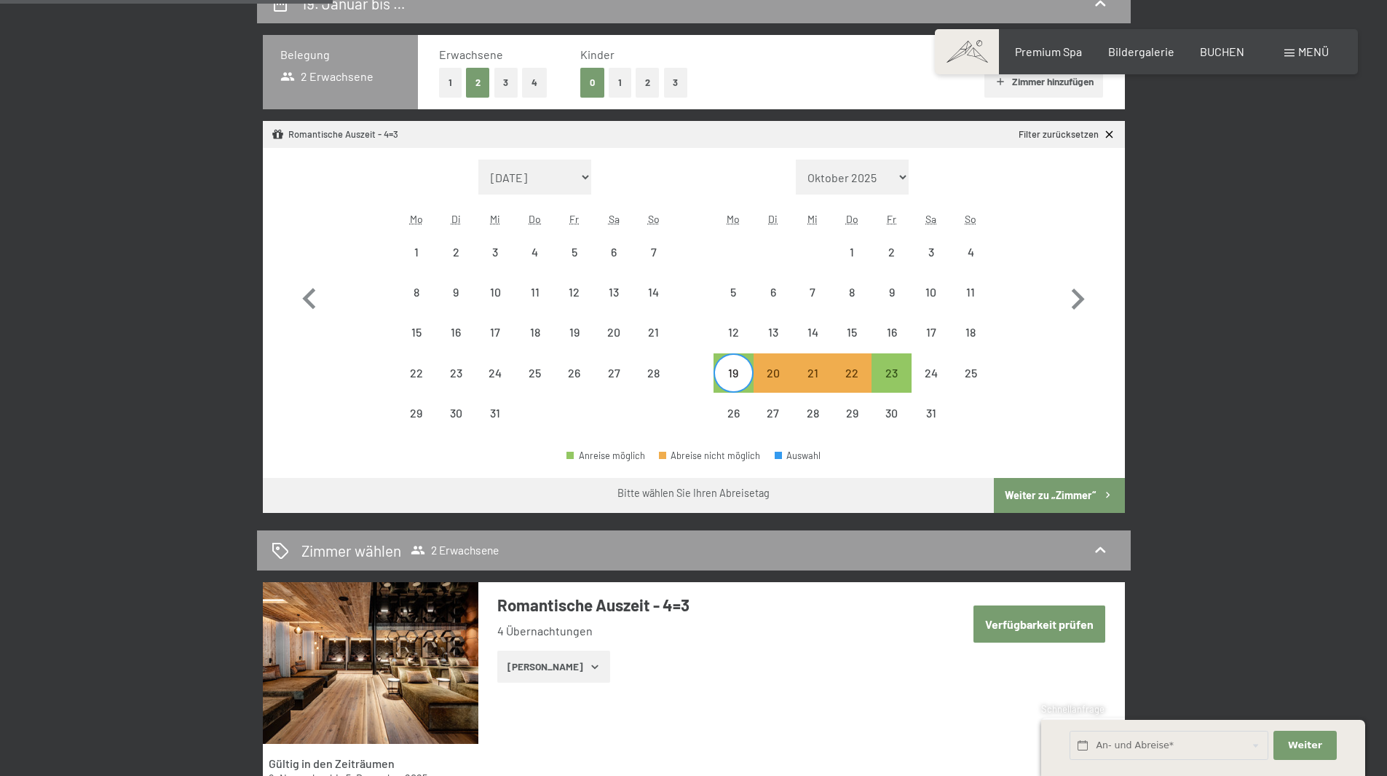
click at [446, 84] on button "1" at bounding box center [450, 83] width 23 height 30
select select "[DATE]"
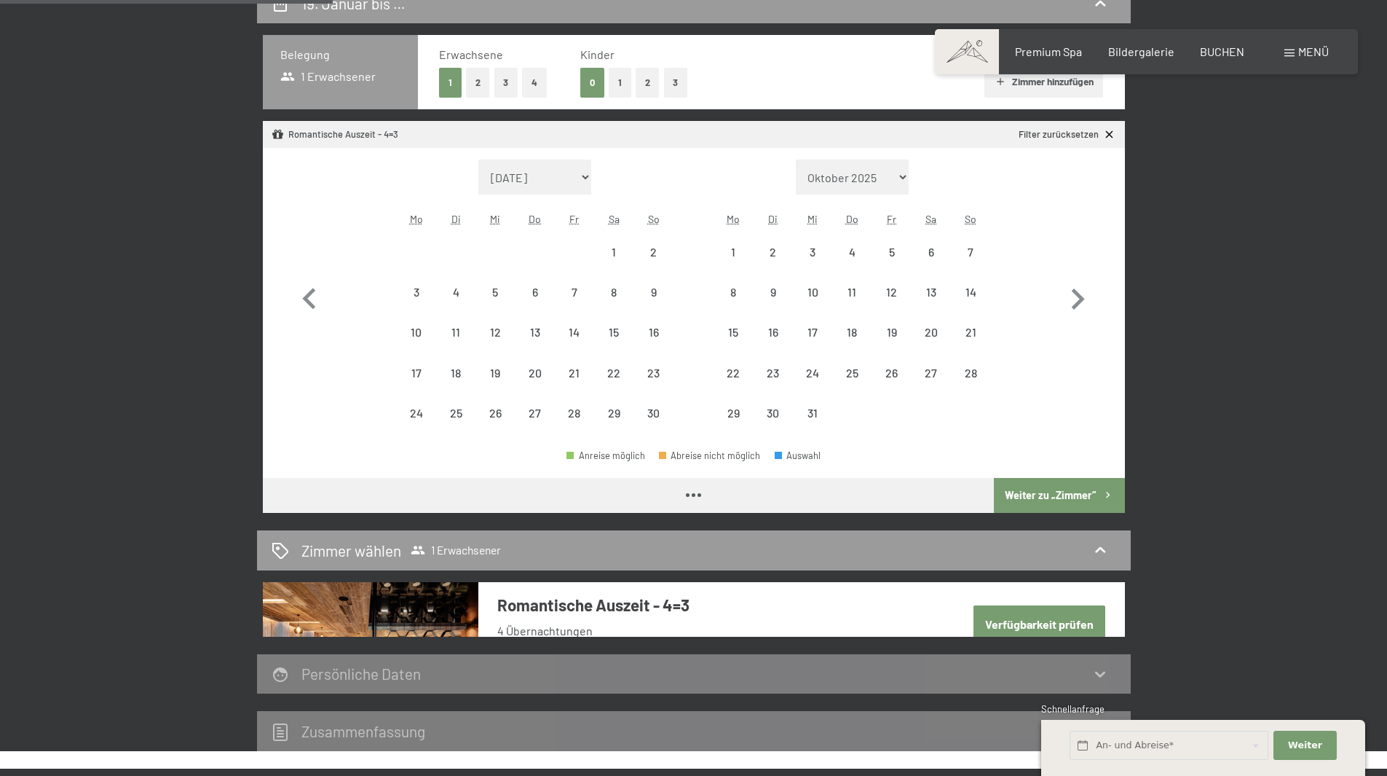
select select "[DATE]"
click at [1068, 293] on icon "button" at bounding box center [1078, 299] width 42 height 42
select select "[DATE]"
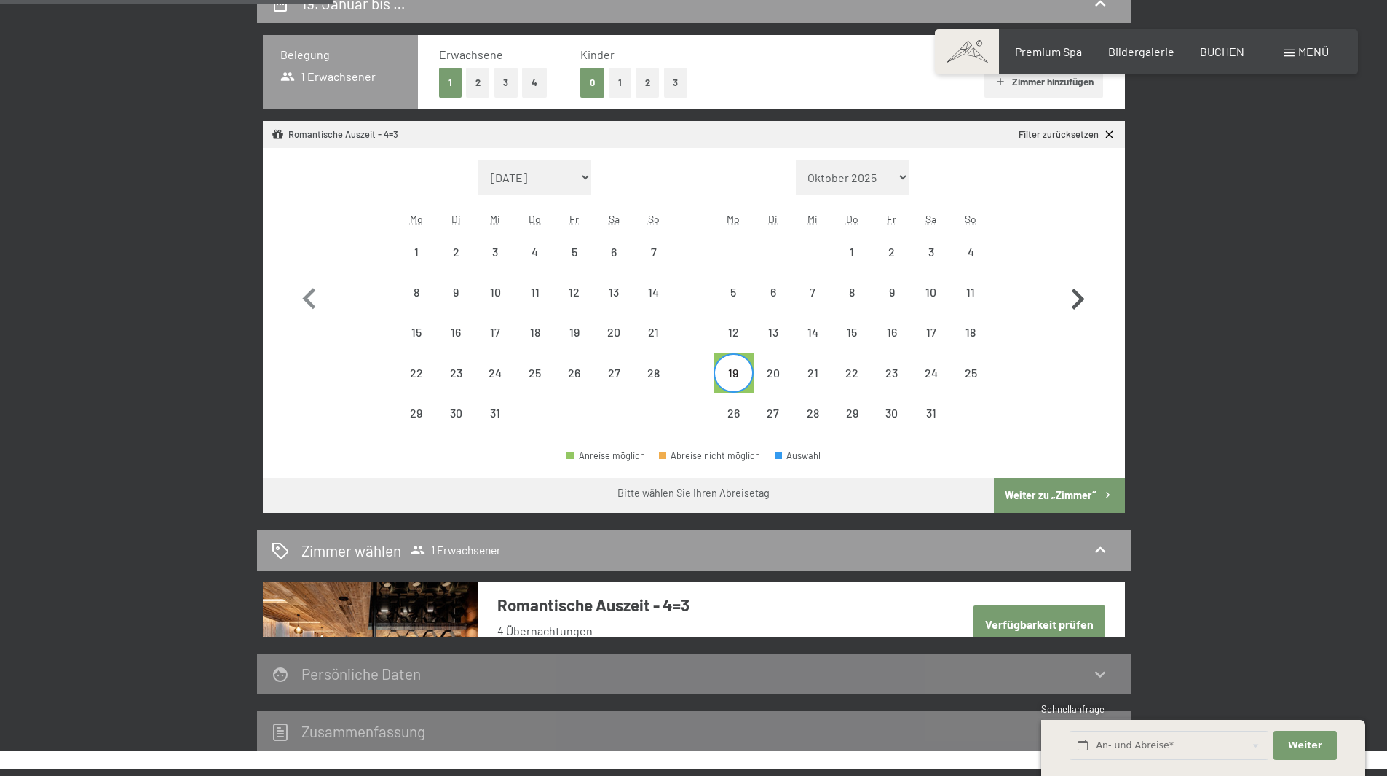
click at [1068, 293] on icon "button" at bounding box center [1078, 299] width 42 height 42
select select "[DATE]"
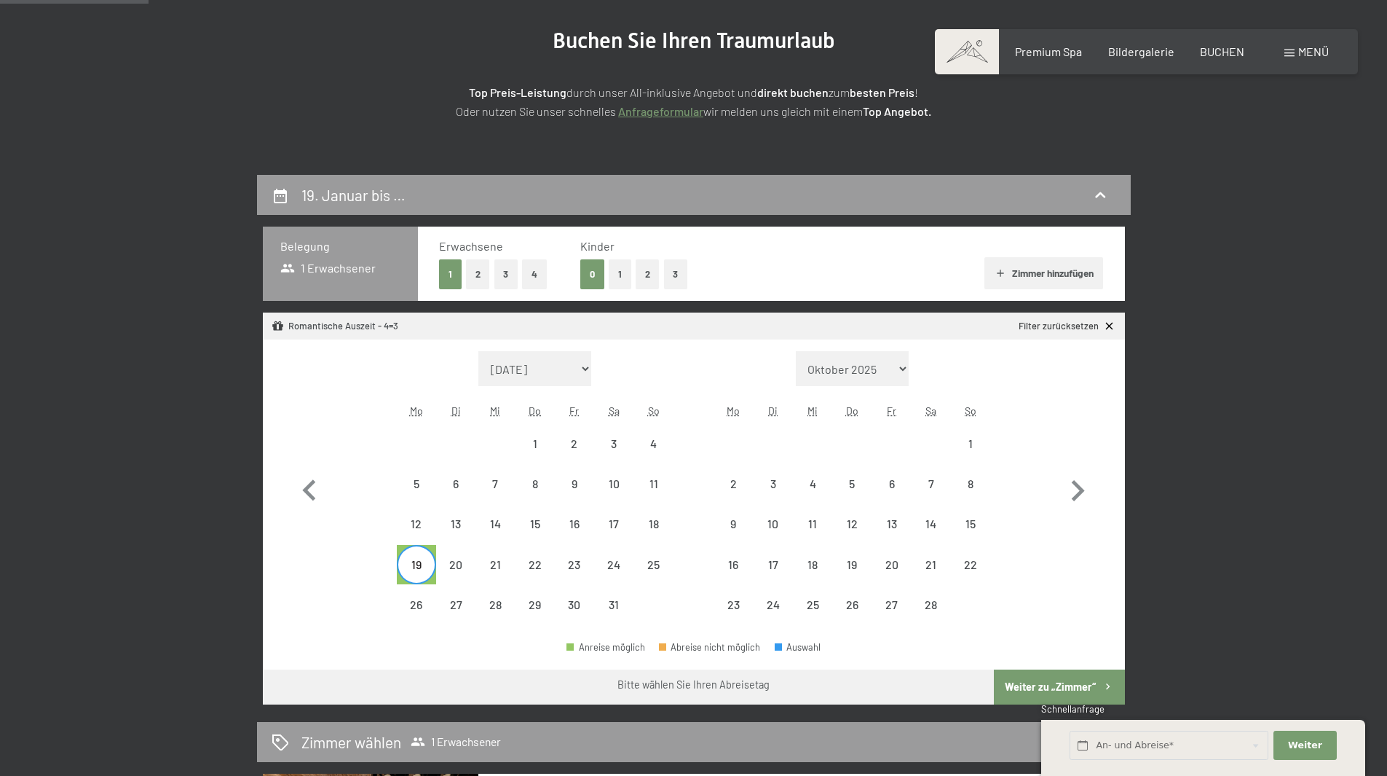
scroll to position [218, 0]
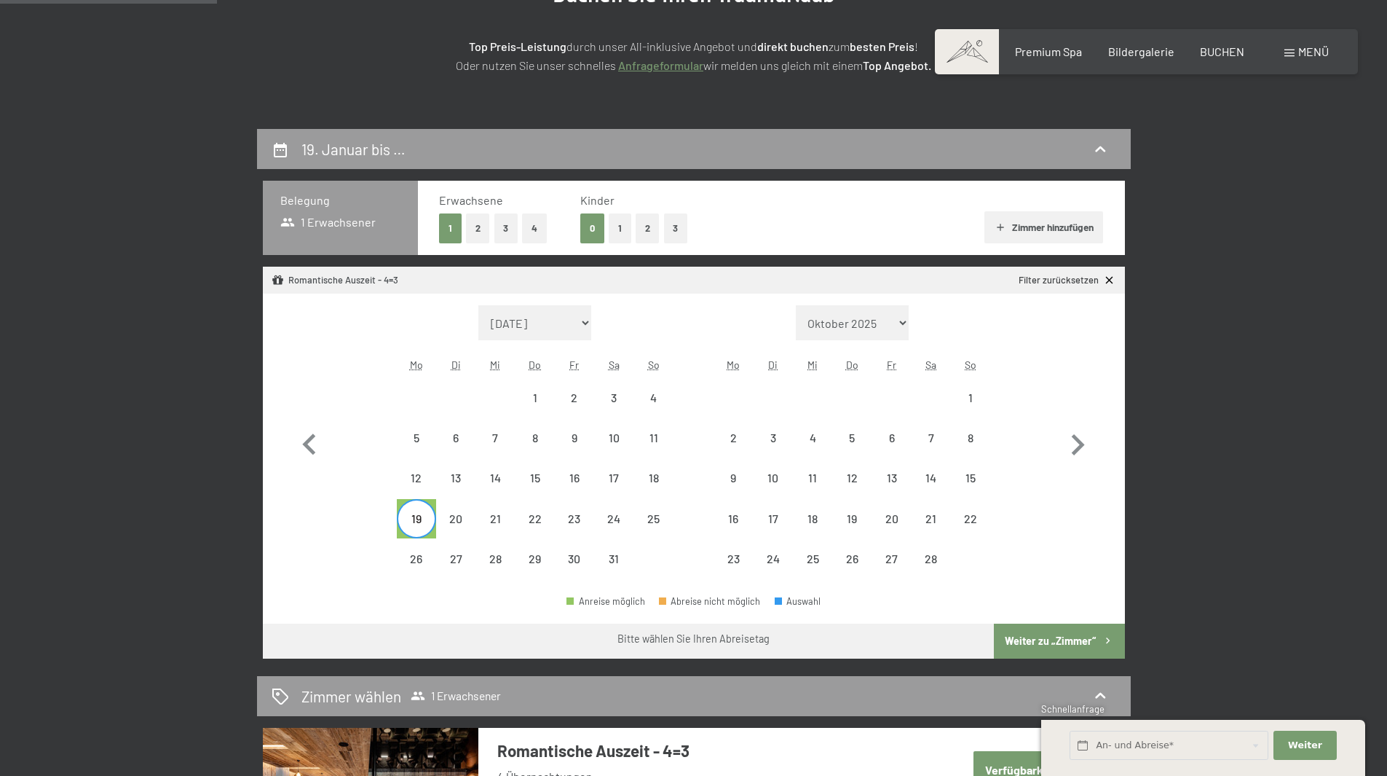
click at [468, 229] on button "2" at bounding box center [478, 228] width 24 height 30
select select "[DATE]"
click at [461, 226] on button "1" at bounding box center [450, 228] width 23 height 30
select select "[DATE]"
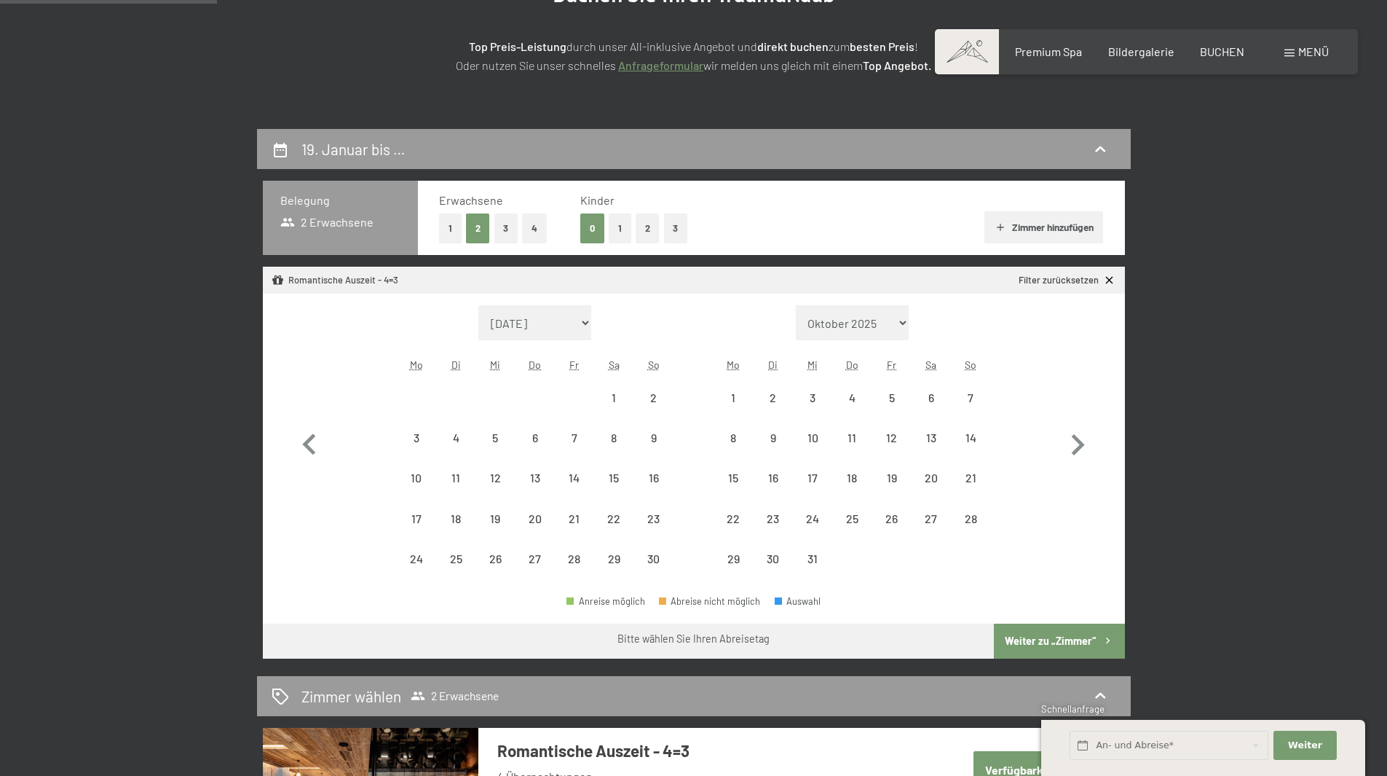
select select "[DATE]"
click at [1102, 214] on button "Zimmer hinzufügen" at bounding box center [1044, 227] width 119 height 32
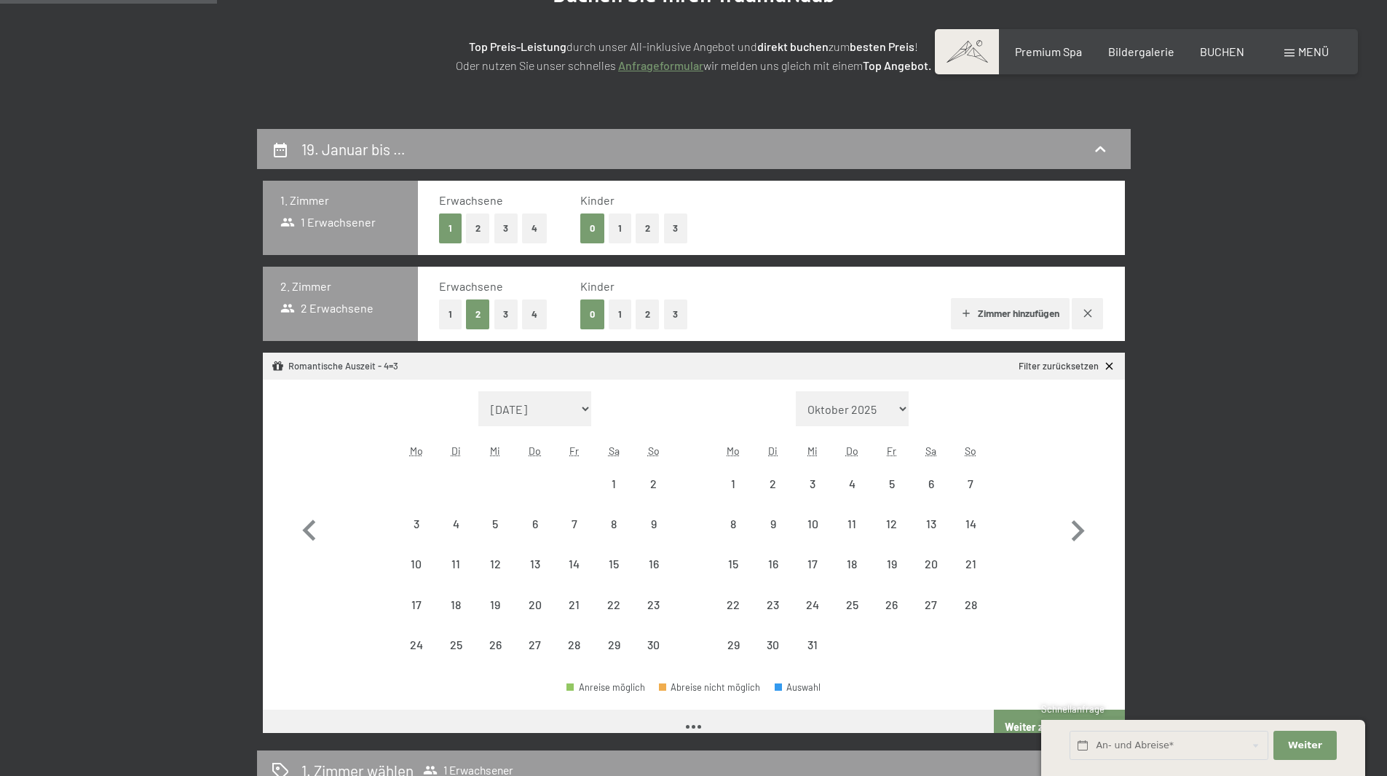
select select "[DATE]"
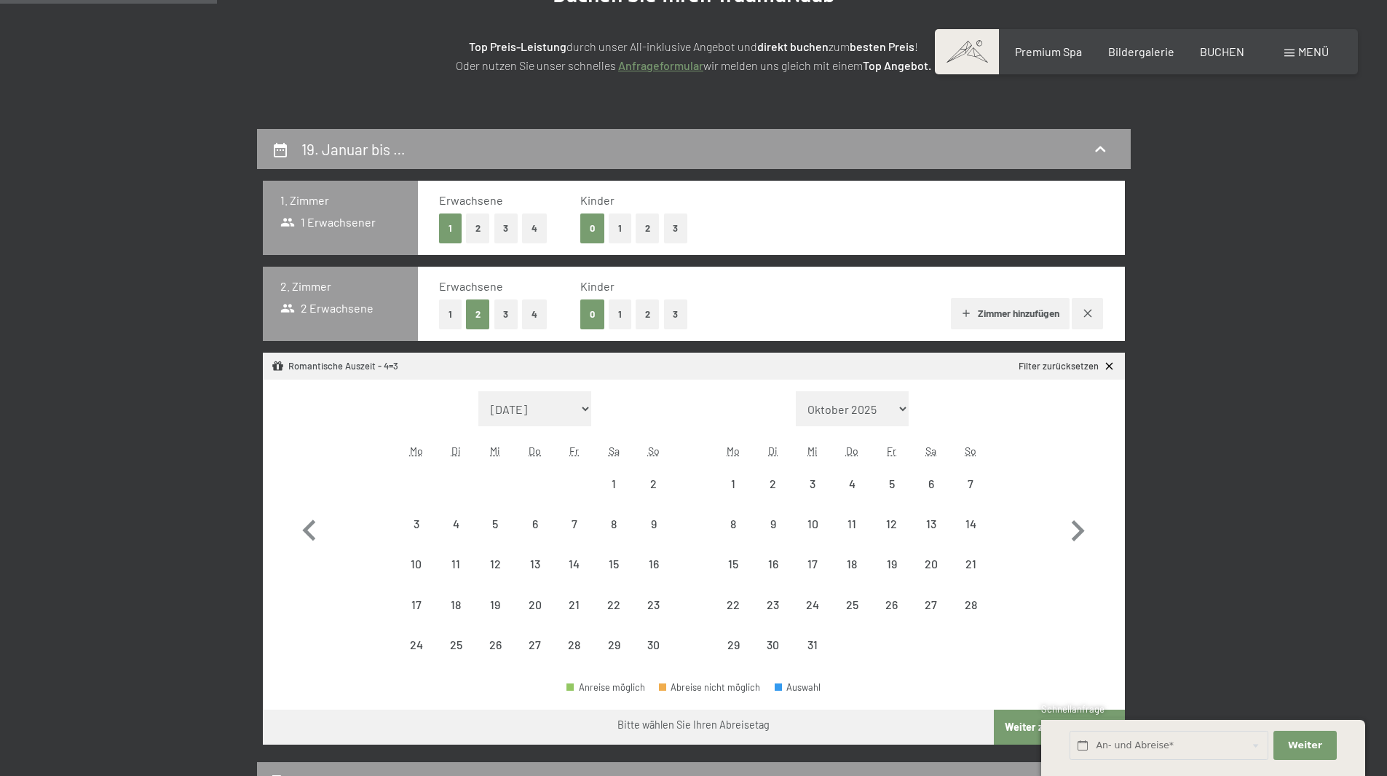
click at [448, 315] on button "1" at bounding box center [450, 314] width 23 height 30
select select "[DATE]"
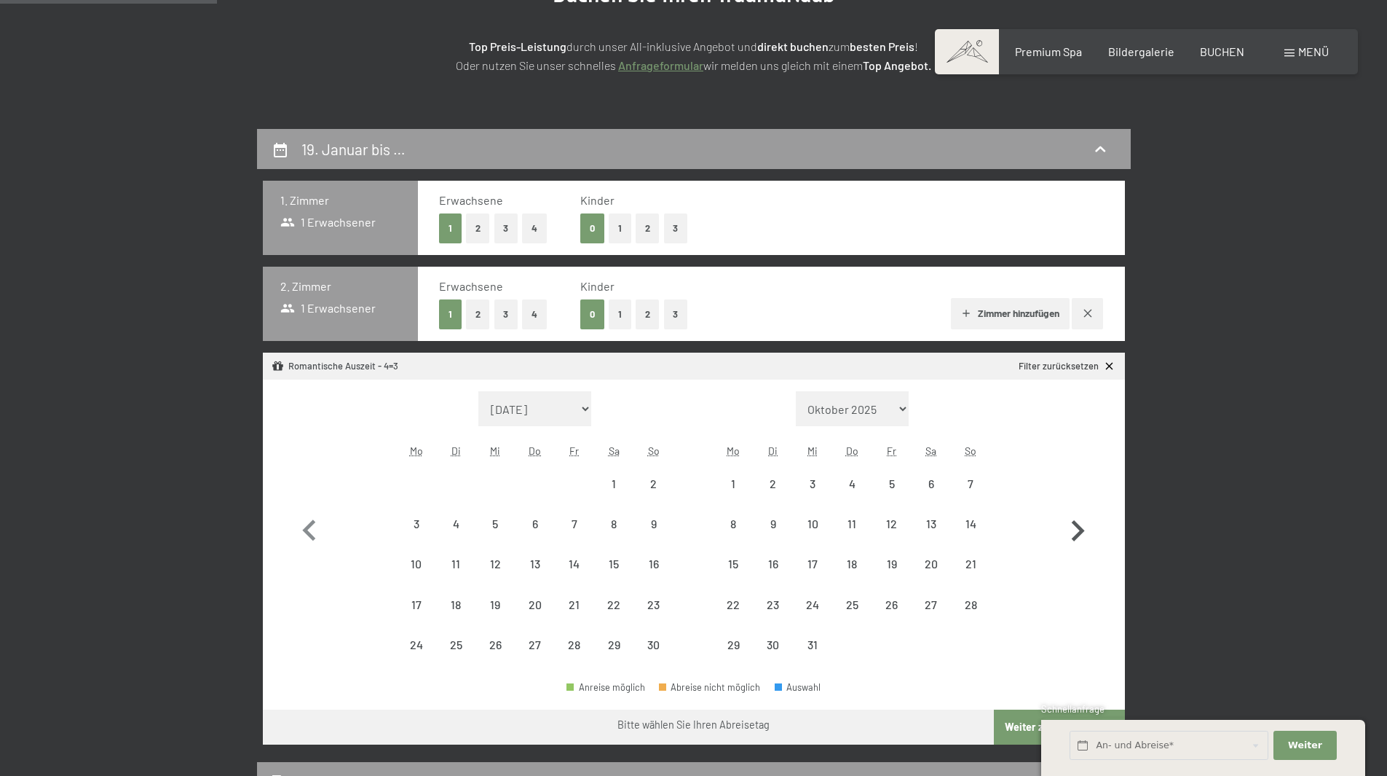
click at [1081, 532] on icon "button" at bounding box center [1078, 530] width 13 height 21
select select "[DATE]"
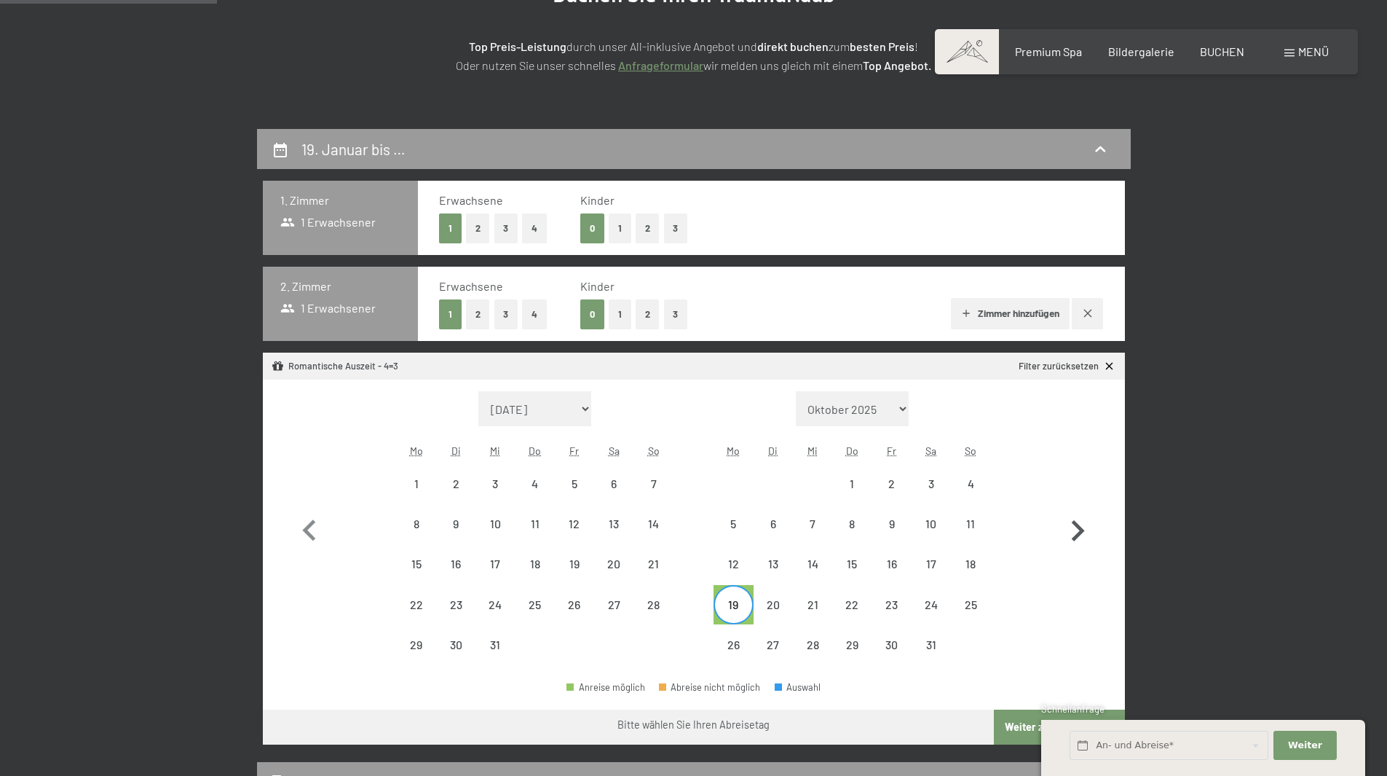
click at [1081, 532] on icon "button" at bounding box center [1078, 530] width 13 height 21
select select "[DATE]"
click at [427, 599] on div "19" at bounding box center [416, 617] width 36 height 36
select select "[DATE]"
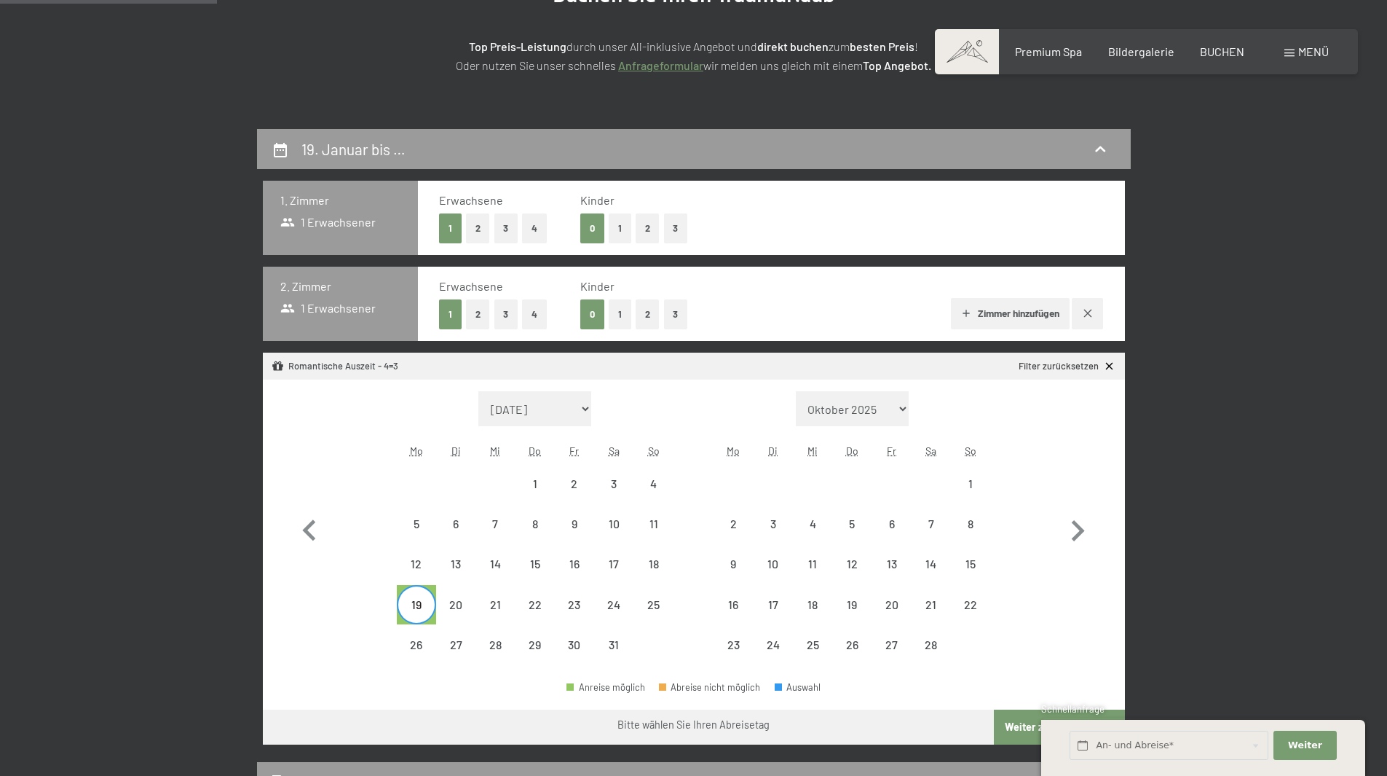
select select "[DATE]"
click at [412, 603] on div "19" at bounding box center [416, 617] width 36 height 36
select select "[DATE]"
drag, startPoint x: 615, startPoint y: 604, endPoint x: 576, endPoint y: 602, distance: 39.4
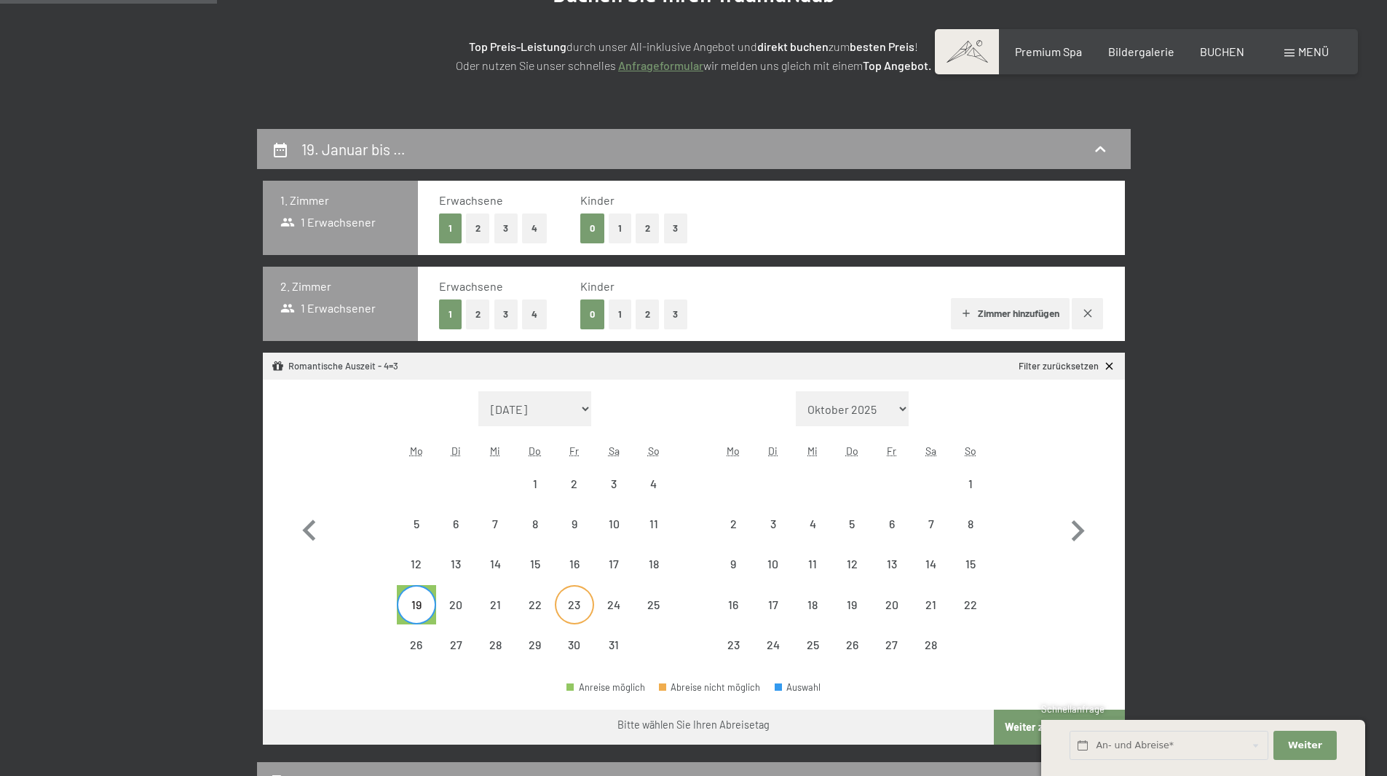
click at [576, 602] on div "19 20 21 22 23 24 25" at bounding box center [535, 605] width 277 height 40
click at [576, 602] on div "23" at bounding box center [574, 617] width 36 height 36
select select "[DATE]"
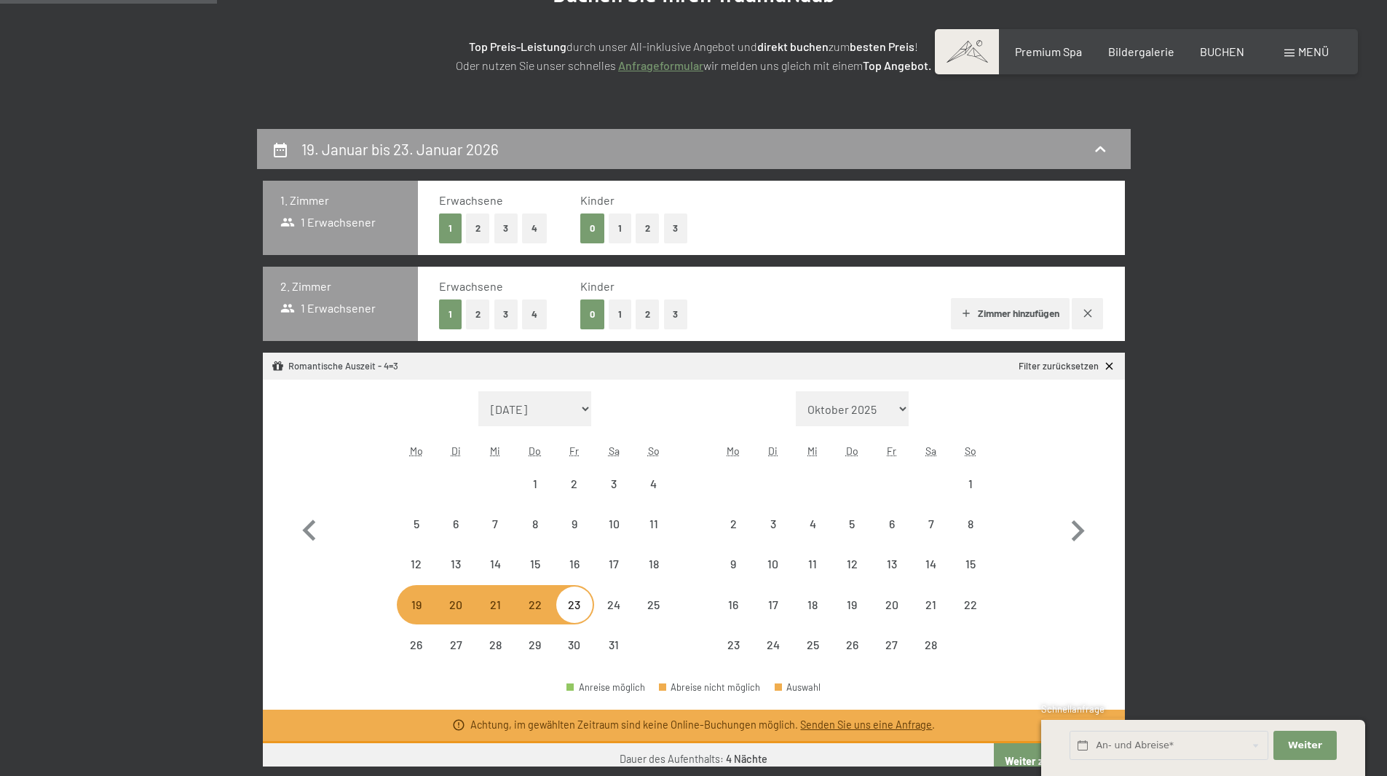
select select "[DATE]"
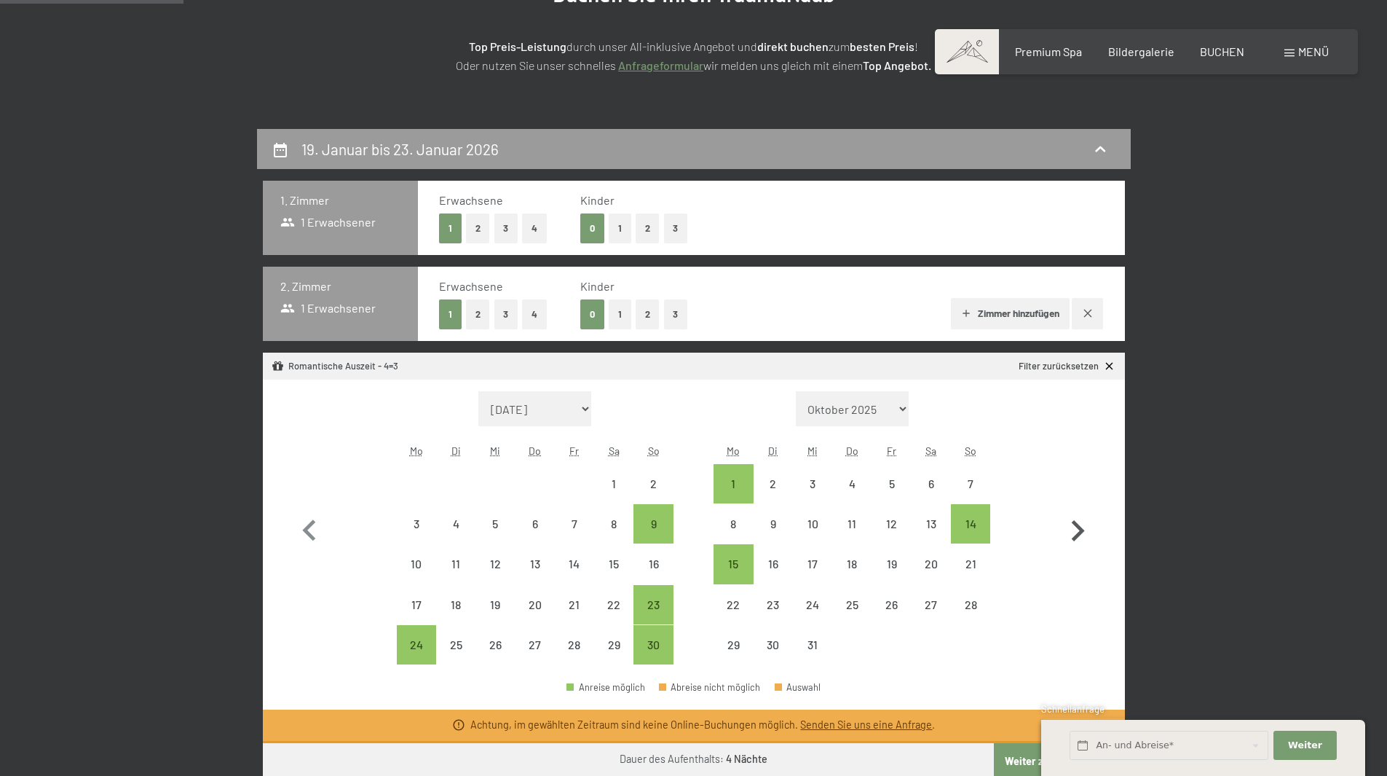
click at [1071, 528] on icon "button" at bounding box center [1078, 531] width 42 height 42
select select "[DATE]"
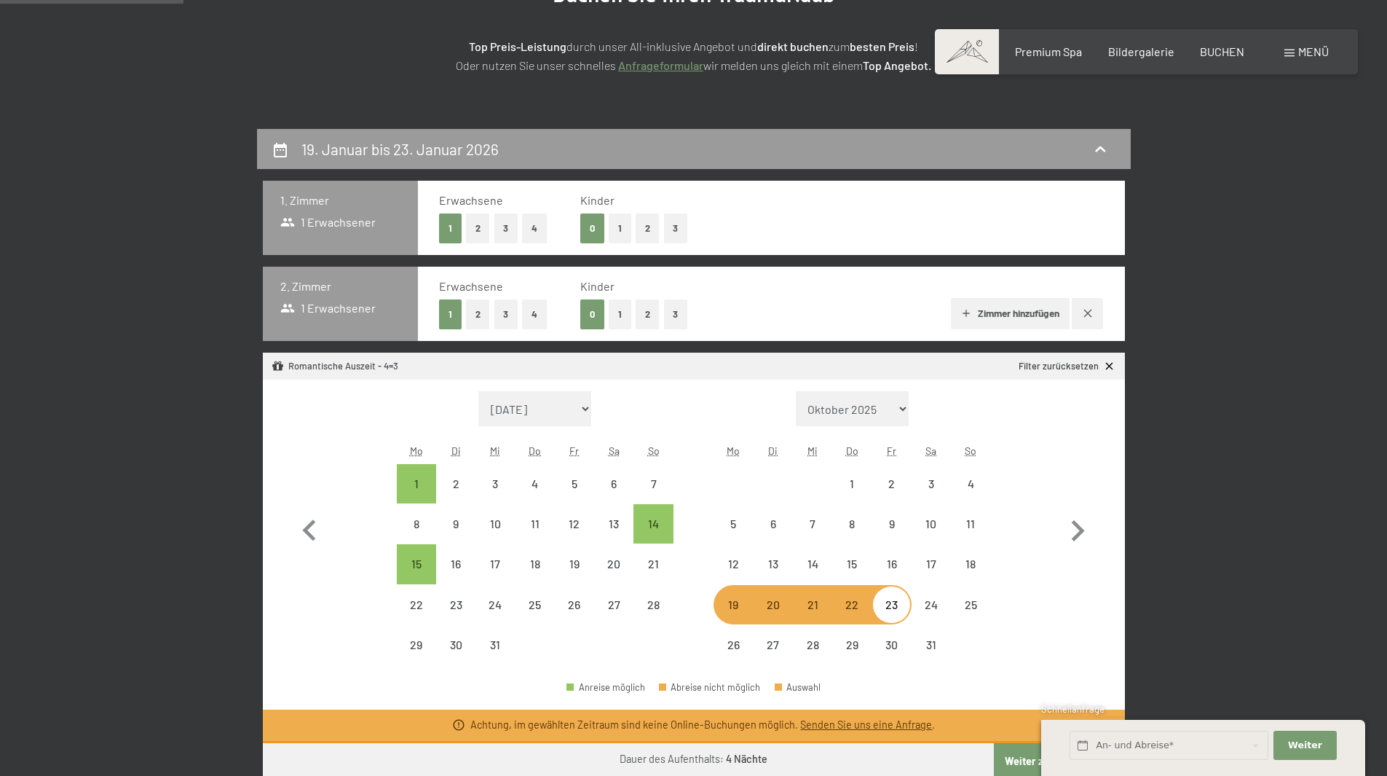
click at [733, 602] on div "19" at bounding box center [733, 617] width 36 height 36
select select "[DATE]"
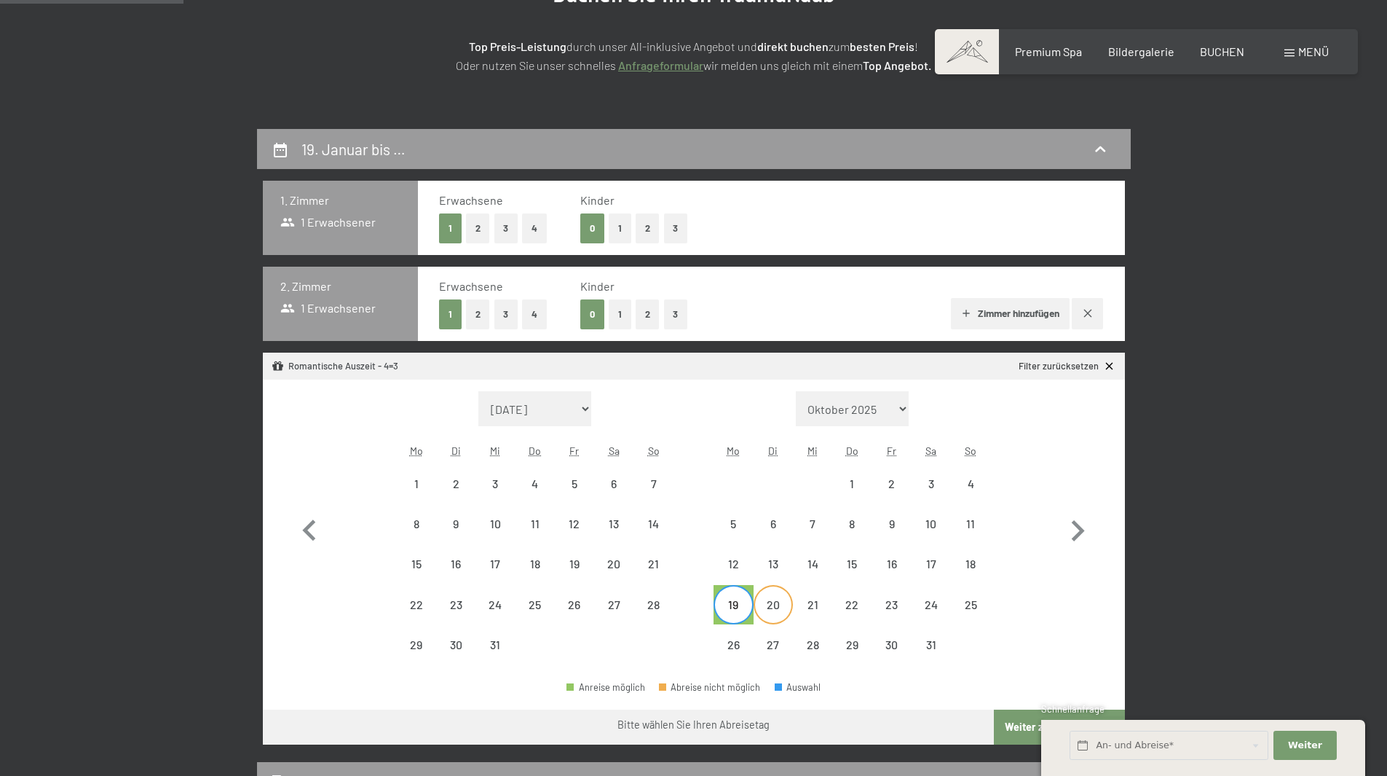
click at [765, 604] on div "20" at bounding box center [773, 617] width 36 height 36
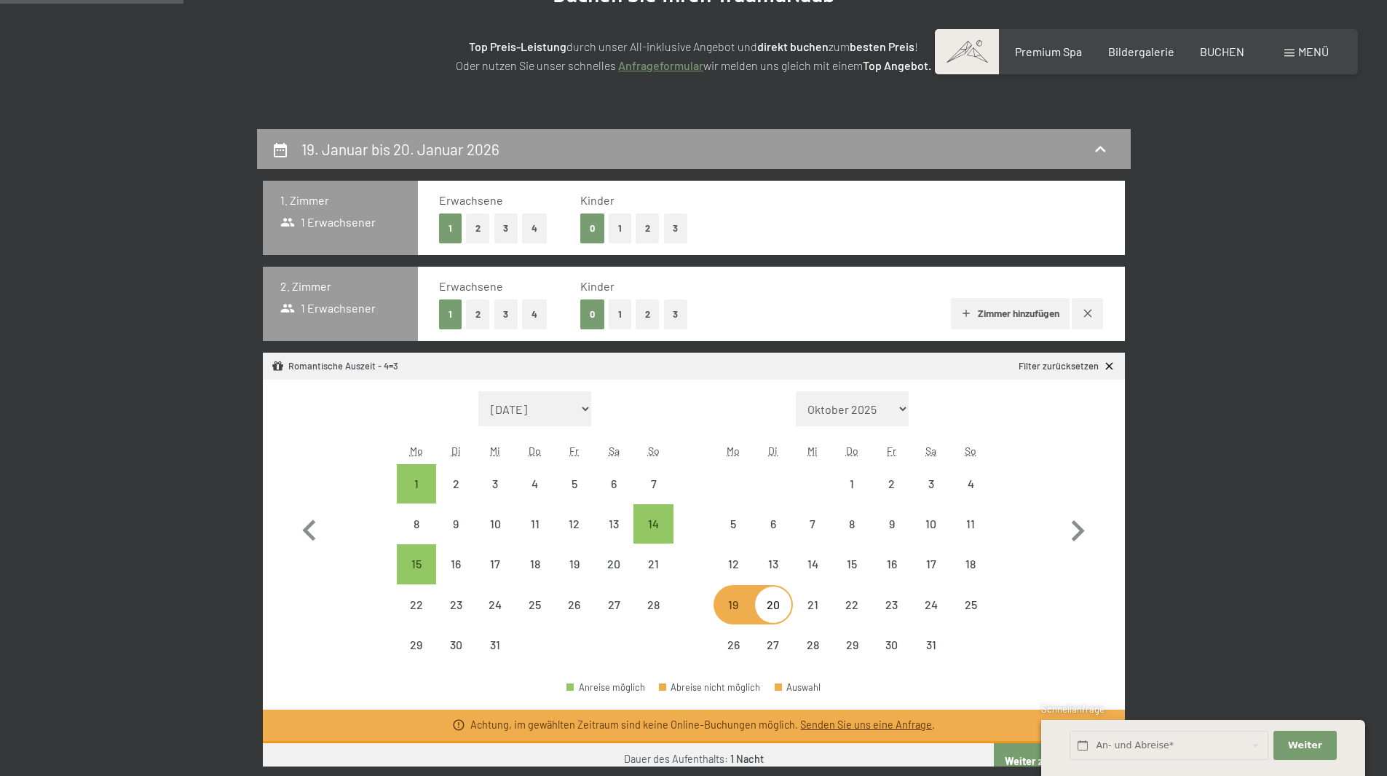
select select "[DATE]"
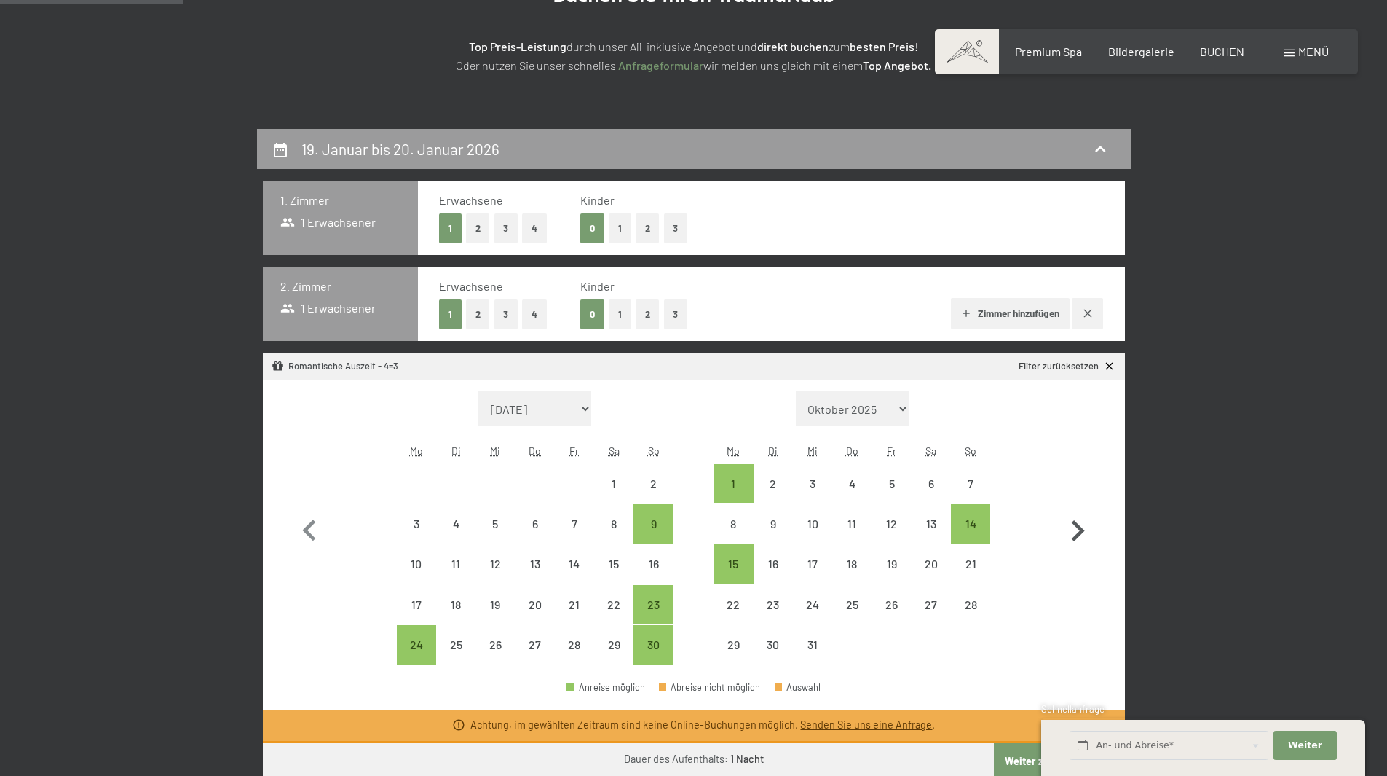
click at [1071, 535] on icon "button" at bounding box center [1078, 531] width 42 height 42
select select "[DATE]"
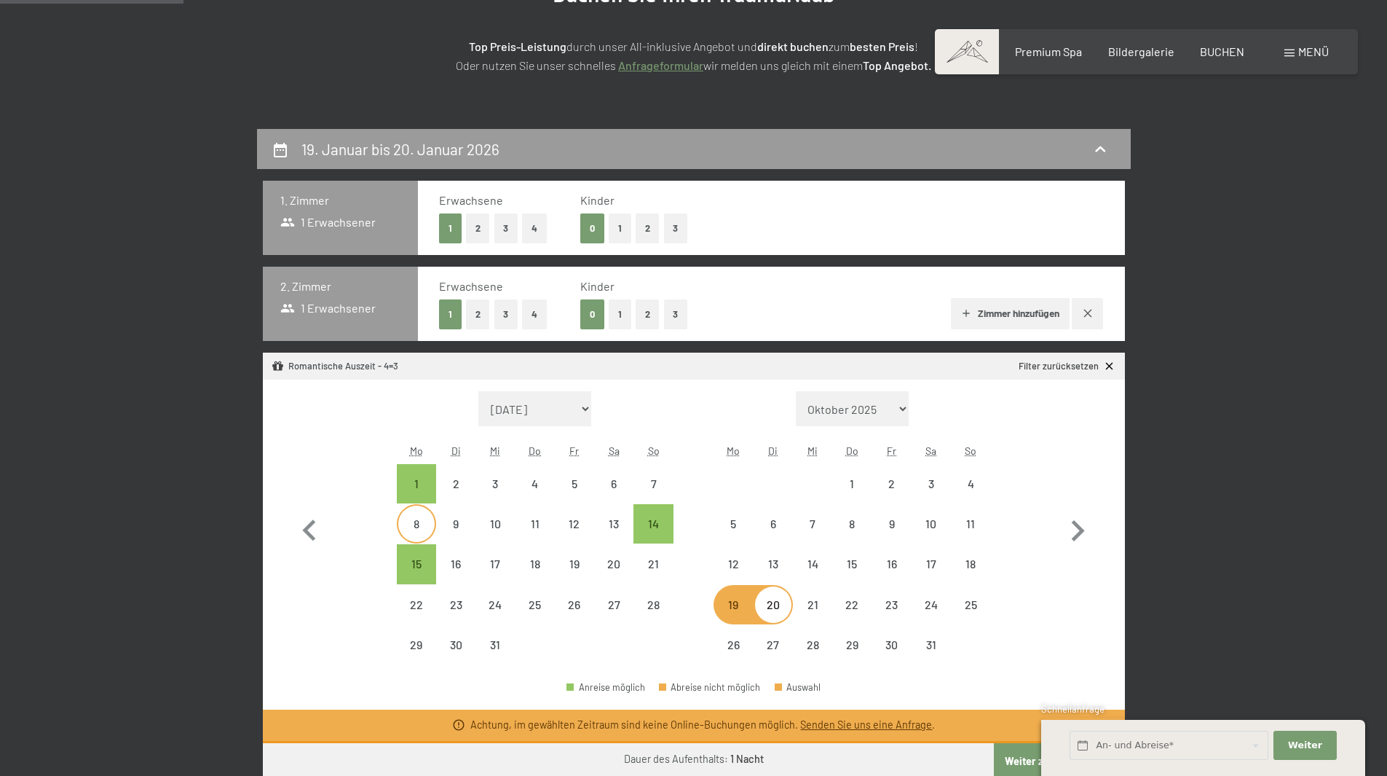
click at [422, 530] on div "8" at bounding box center [416, 536] width 36 height 36
select select "[DATE]"
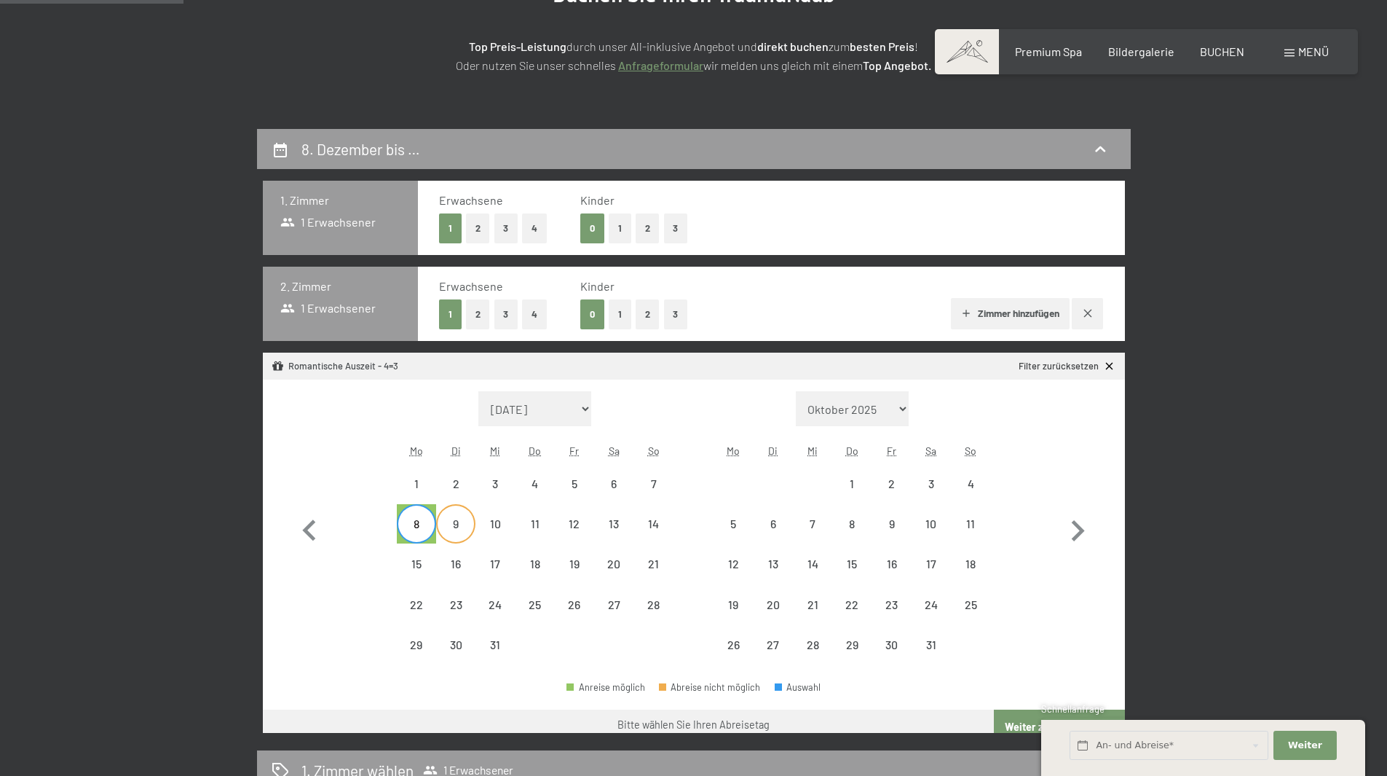
click at [457, 527] on div "9" at bounding box center [456, 536] width 36 height 36
select select "[DATE]"
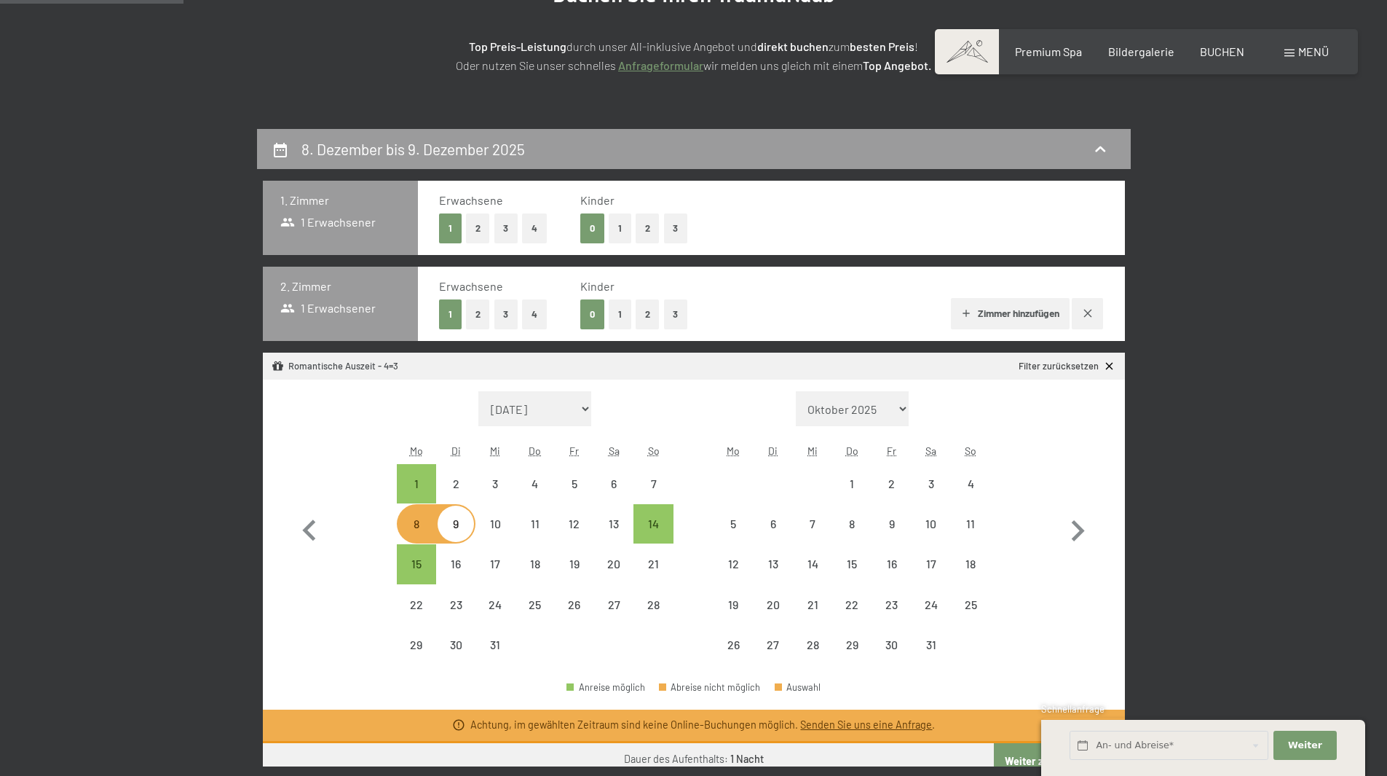
select select "[DATE]"
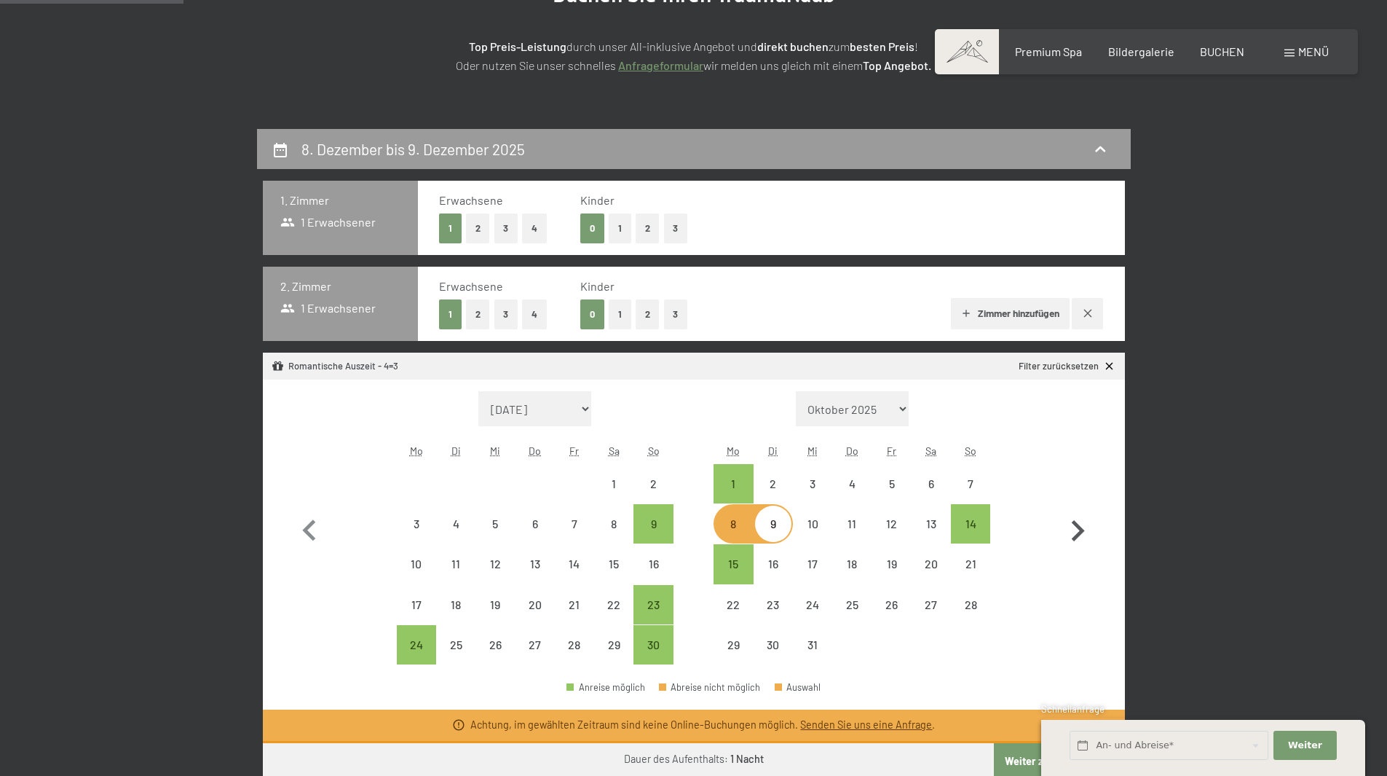
click at [1071, 528] on icon "button" at bounding box center [1078, 531] width 42 height 42
select select "[DATE]"
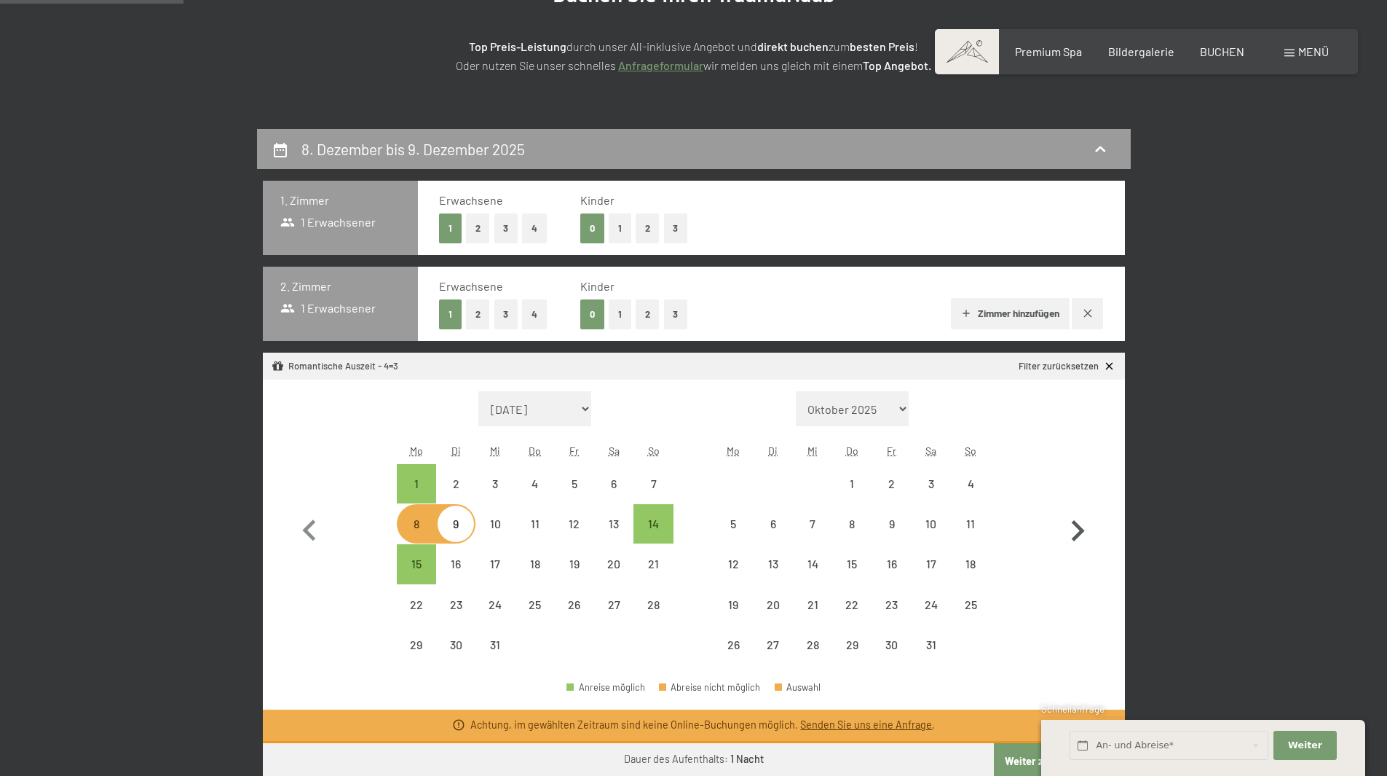
click at [1090, 516] on icon "button" at bounding box center [1078, 531] width 42 height 42
select select "[DATE]"
click at [1083, 524] on icon "button" at bounding box center [1078, 531] width 42 height 42
select select "[DATE]"
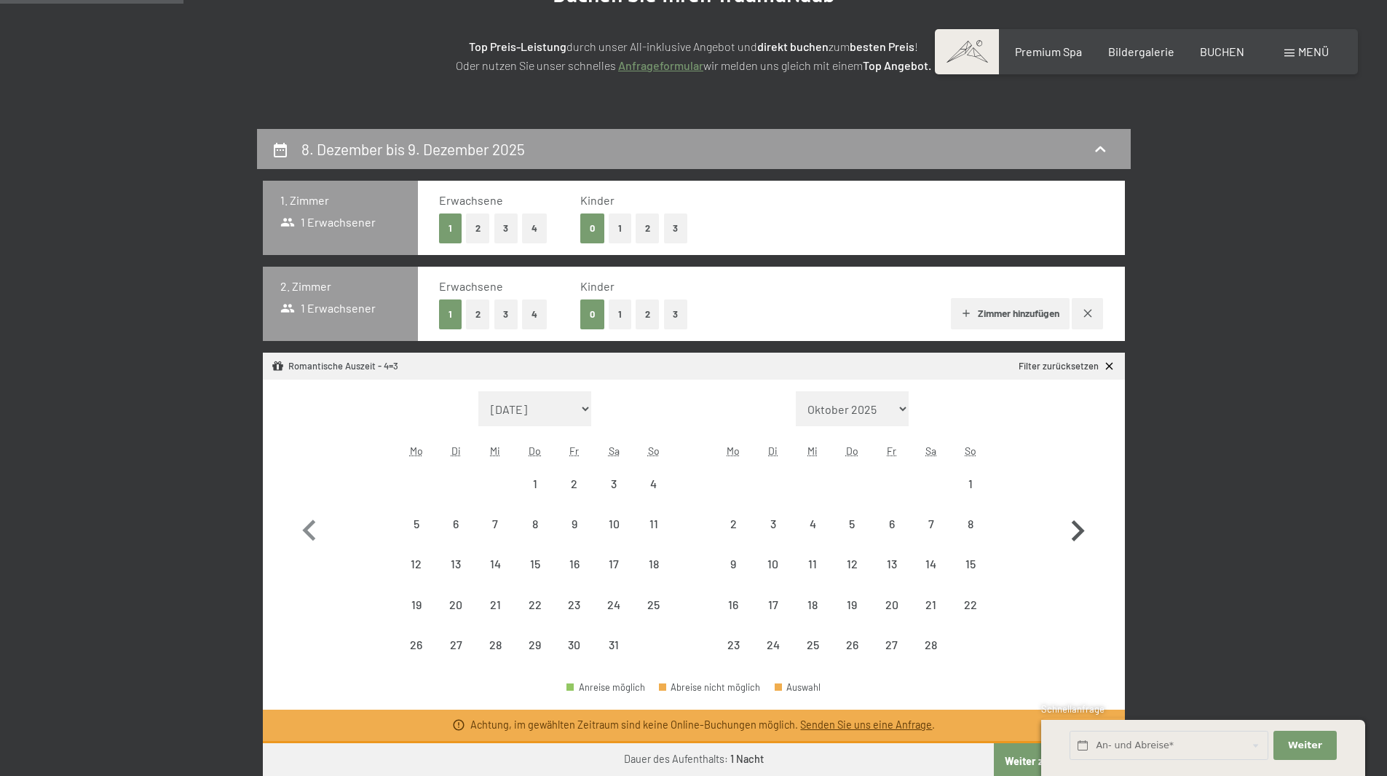
select select "[DATE]"
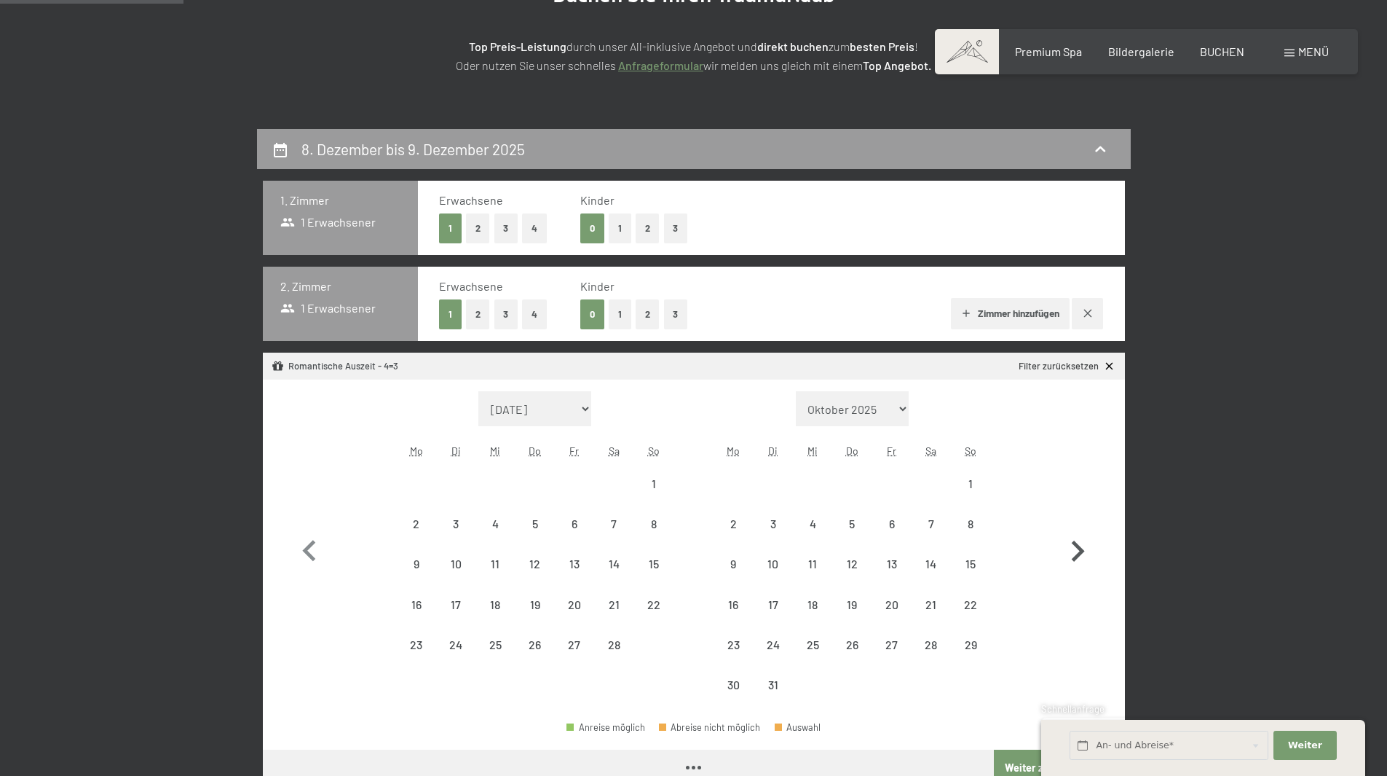
click at [1083, 524] on button "button" at bounding box center [1078, 548] width 42 height 314
select select "[DATE]"
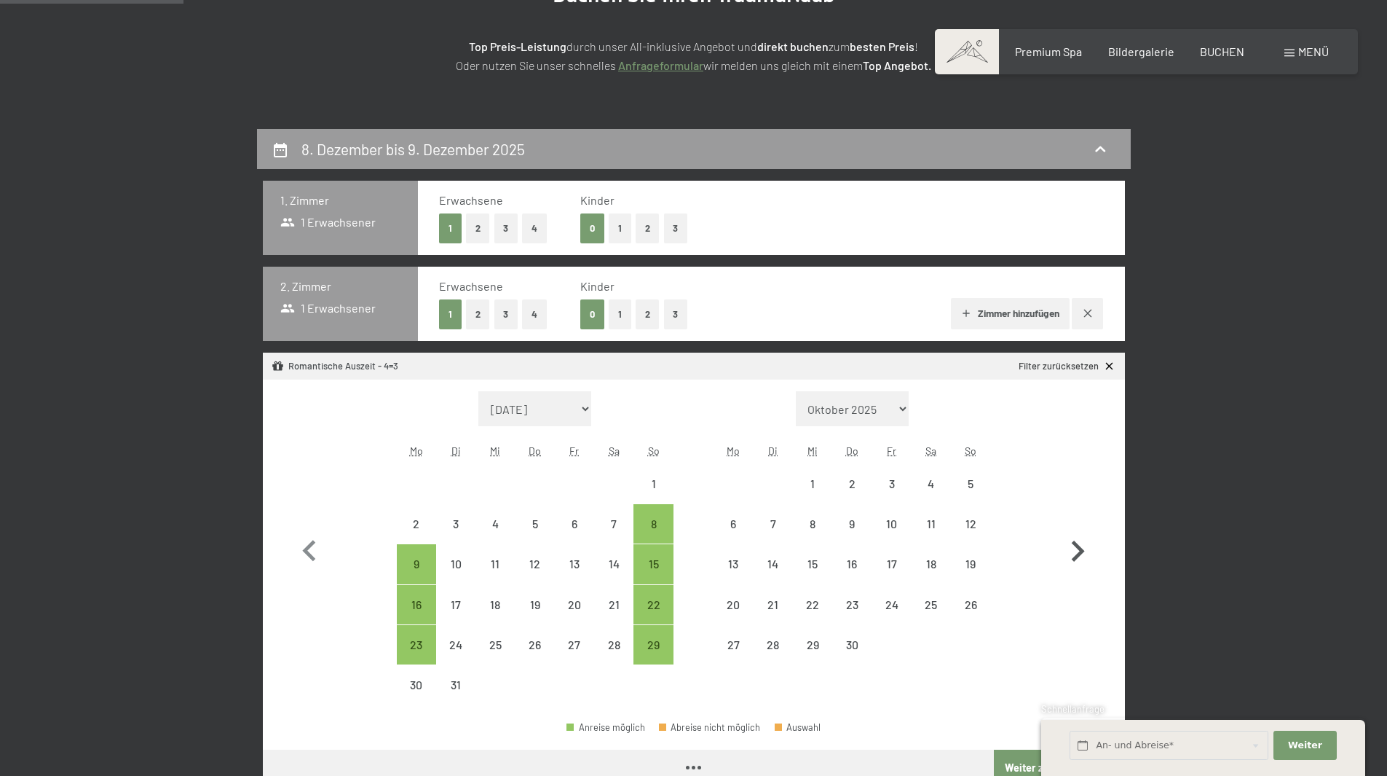
select select "[DATE]"
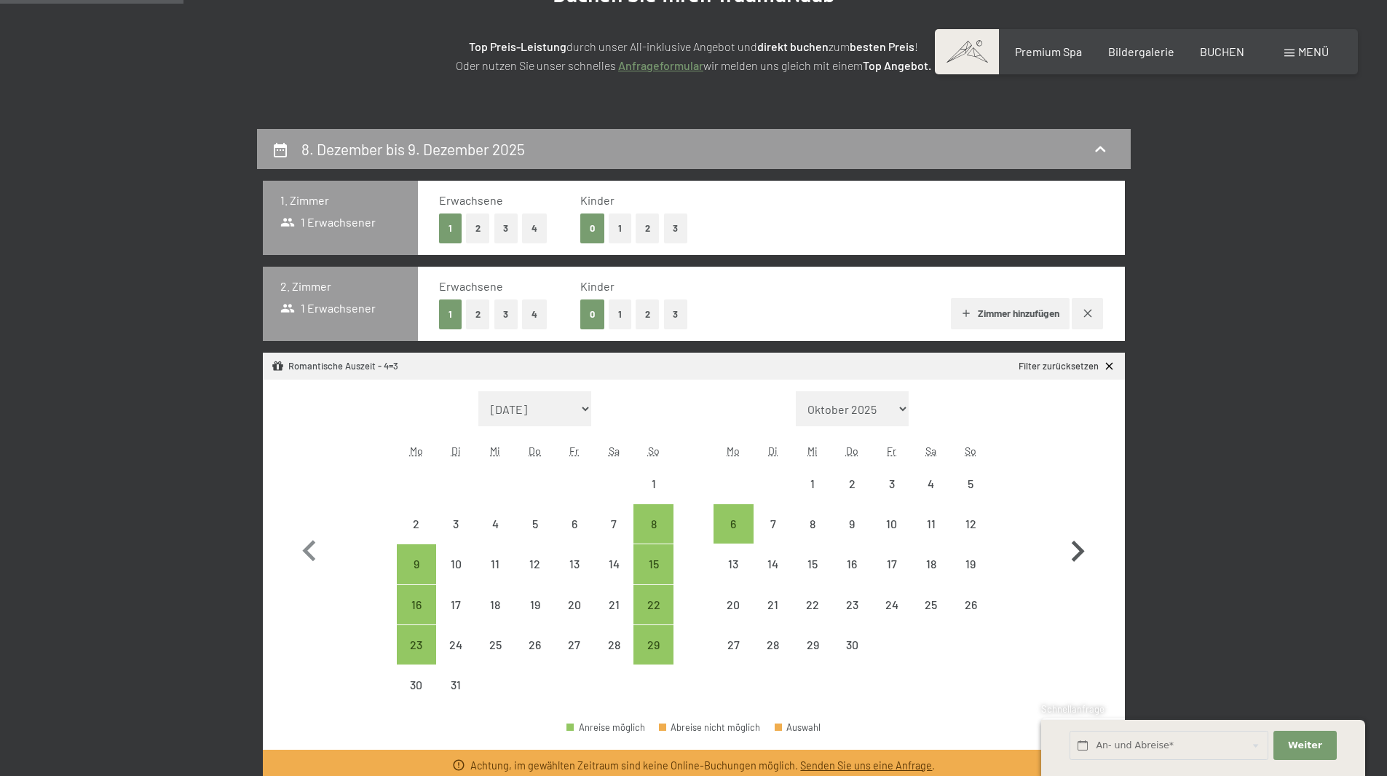
click at [1083, 524] on button "button" at bounding box center [1078, 548] width 42 height 314
select select "[DATE]"
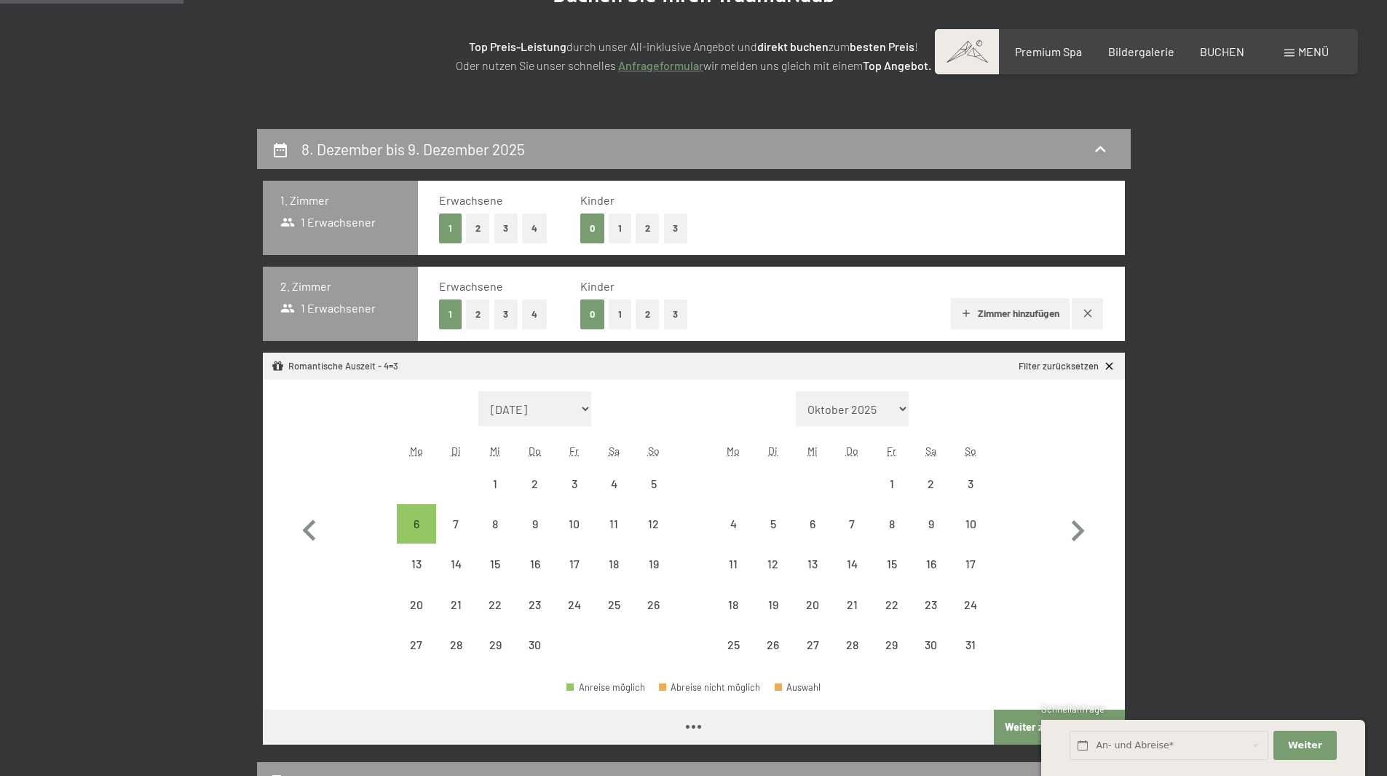
select select "[DATE]"
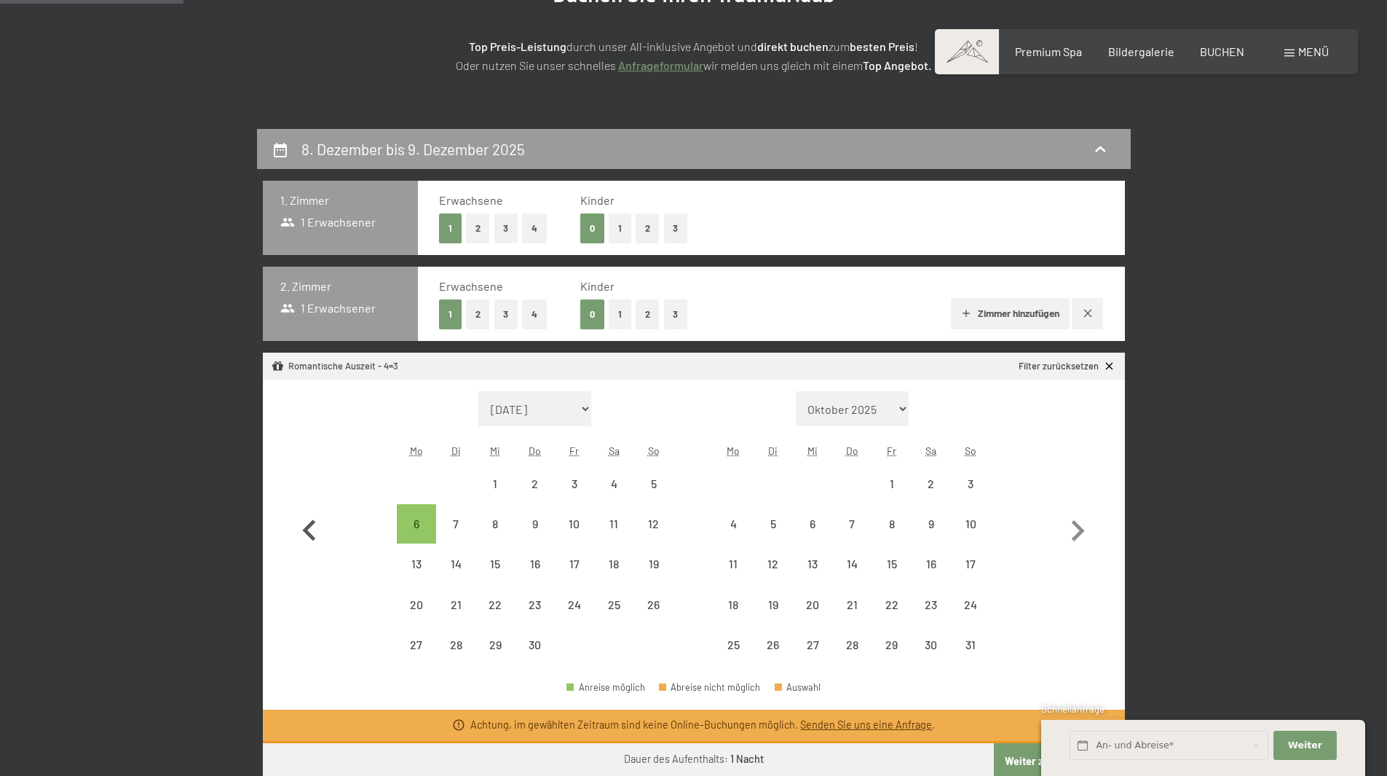
click at [291, 525] on icon "button" at bounding box center [309, 531] width 42 height 42
select select "[DATE]"
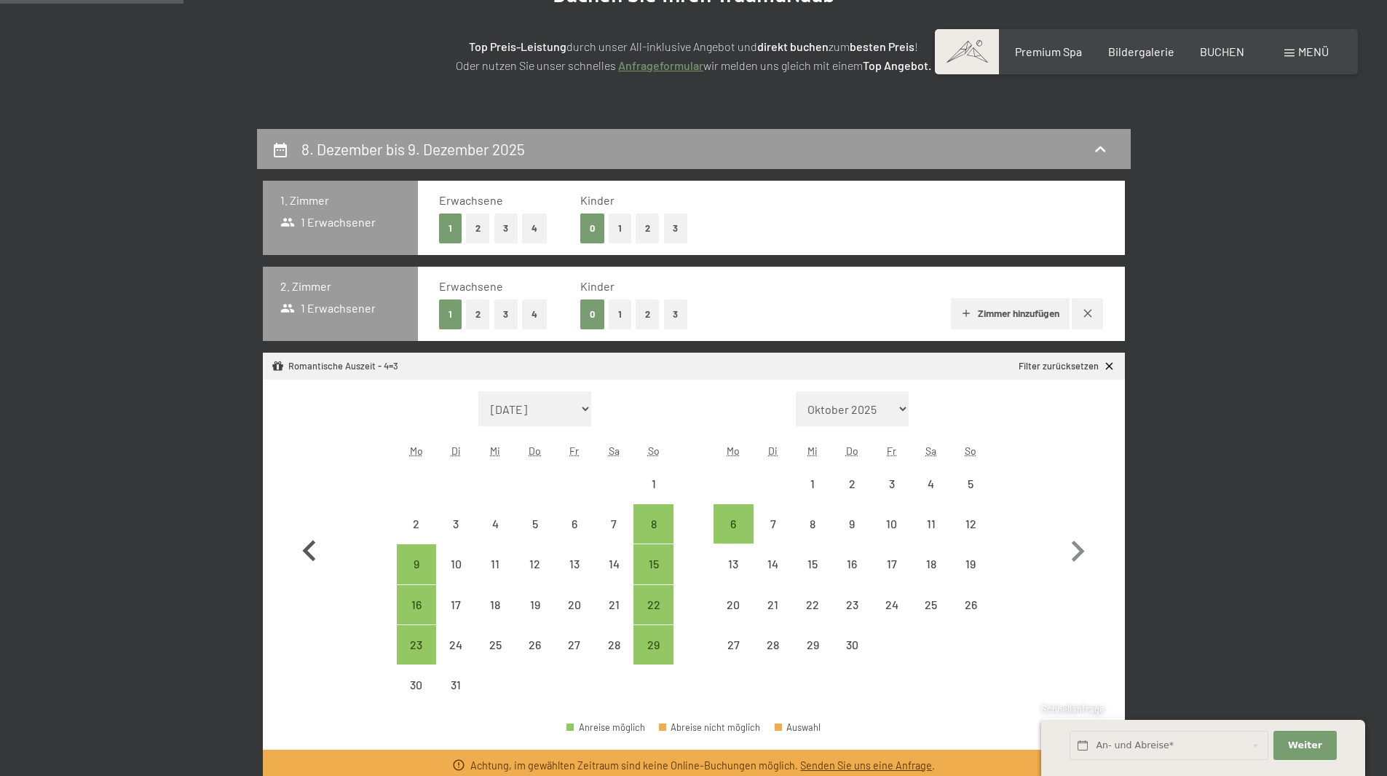
click at [296, 525] on button "button" at bounding box center [309, 548] width 42 height 314
select select "[DATE]"
